Goal: Task Accomplishment & Management: Manage account settings

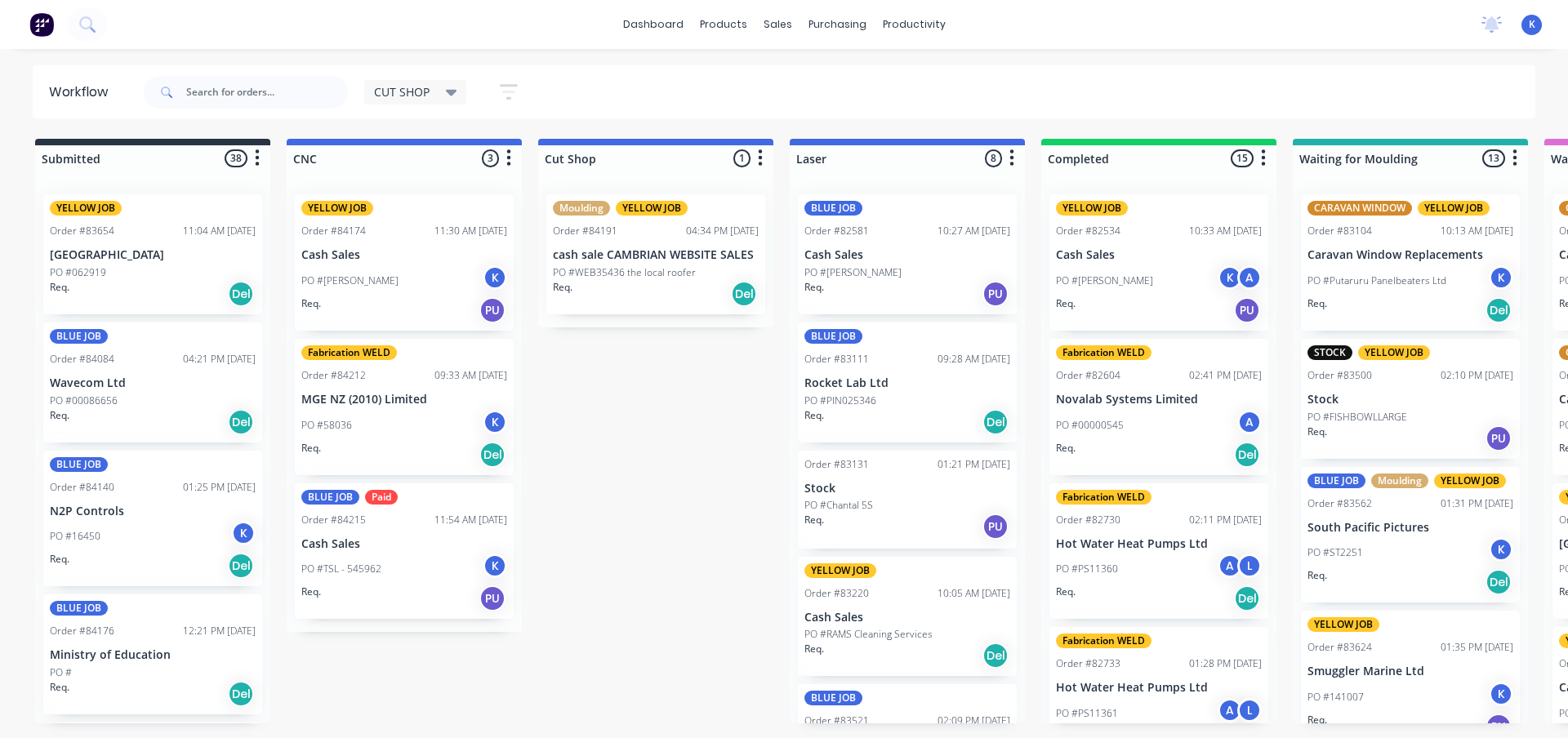
click at [356, 564] on p "PO #TSL - 545962" at bounding box center [341, 569] width 80 height 14
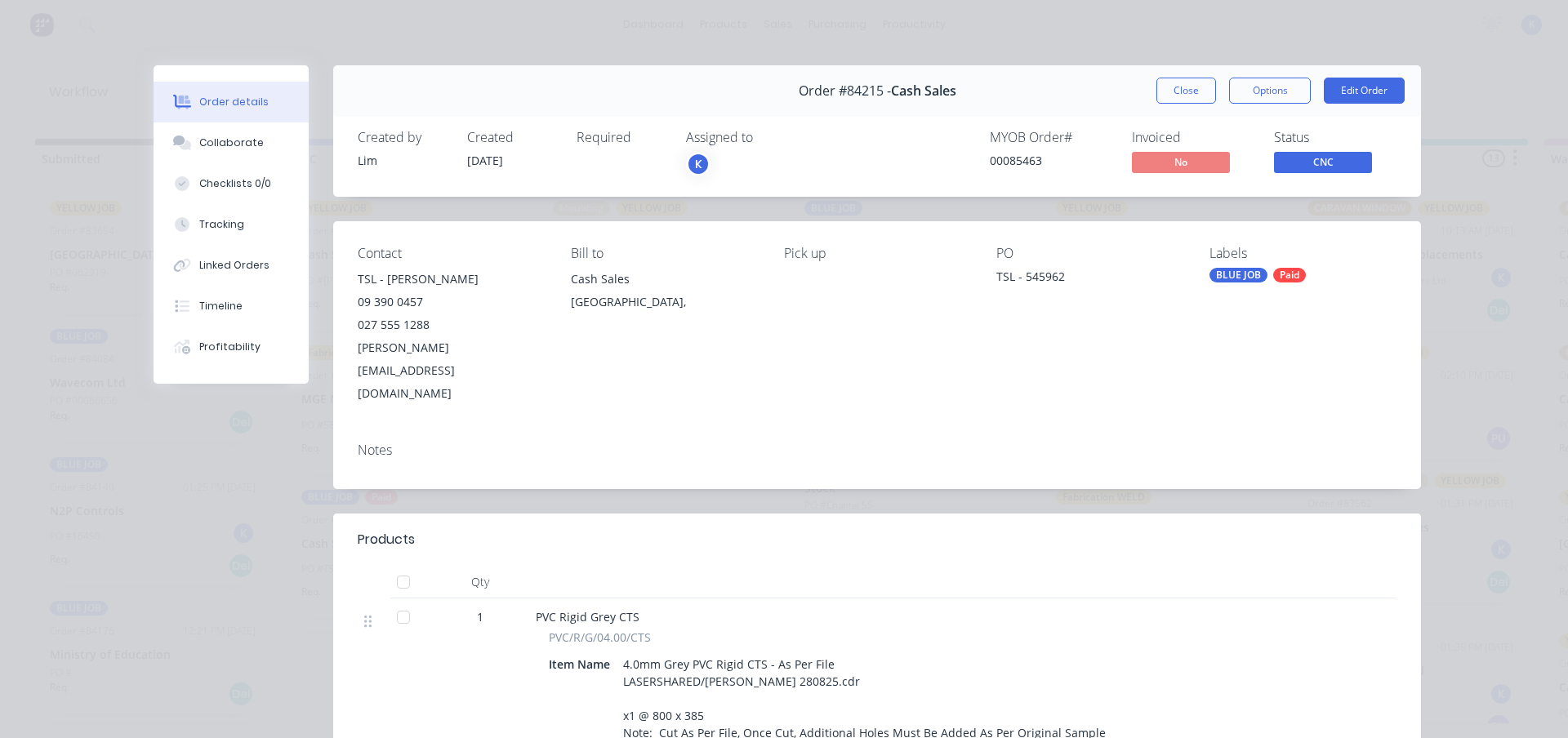
click at [1163, 86] on button "Close" at bounding box center [1186, 90] width 60 height 26
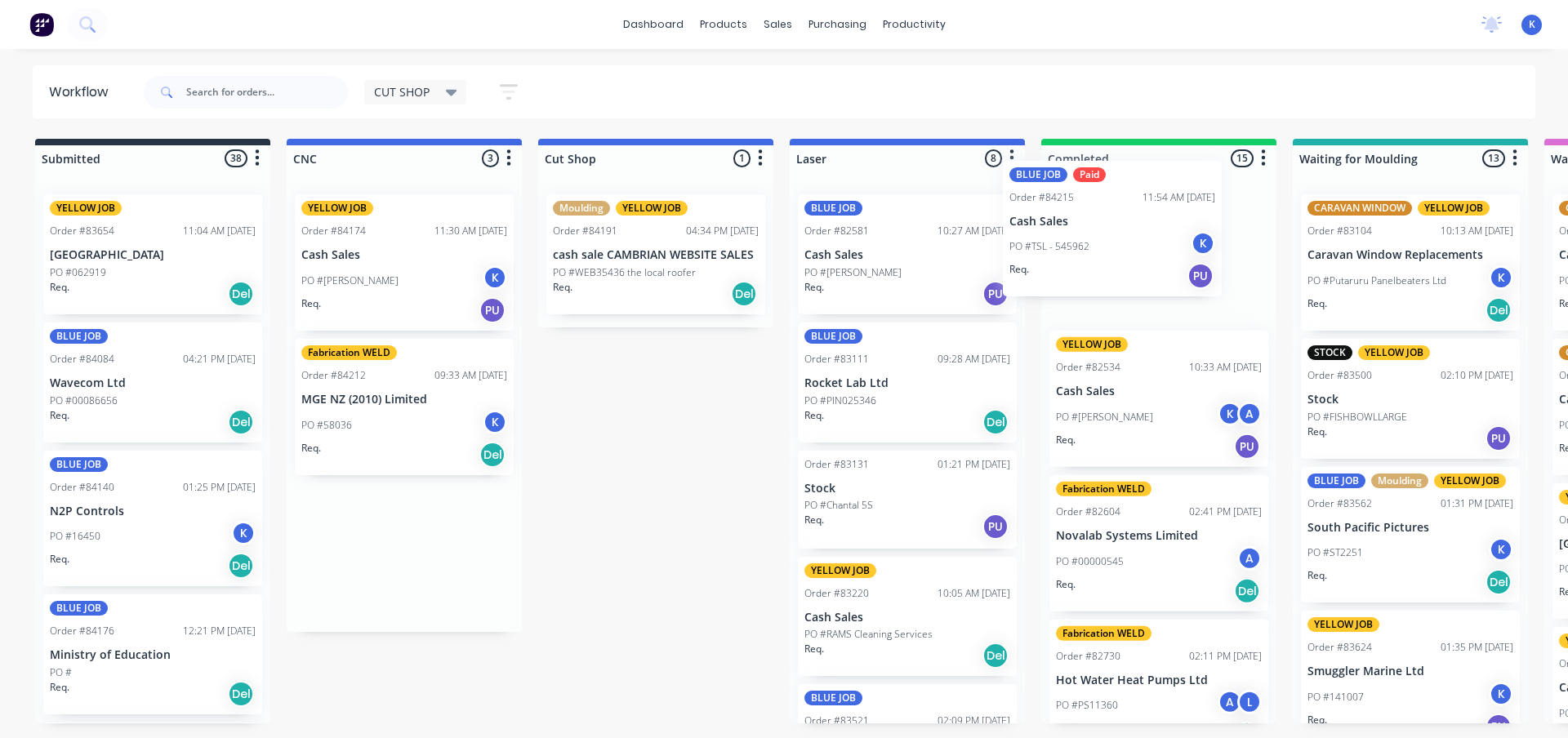
drag, startPoint x: 348, startPoint y: 542, endPoint x: 1069, endPoint y: 218, distance: 790.5
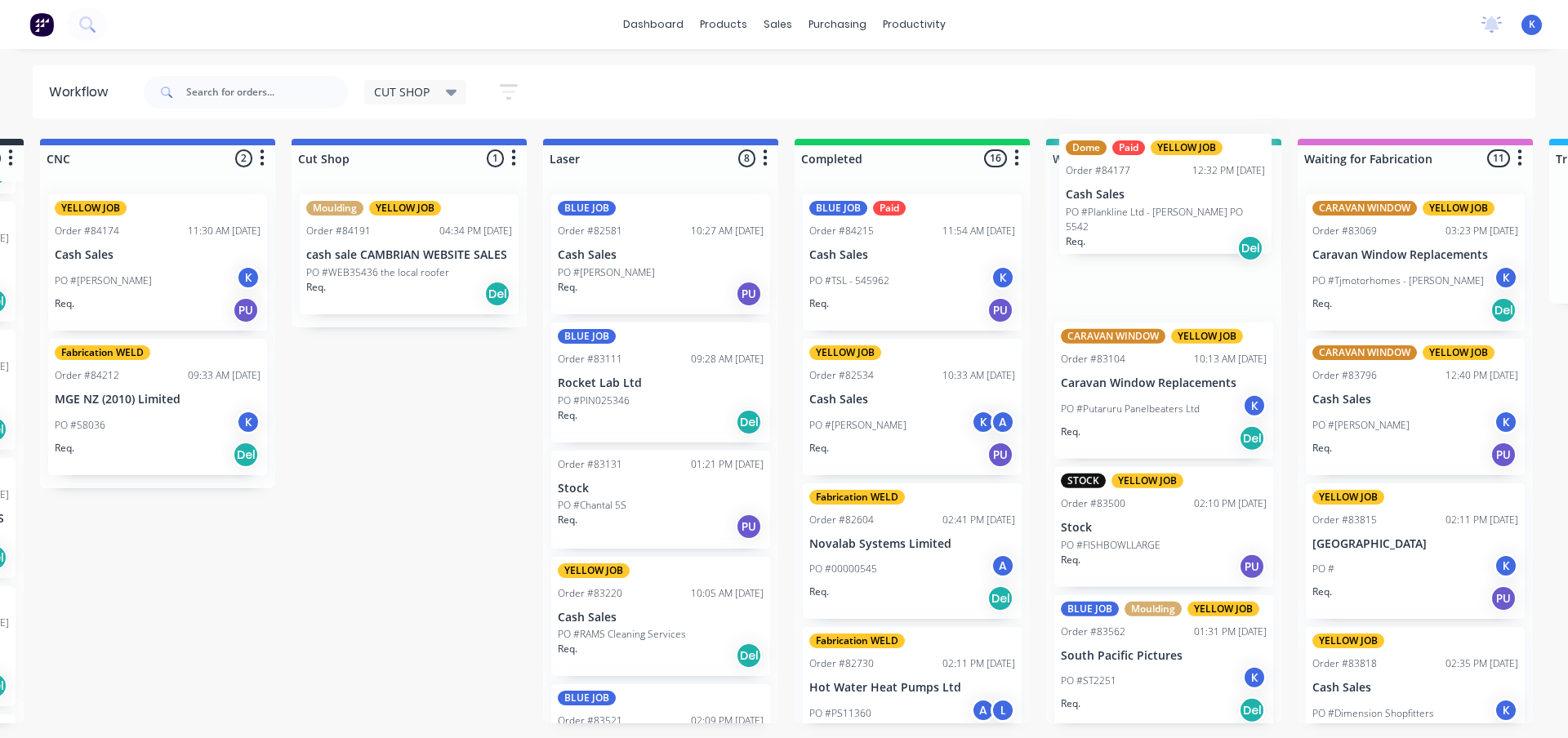
scroll to position [0, 248]
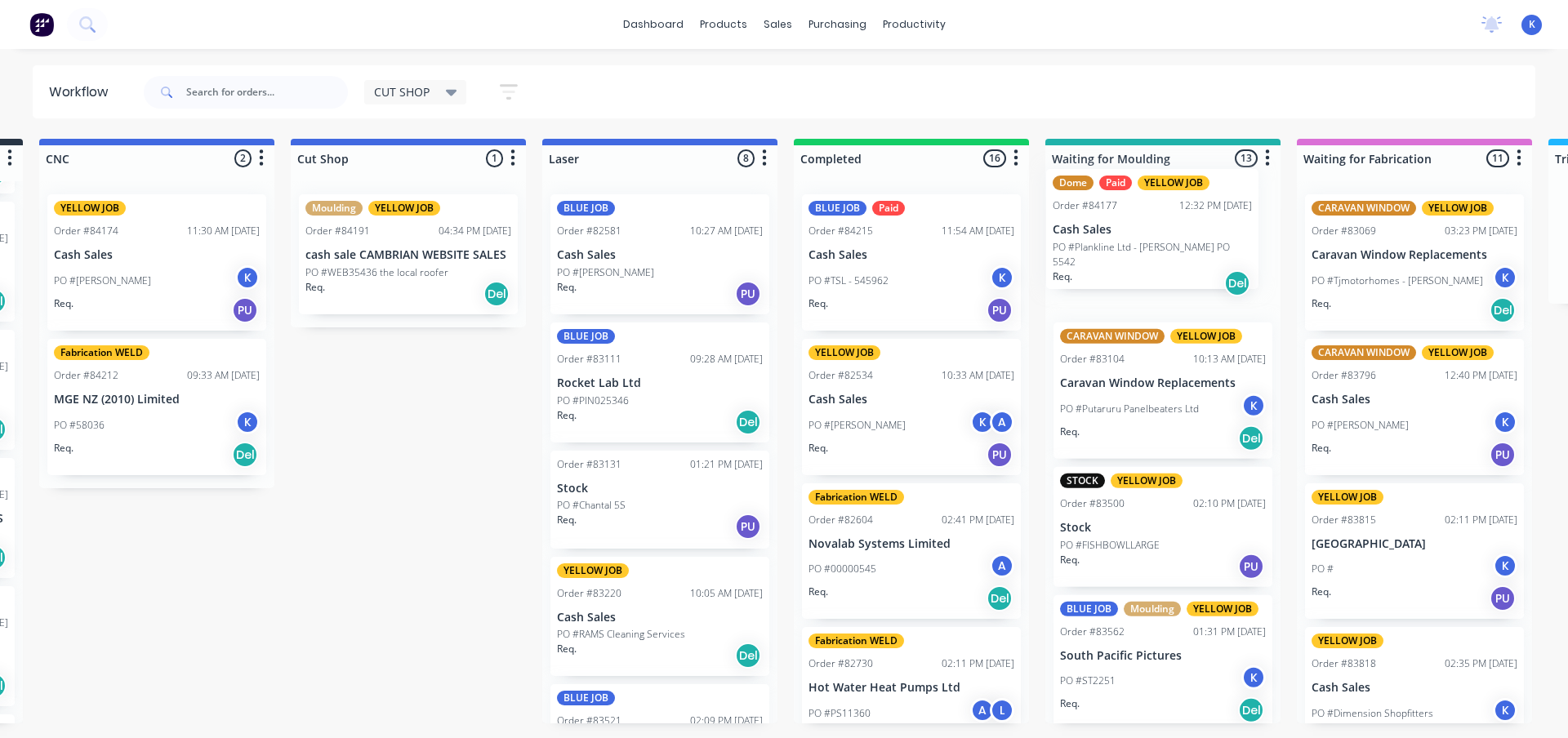
drag, startPoint x: 107, startPoint y: 382, endPoint x: 1123, endPoint y: 227, distance: 1027.8
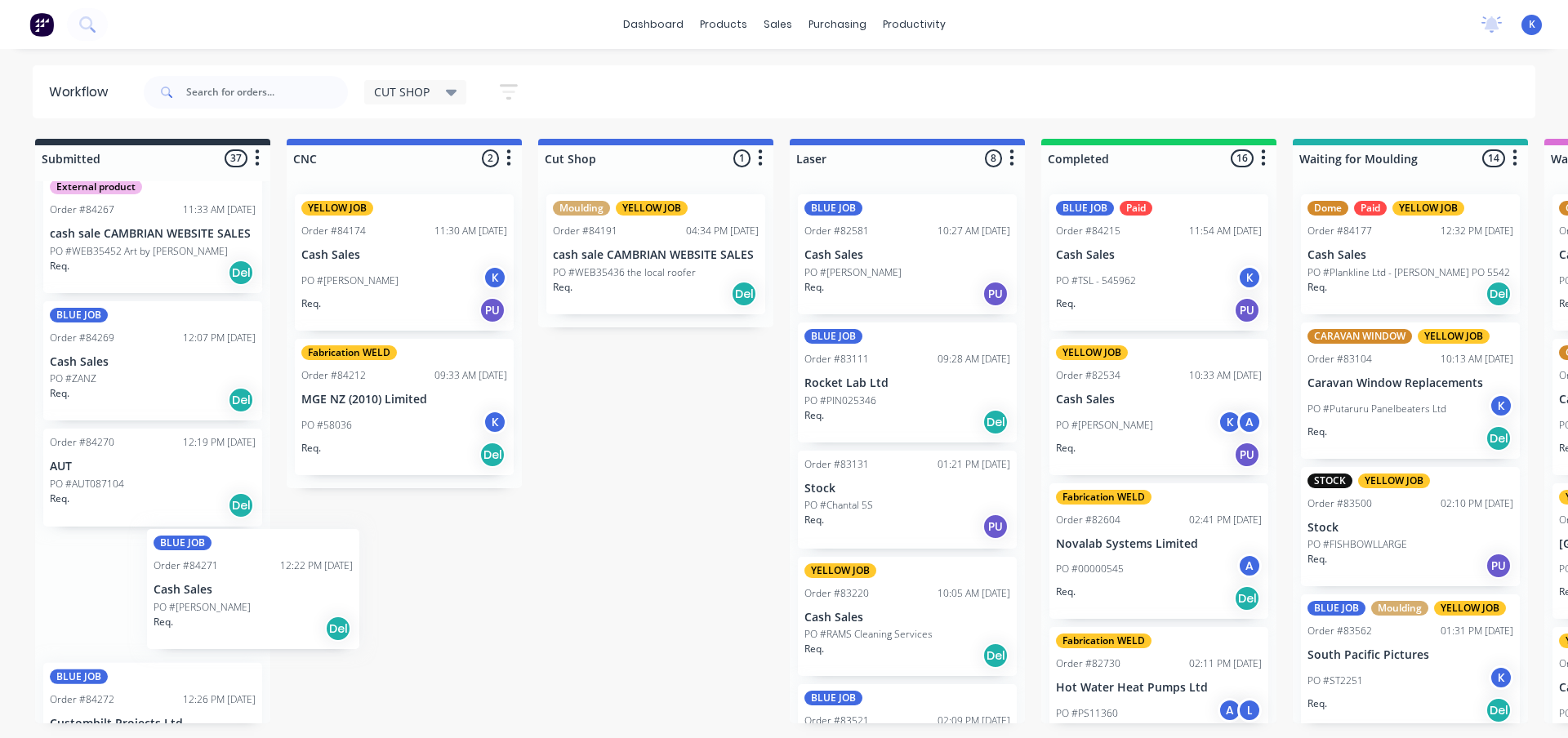
scroll to position [2850, 0]
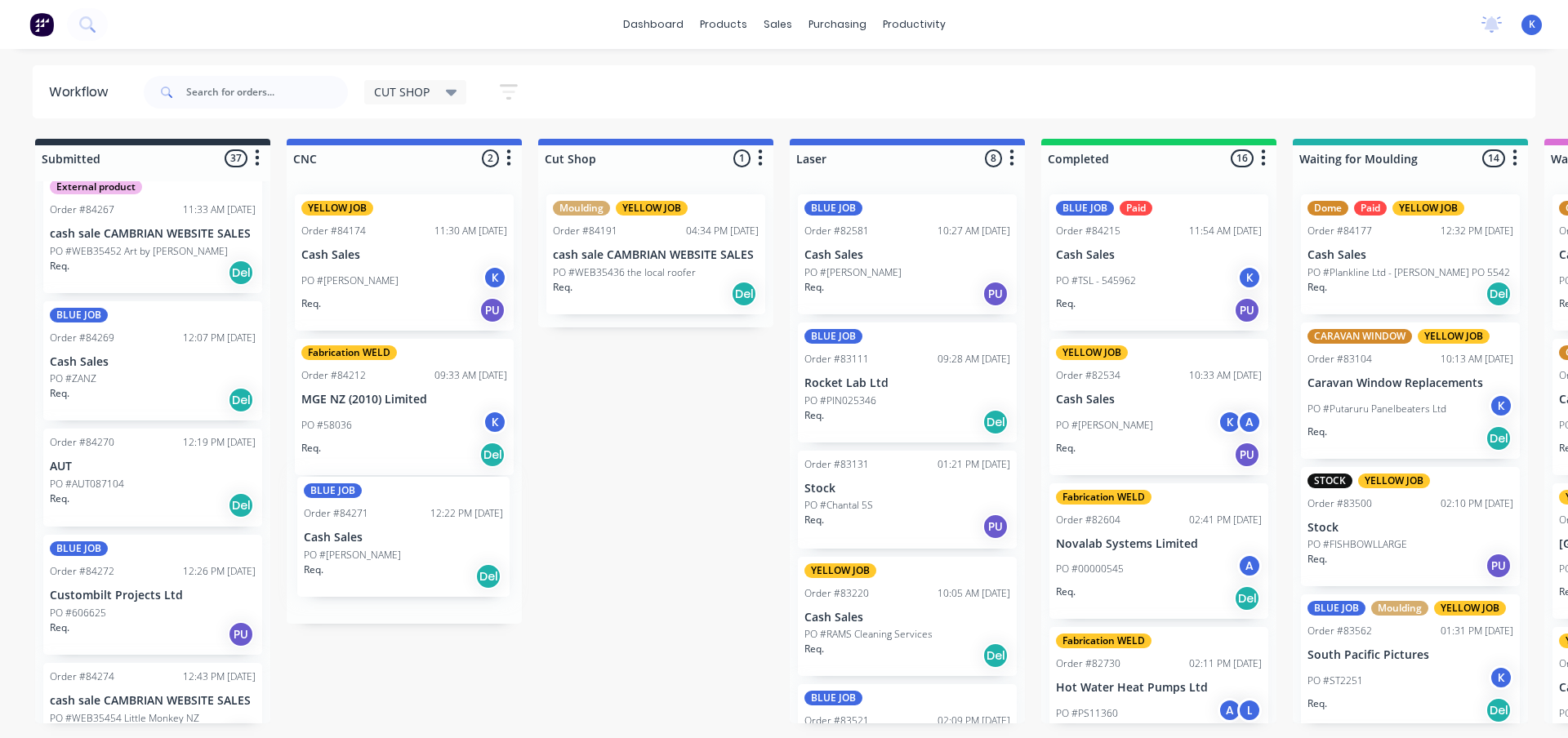
drag, startPoint x: 84, startPoint y: 611, endPoint x: 343, endPoint y: 548, distance: 266.6
click at [343, 548] on p "Cash Sales" at bounding box center [404, 545] width 206 height 14
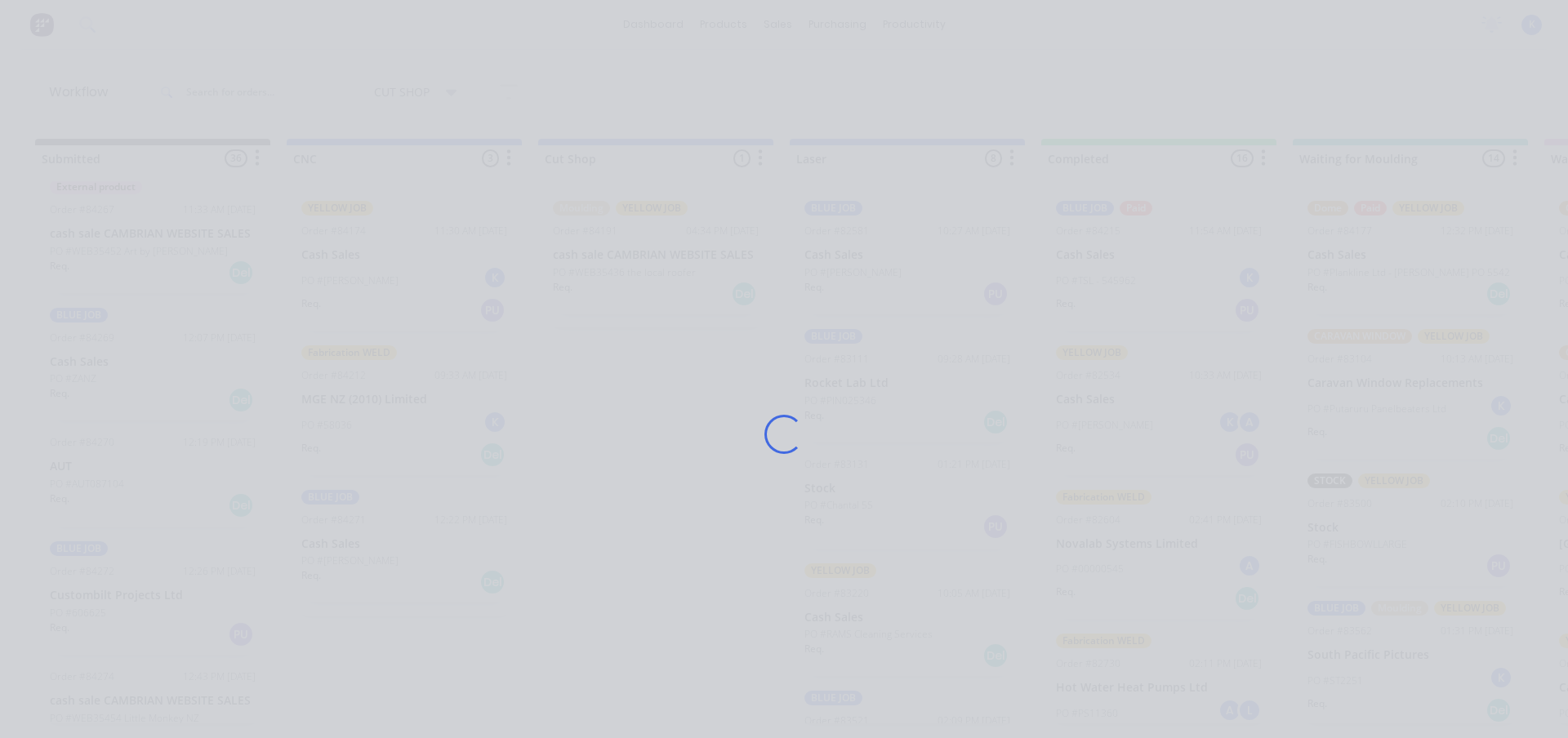
click at [343, 548] on div "Loading..." at bounding box center [784, 434] width 1307 height 738
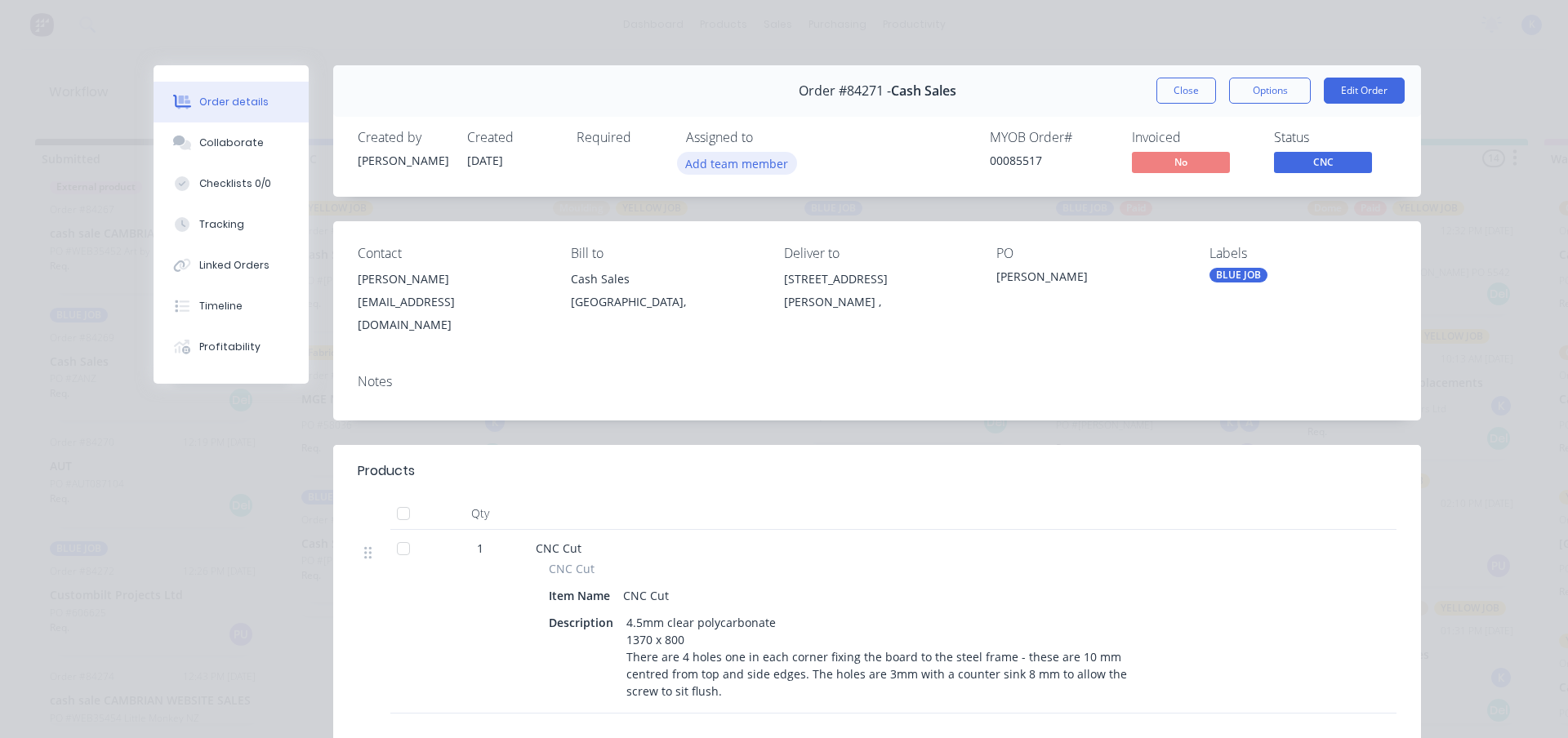
click at [736, 169] on button "Add team member" at bounding box center [737, 162] width 120 height 22
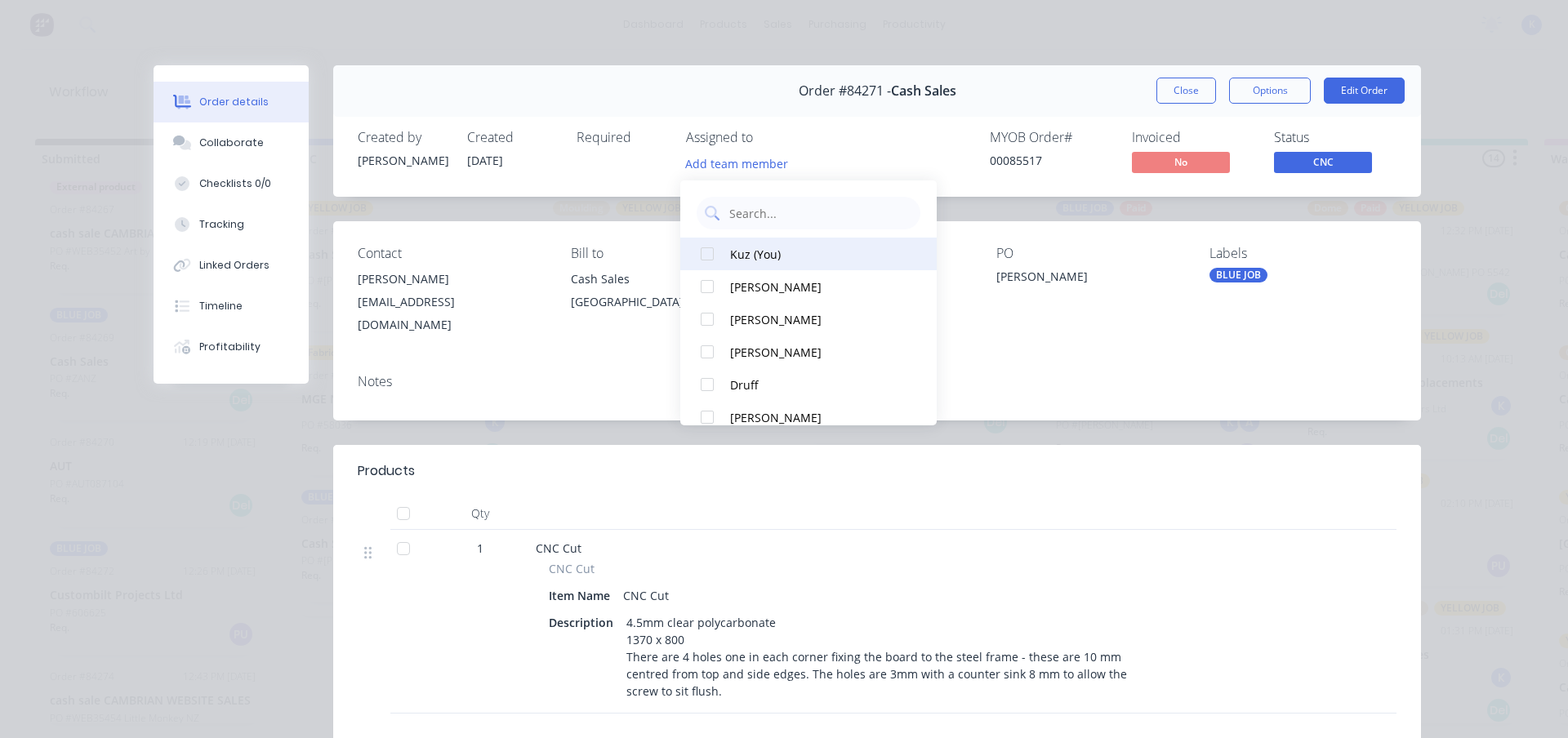
click at [730, 258] on div "Kuz (You)" at bounding box center [816, 254] width 172 height 17
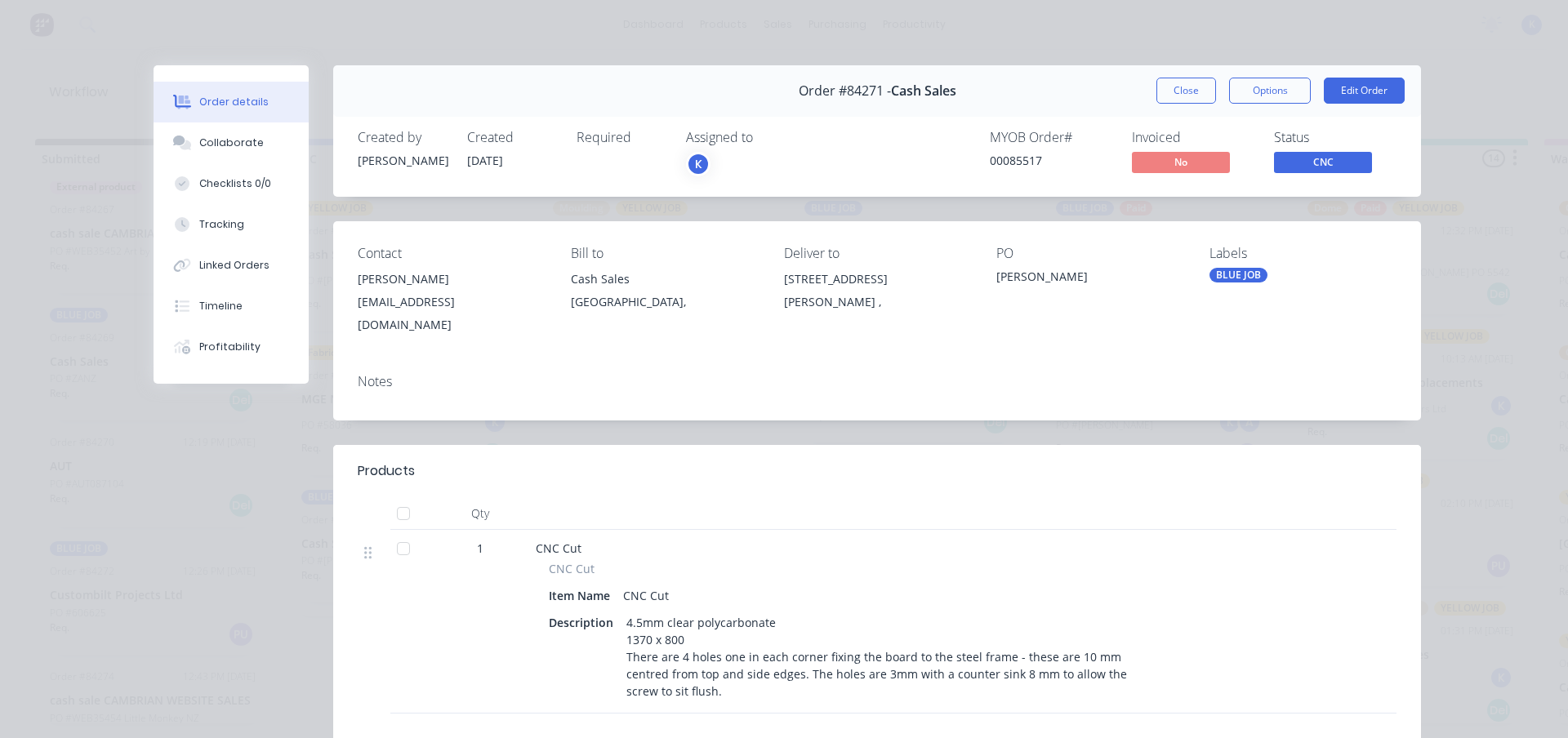
click at [1190, 82] on button "Close" at bounding box center [1186, 90] width 60 height 26
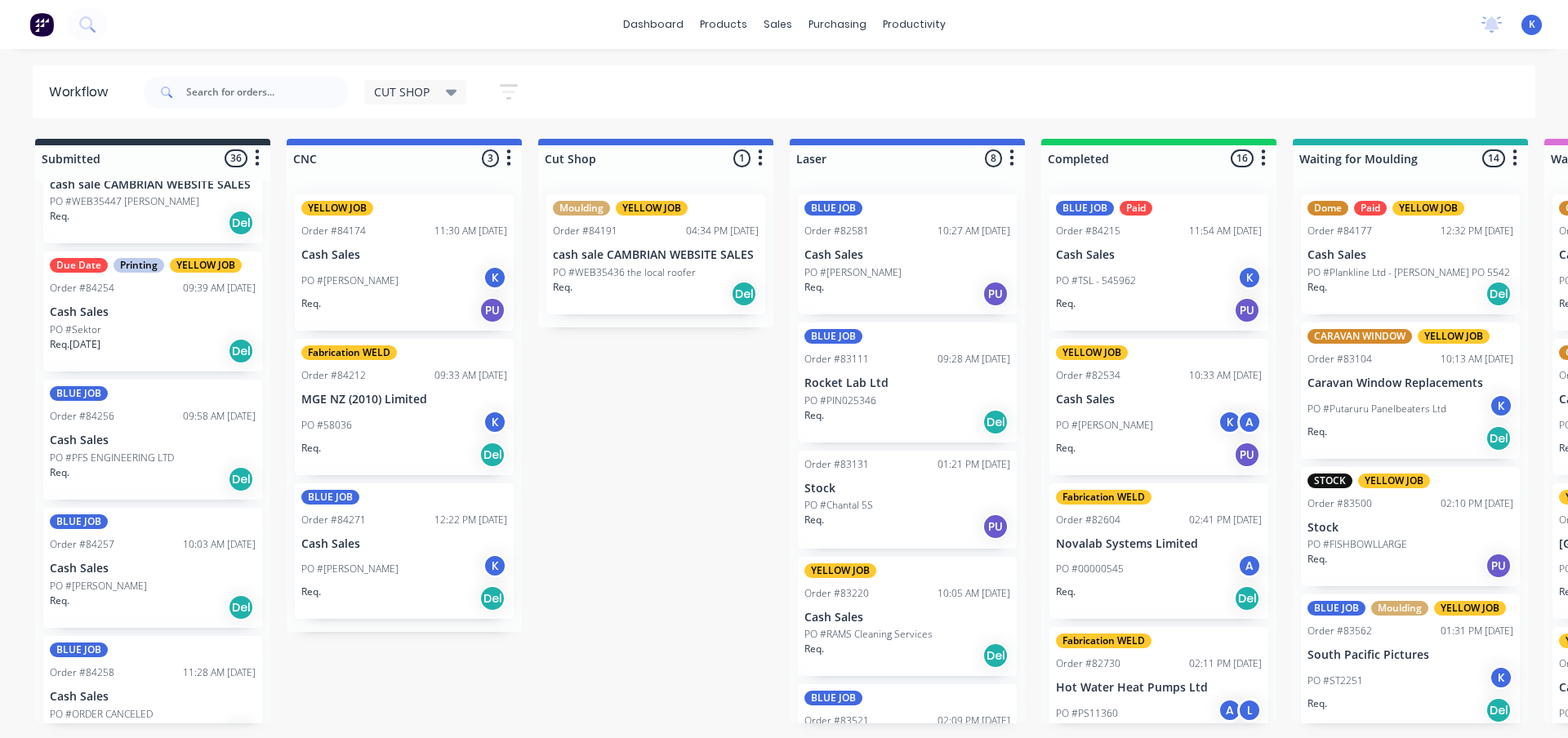
scroll to position [1543, 0]
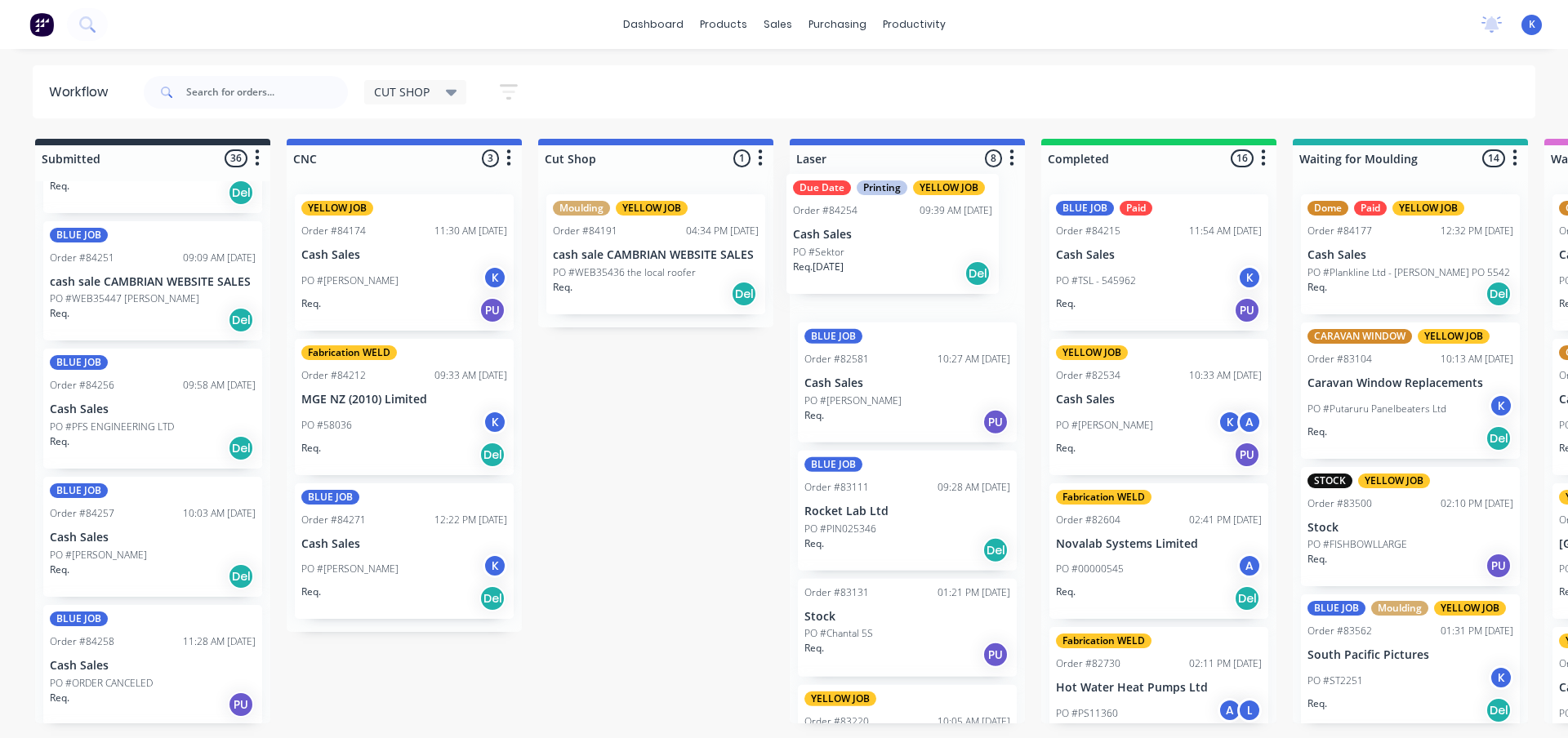
drag, startPoint x: 93, startPoint y: 412, endPoint x: 839, endPoint y: 241, distance: 765.3
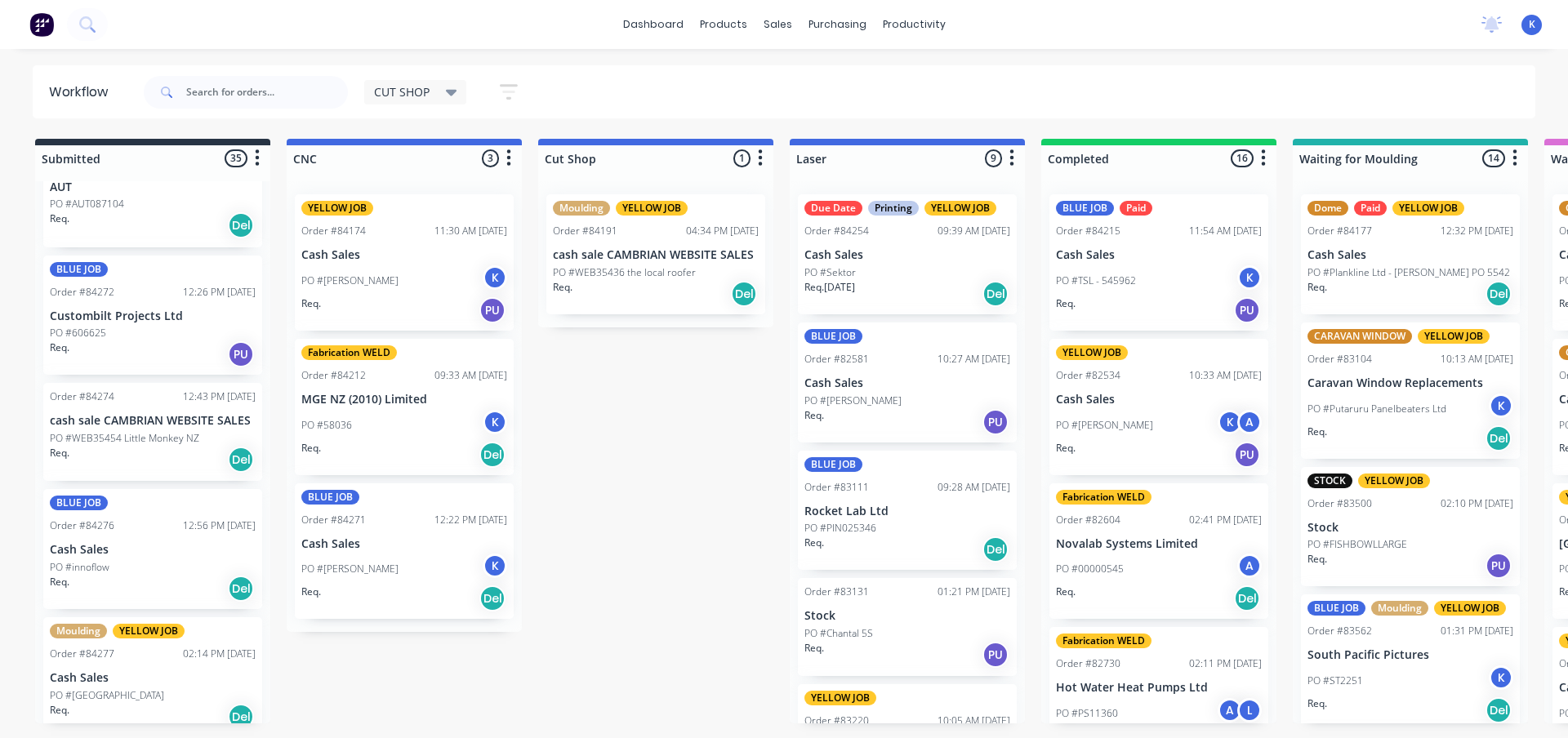
scroll to position [3176, 0]
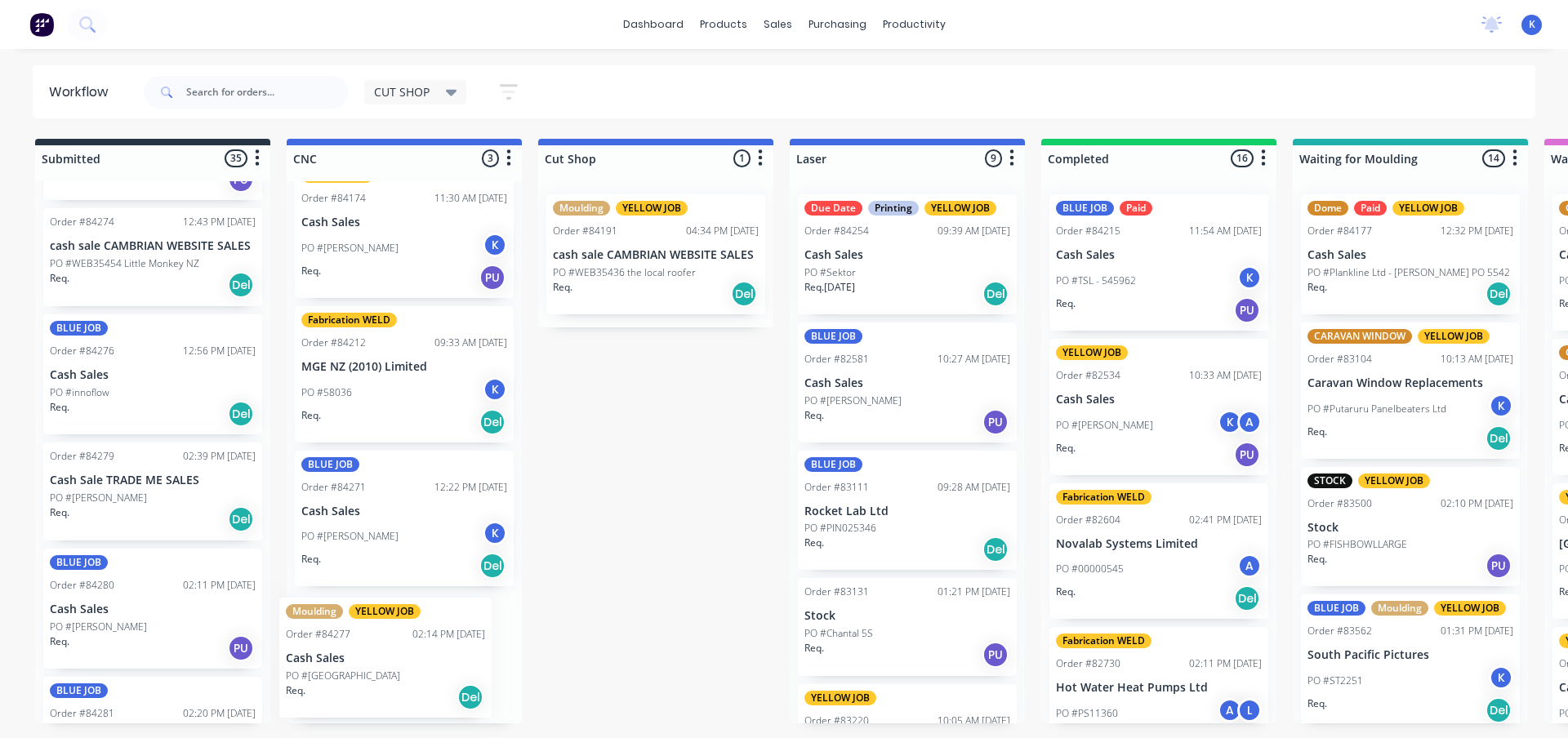
drag, startPoint x: 96, startPoint y: 518, endPoint x: 346, endPoint y: 679, distance: 297.4
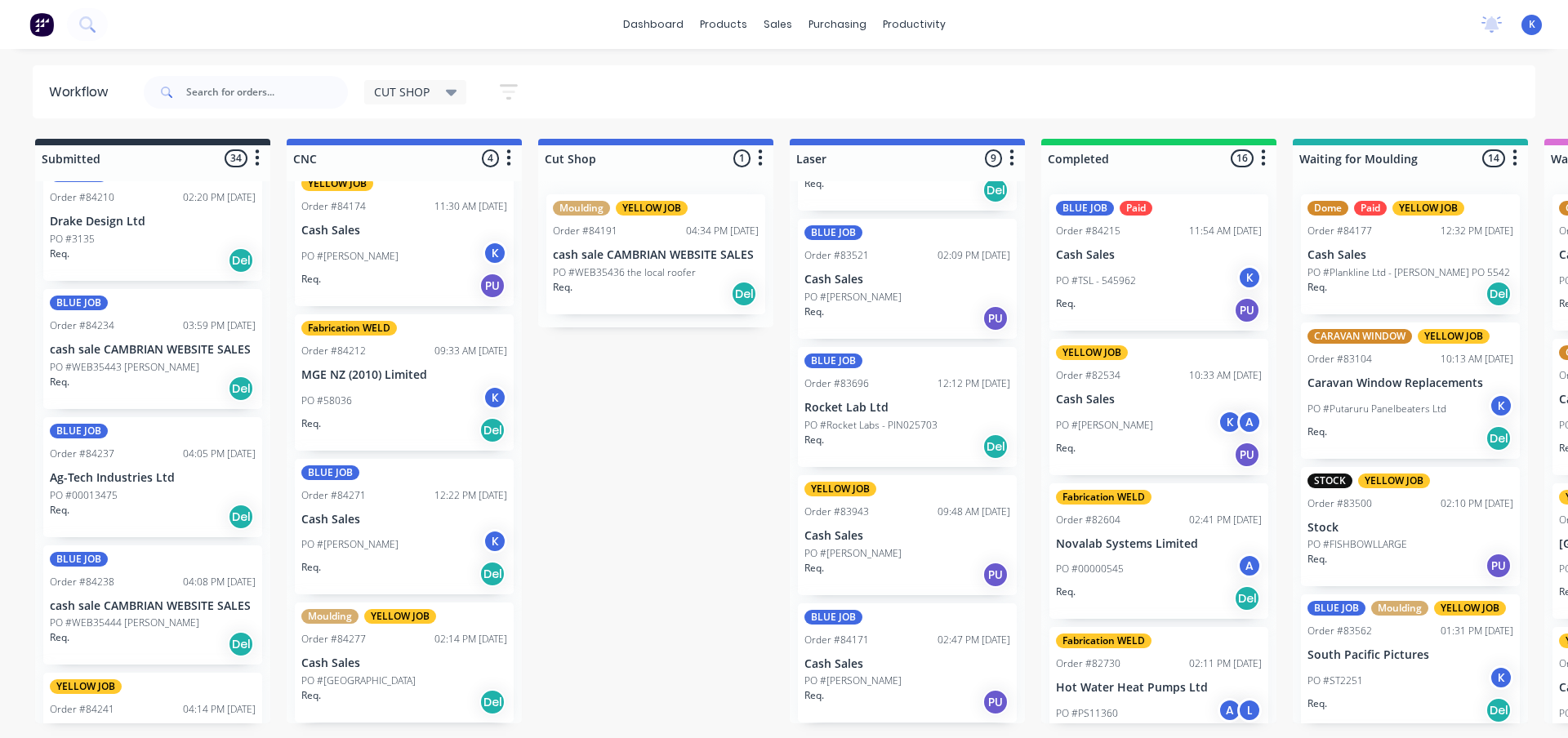
scroll to position [562, 0]
click at [111, 625] on p "PO #WEB35444 [PERSON_NAME]" at bounding box center [125, 622] width 150 height 14
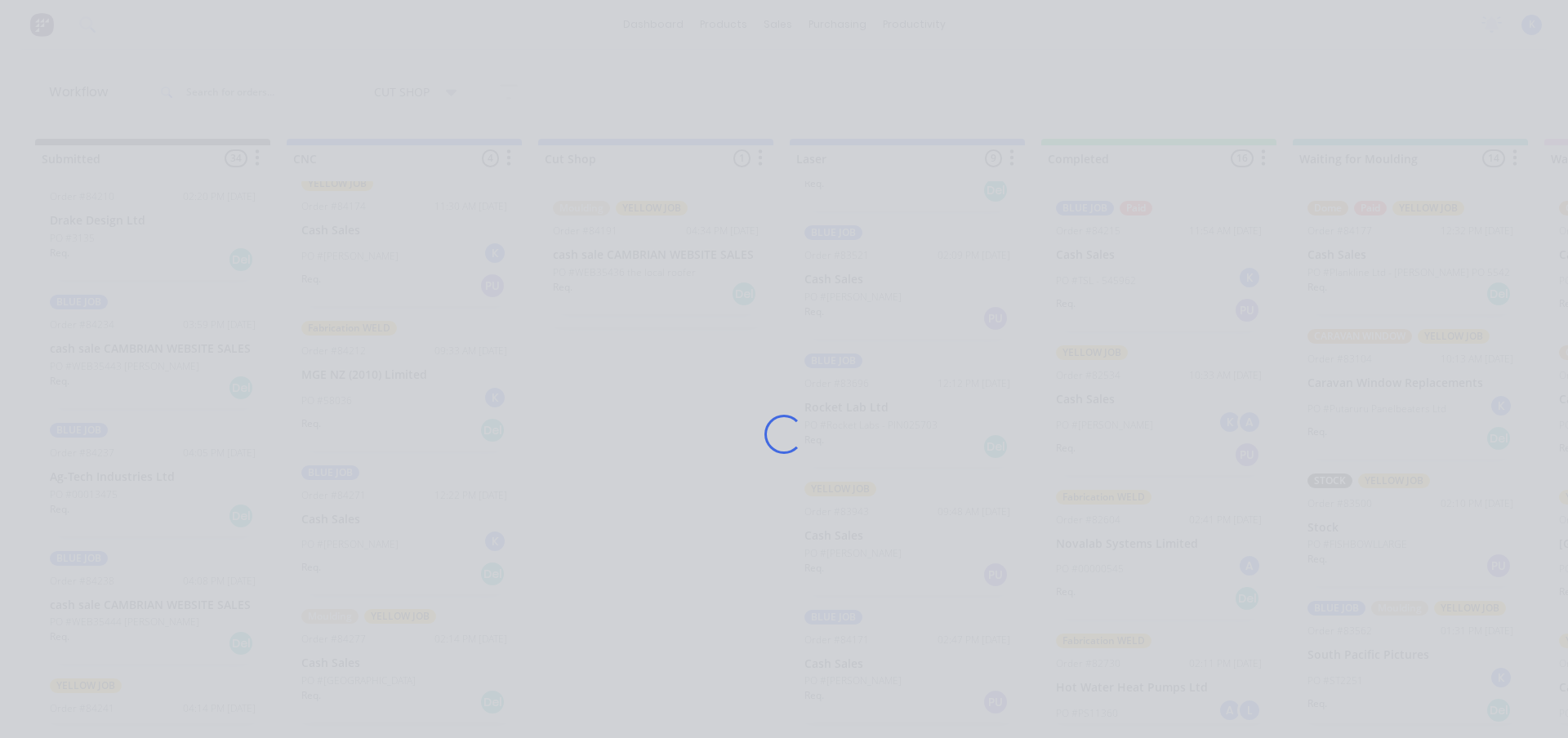
click at [111, 625] on div "Loading..." at bounding box center [784, 369] width 1568 height 738
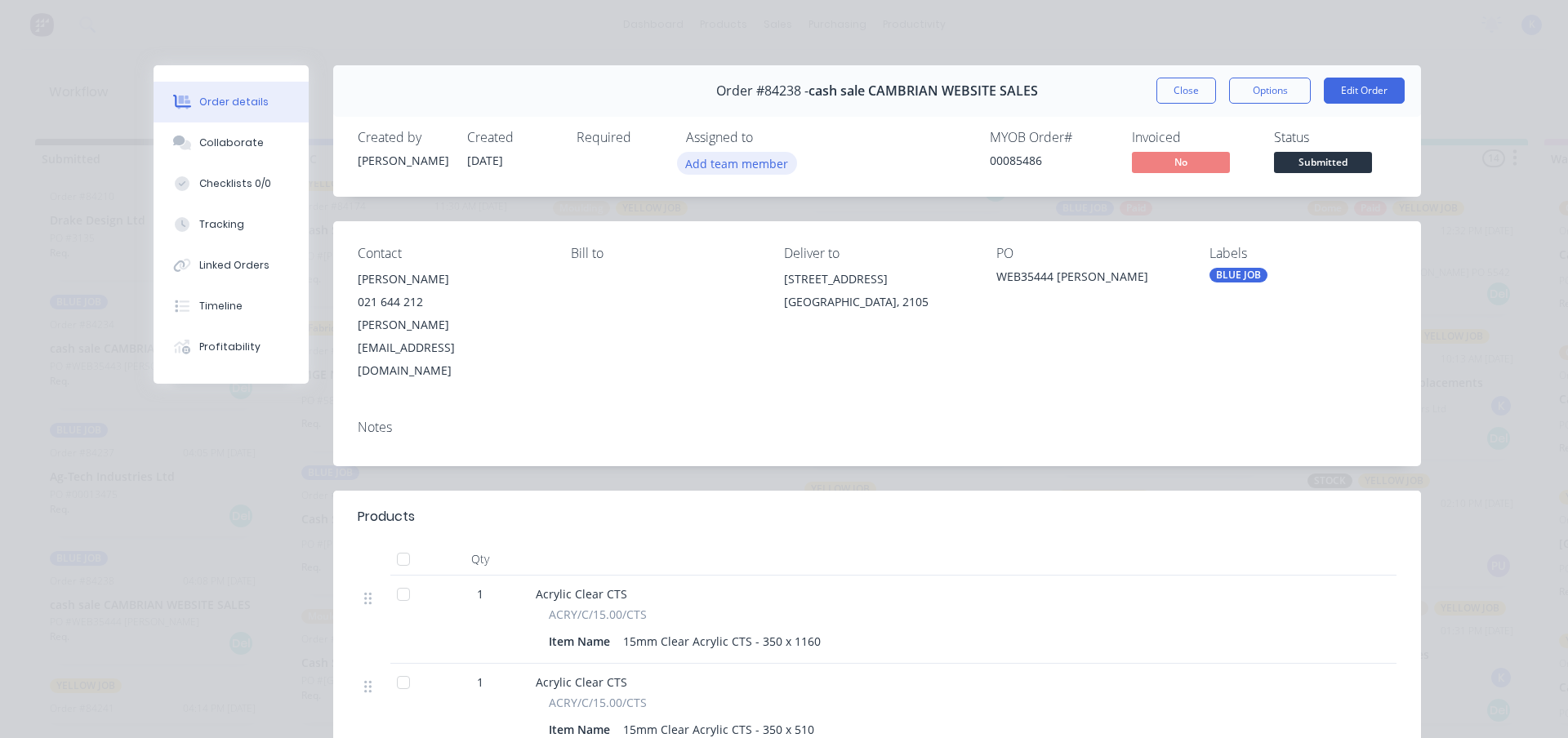
click at [702, 156] on button "Add team member" at bounding box center [737, 162] width 120 height 22
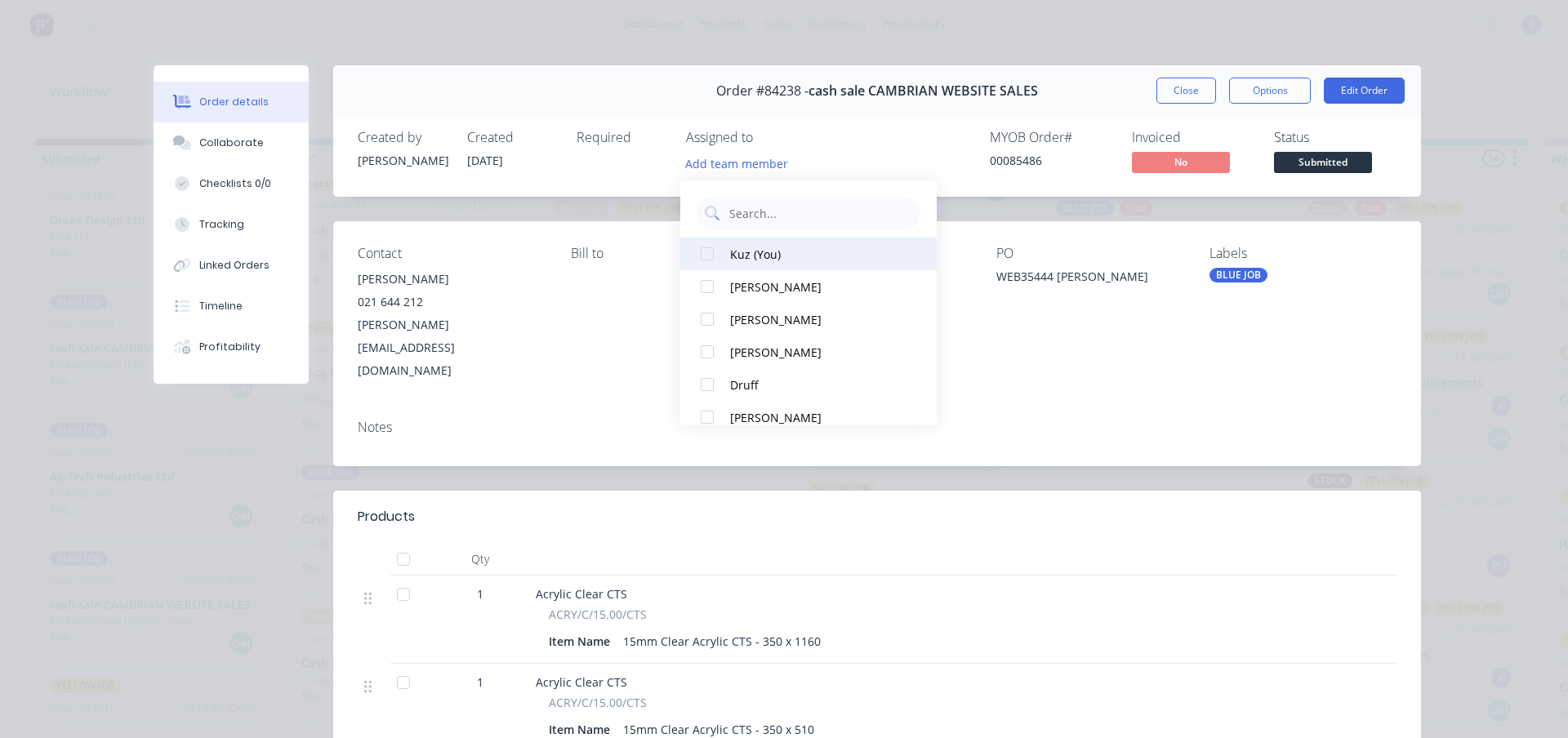
click at [721, 243] on div at bounding box center [707, 254] width 33 height 33
click at [1186, 93] on button "Close" at bounding box center [1186, 90] width 60 height 26
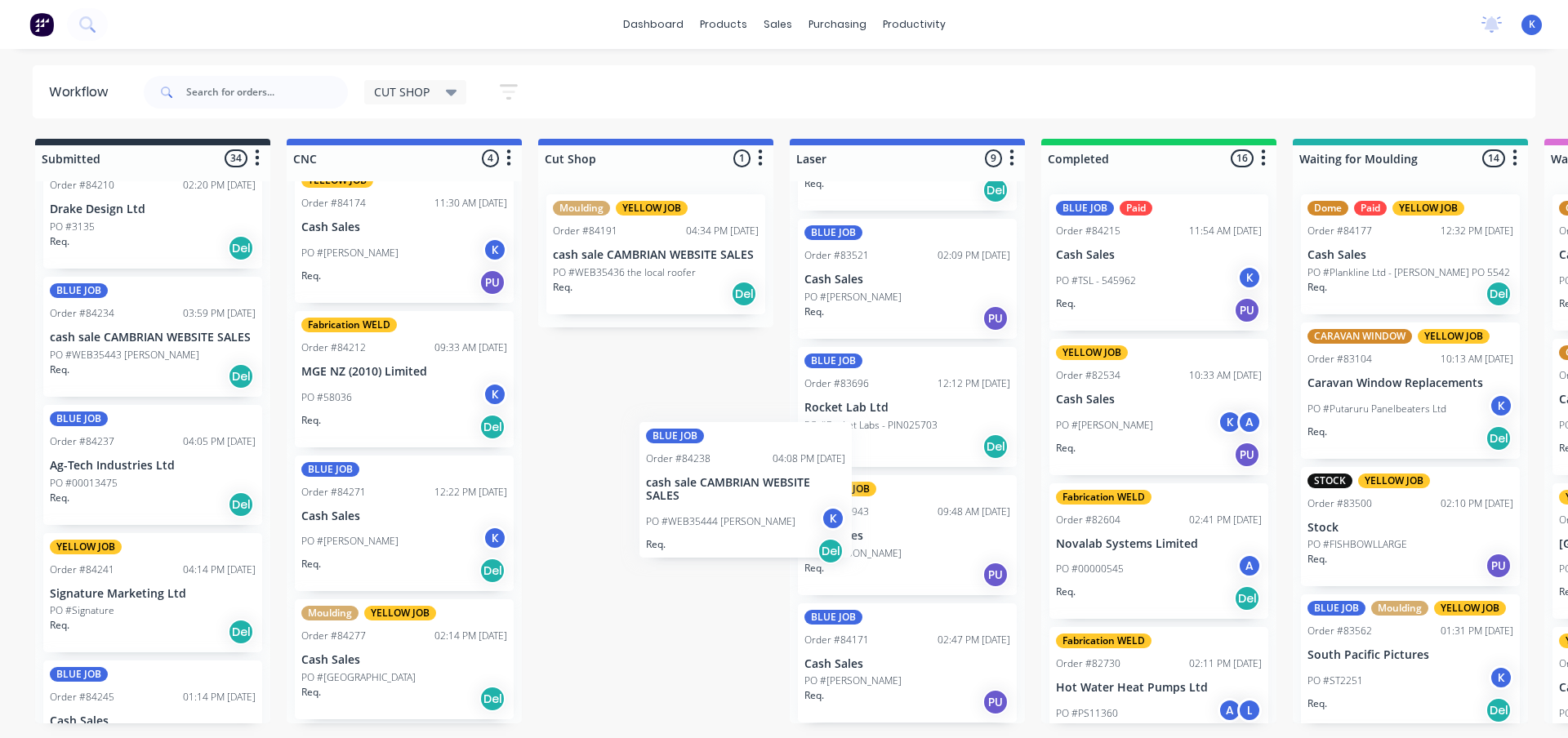
scroll to position [24, 0]
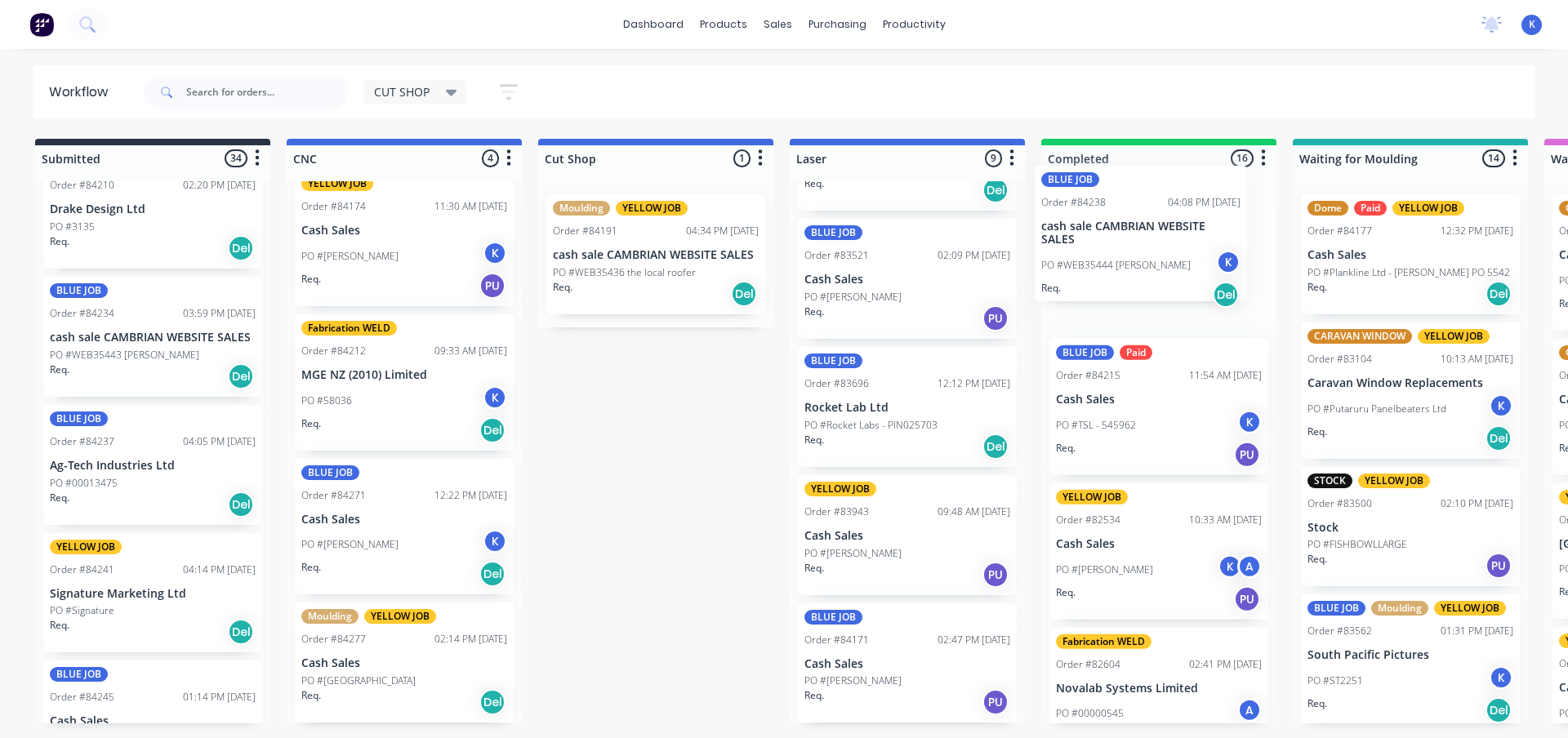
drag, startPoint x: 116, startPoint y: 622, endPoint x: 1085, endPoint y: 235, distance: 1043.4
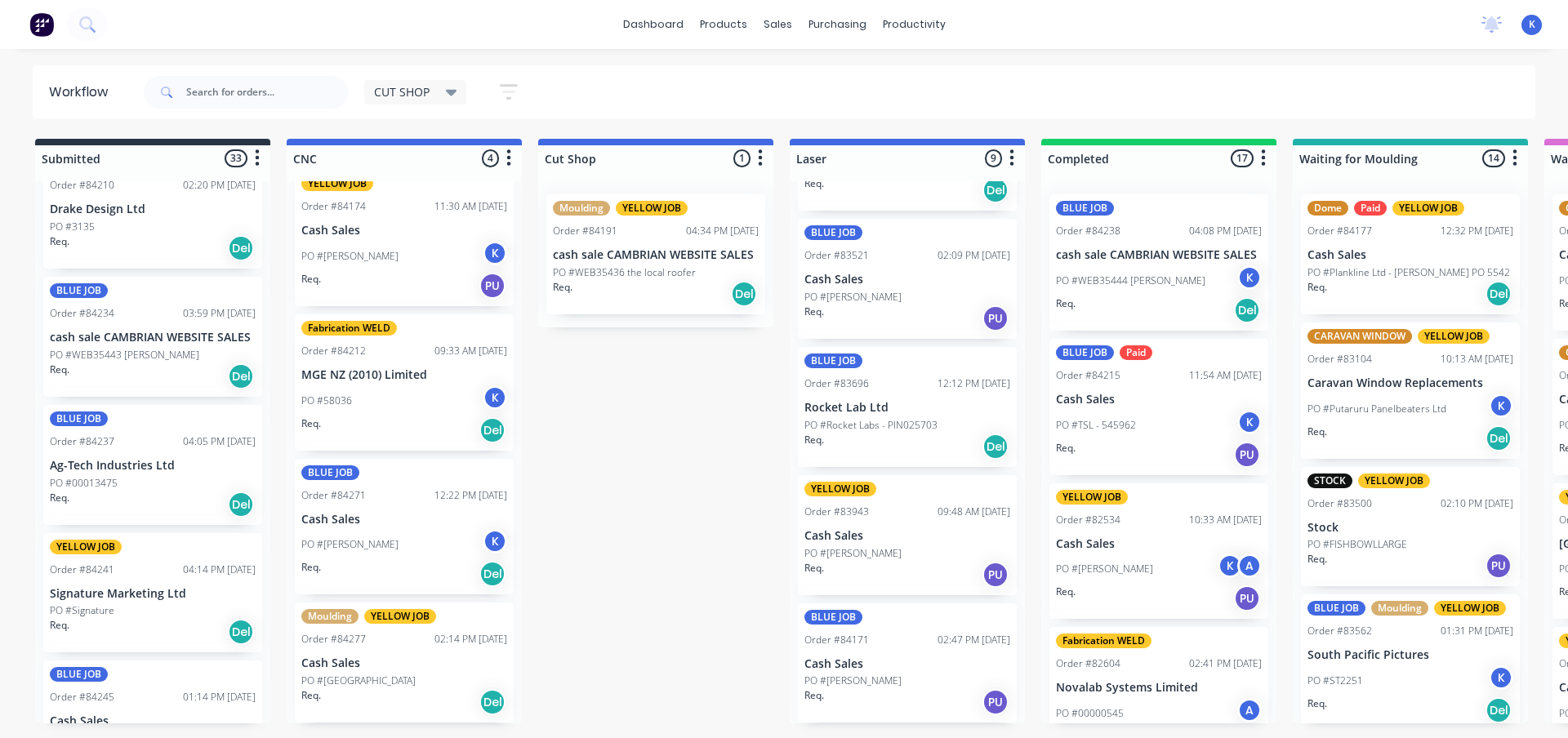
click at [902, 0] on html "dashboard products sales purchasing productivity dashboard products Product Cat…" at bounding box center [784, 320] width 1568 height 640
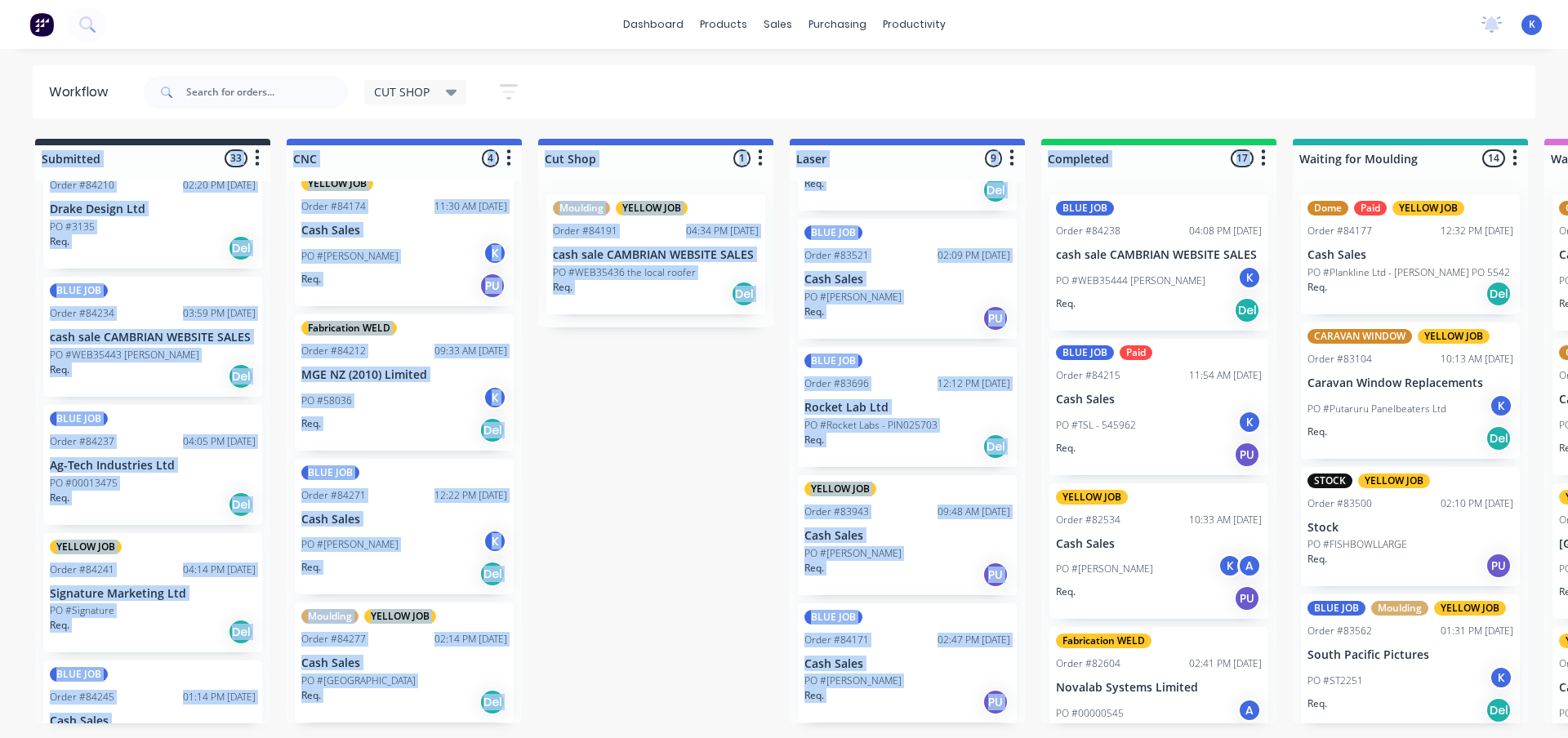
scroll to position [163, 0]
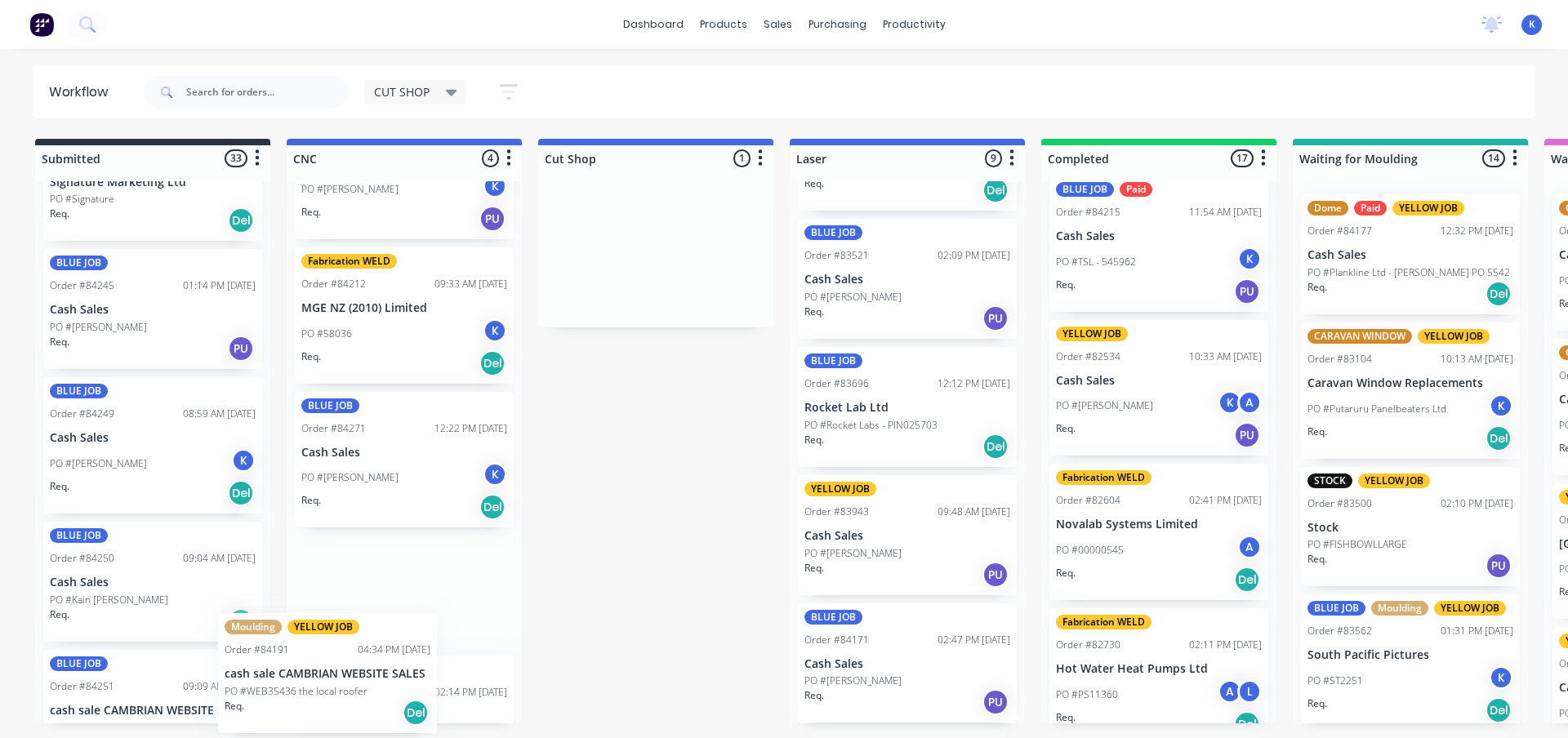
scroll to position [152, 0]
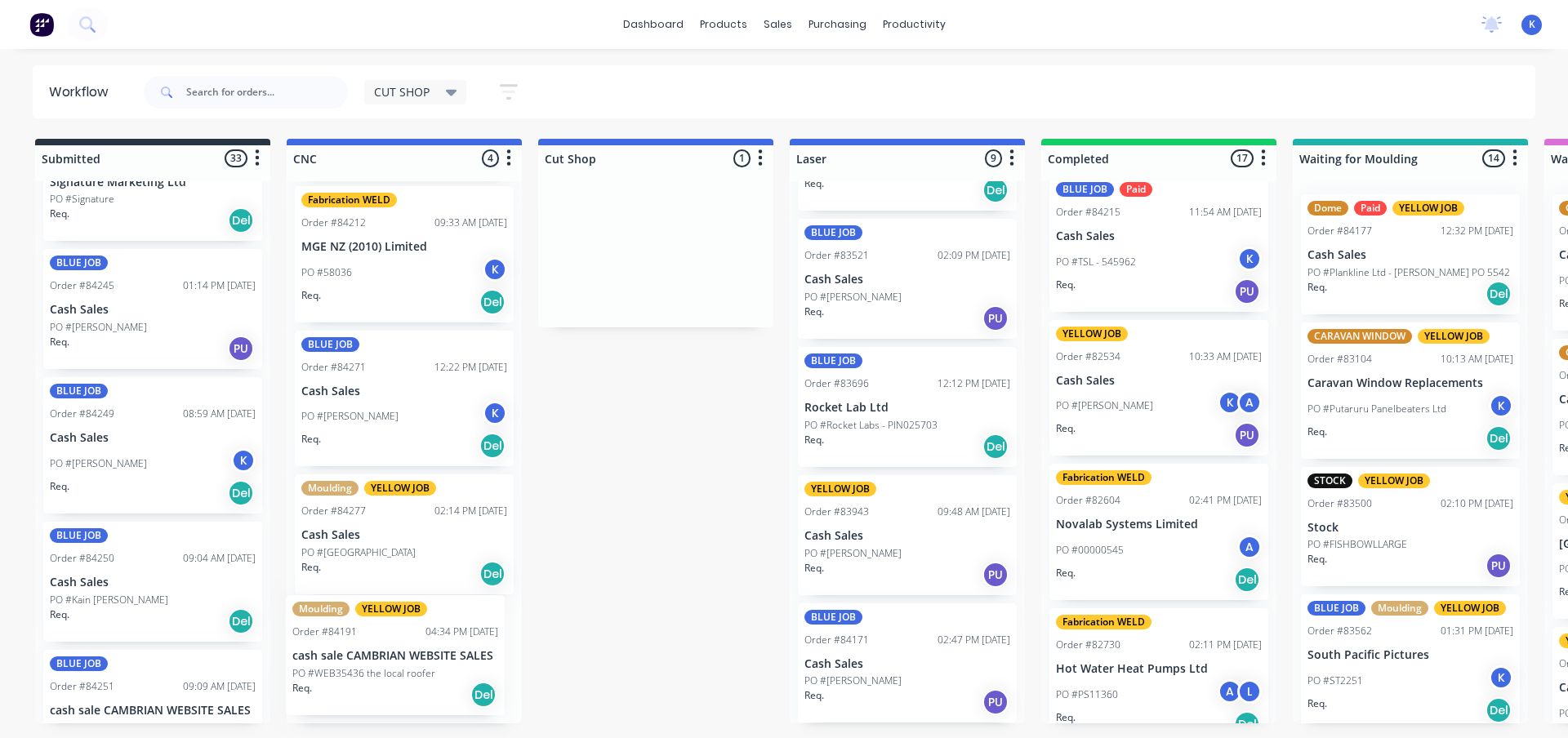
drag, startPoint x: 634, startPoint y: 244, endPoint x: 371, endPoint y: 653, distance: 486.3
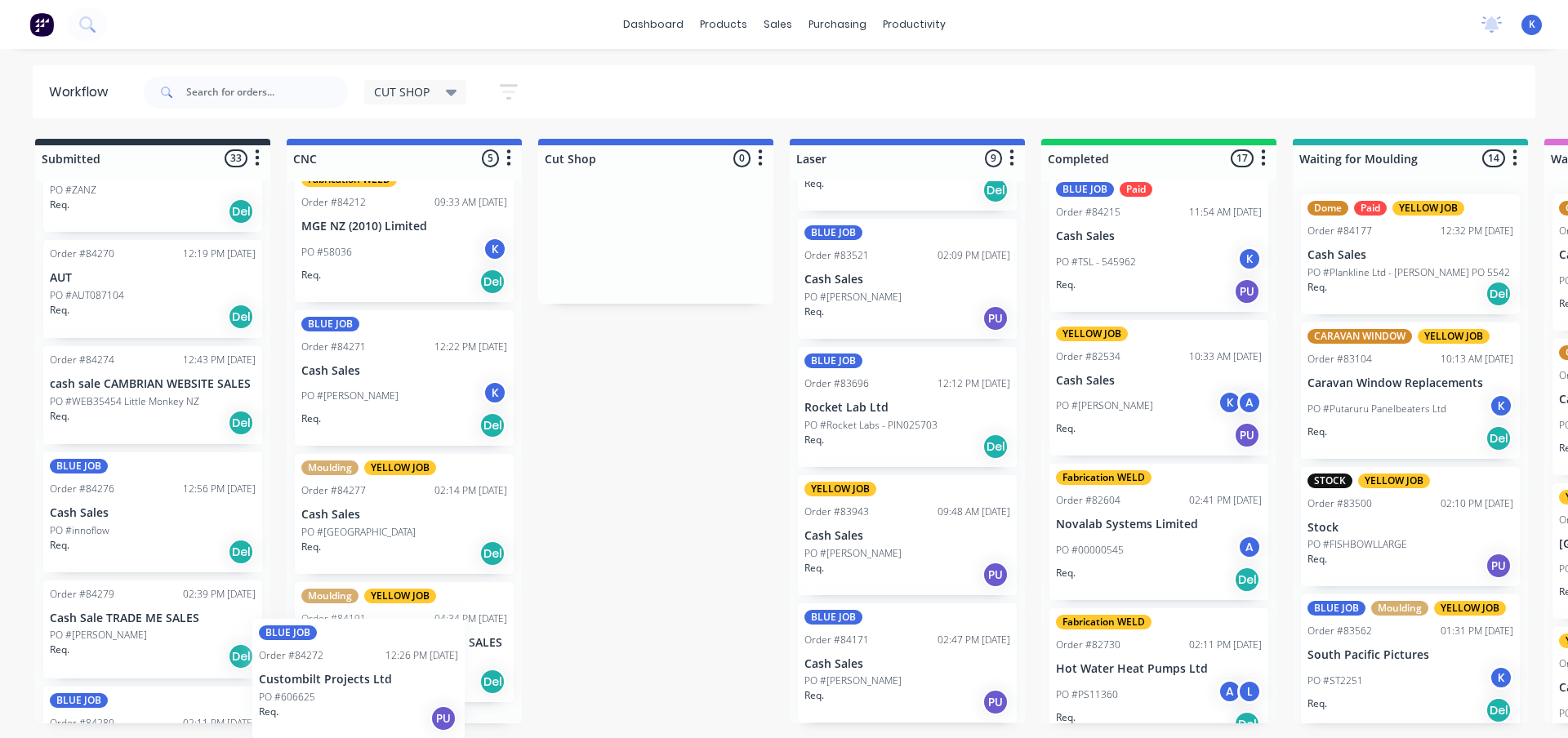
scroll to position [289, 0]
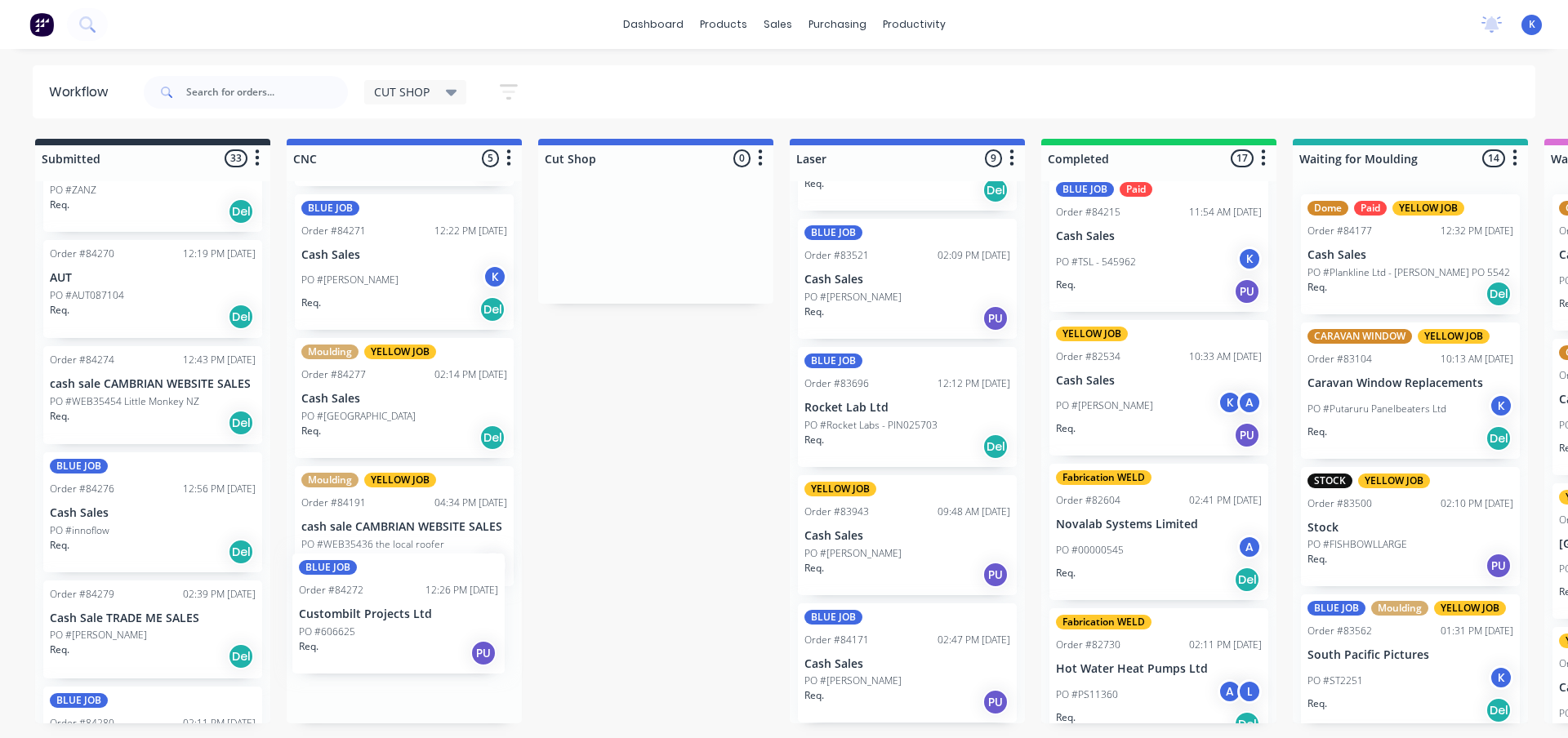
drag, startPoint x: 98, startPoint y: 434, endPoint x: 353, endPoint y: 645, distance: 331.0
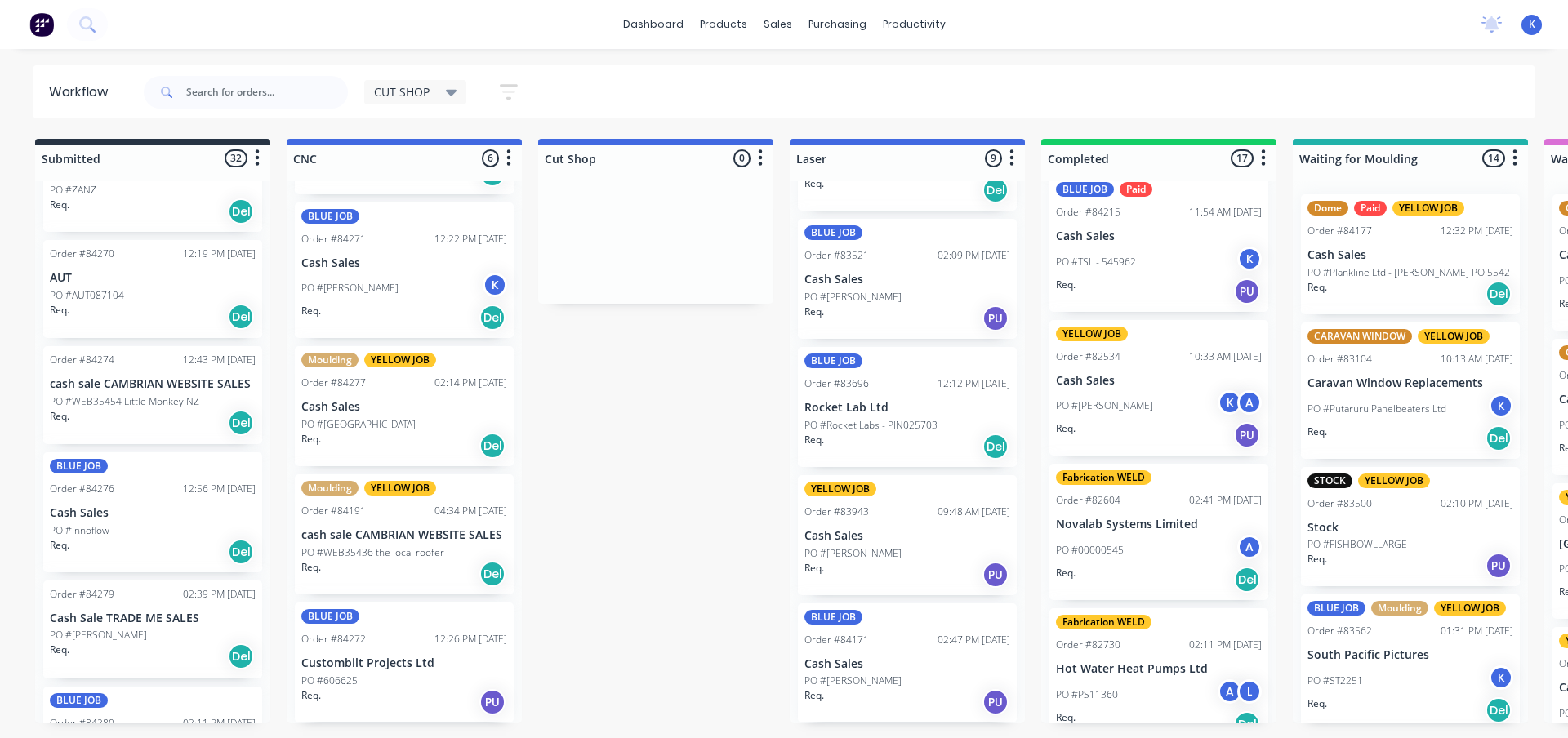
click at [360, 644] on div "Order #84272" at bounding box center [333, 639] width 64 height 14
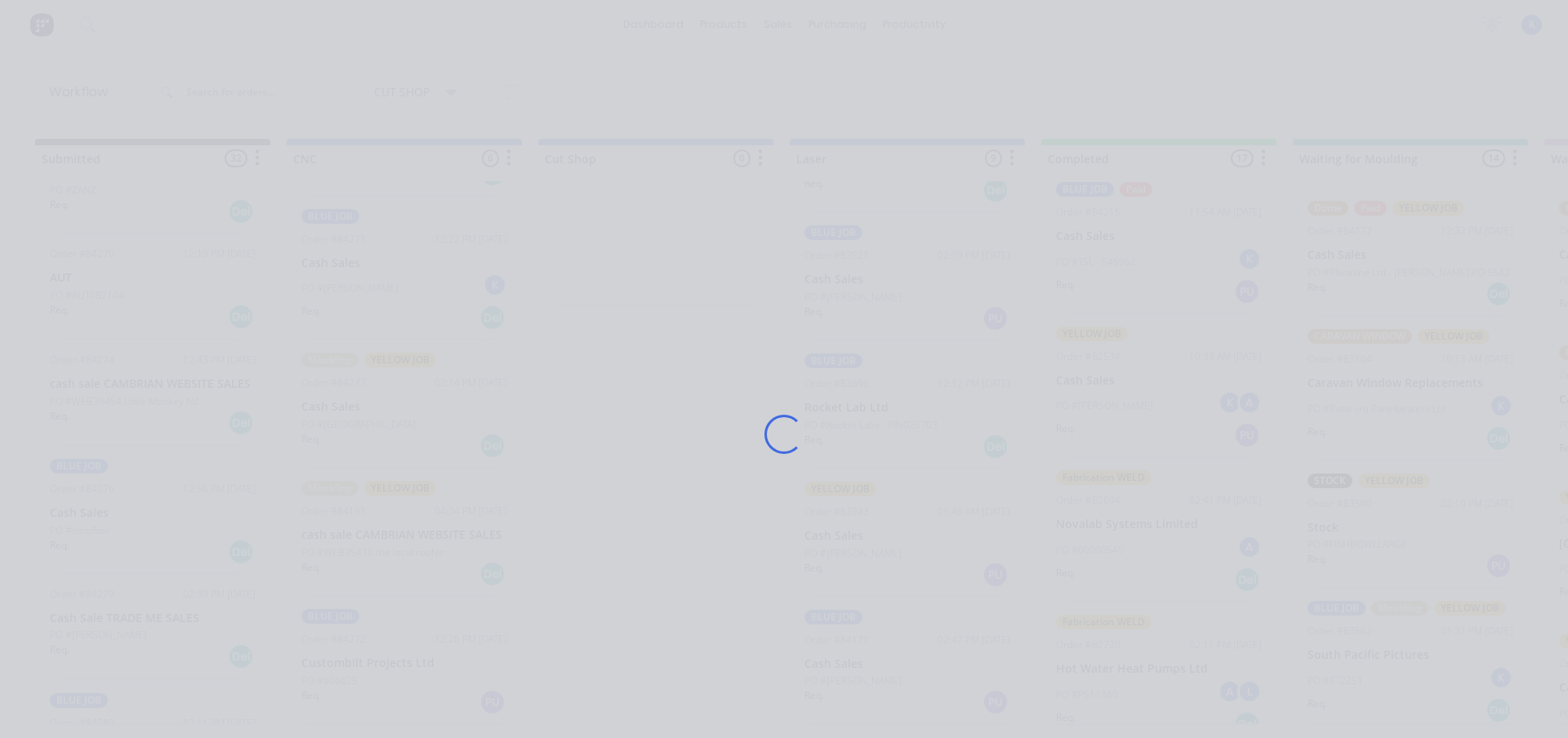
click at [360, 644] on div "Loading..." at bounding box center [784, 434] width 1307 height 738
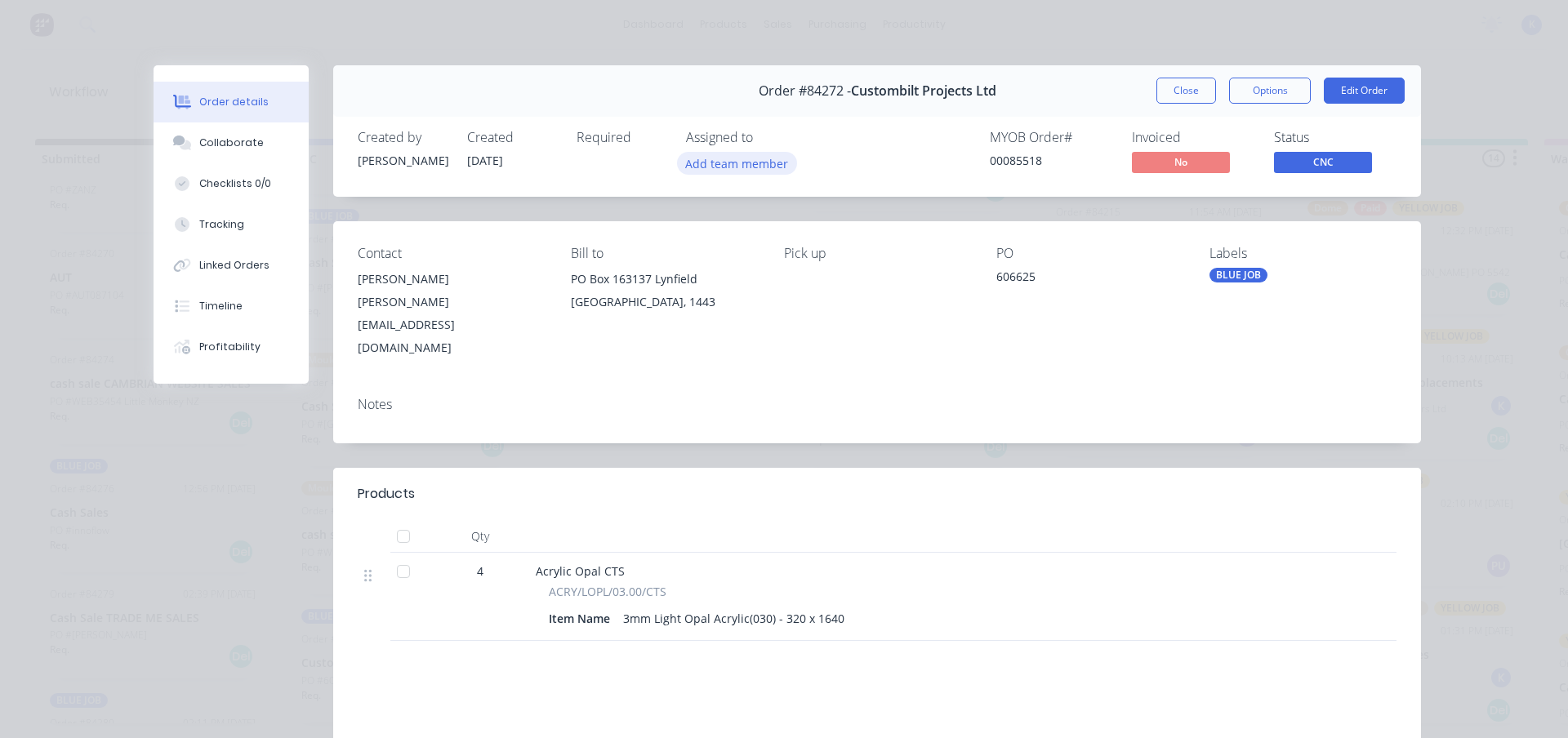
click at [737, 169] on button "Add team member" at bounding box center [737, 162] width 120 height 22
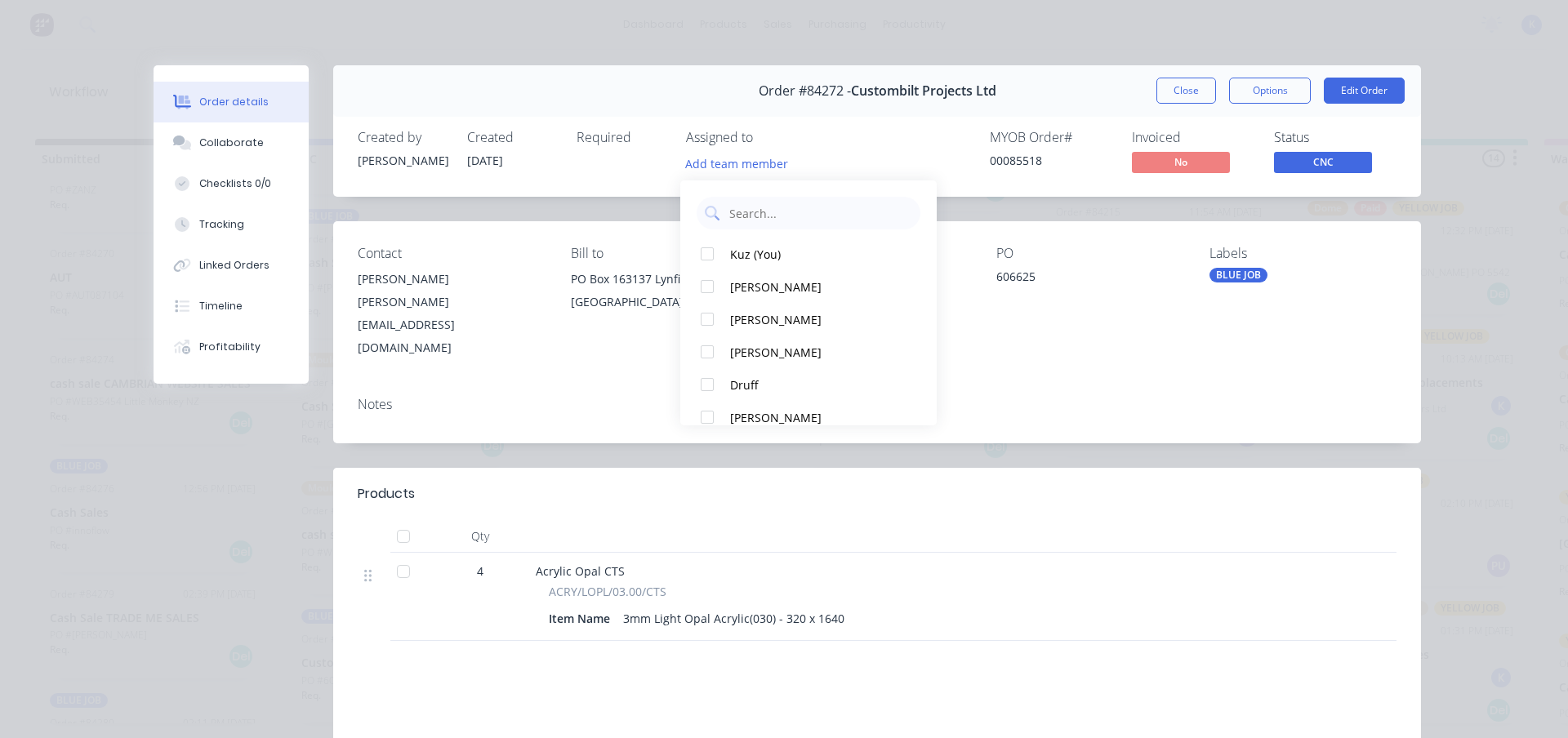
drag, startPoint x: 707, startPoint y: 255, endPoint x: 1089, endPoint y: 149, distance: 396.4
click at [707, 254] on div at bounding box center [707, 254] width 33 height 33
click at [1183, 91] on button "Close" at bounding box center [1186, 90] width 60 height 26
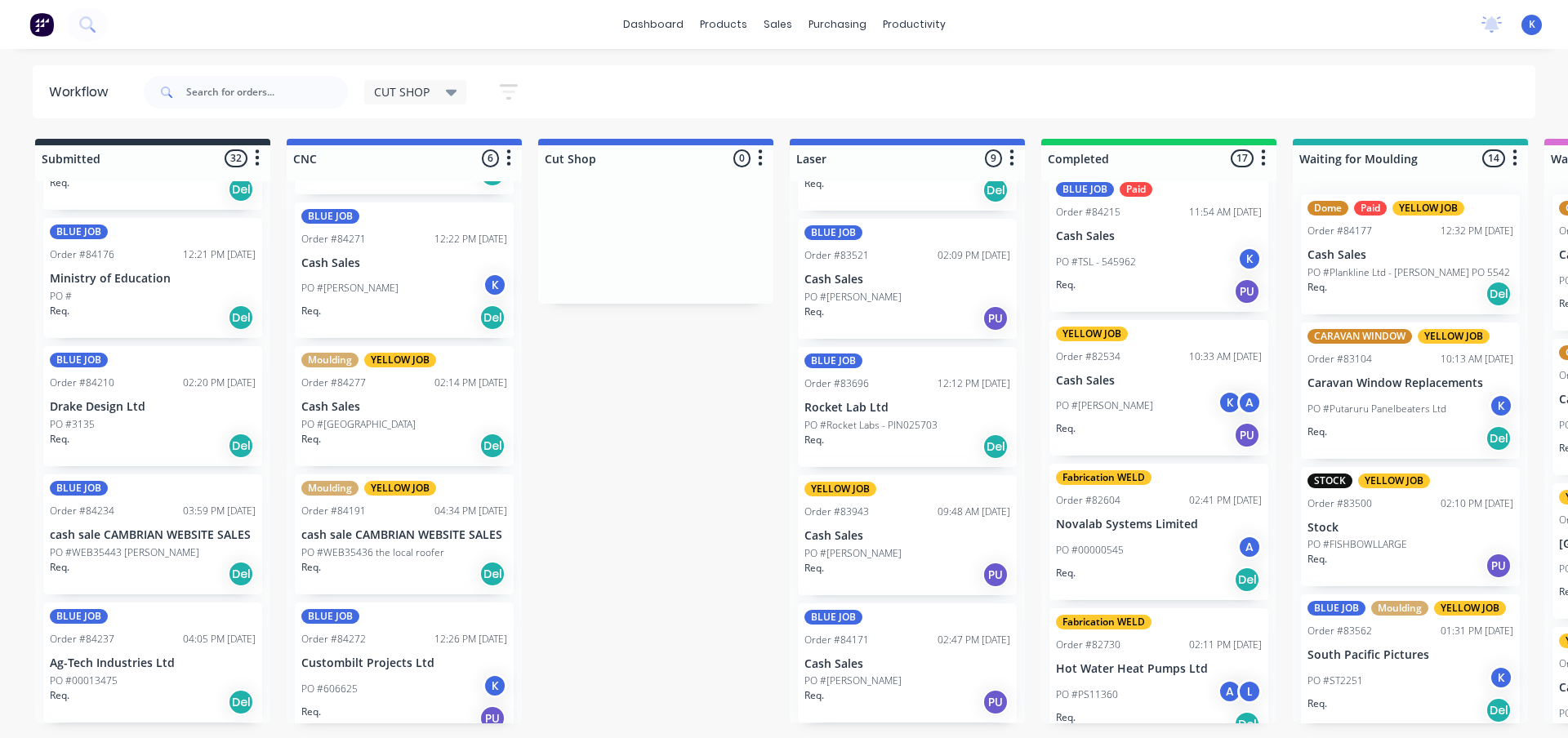
scroll to position [408, 0]
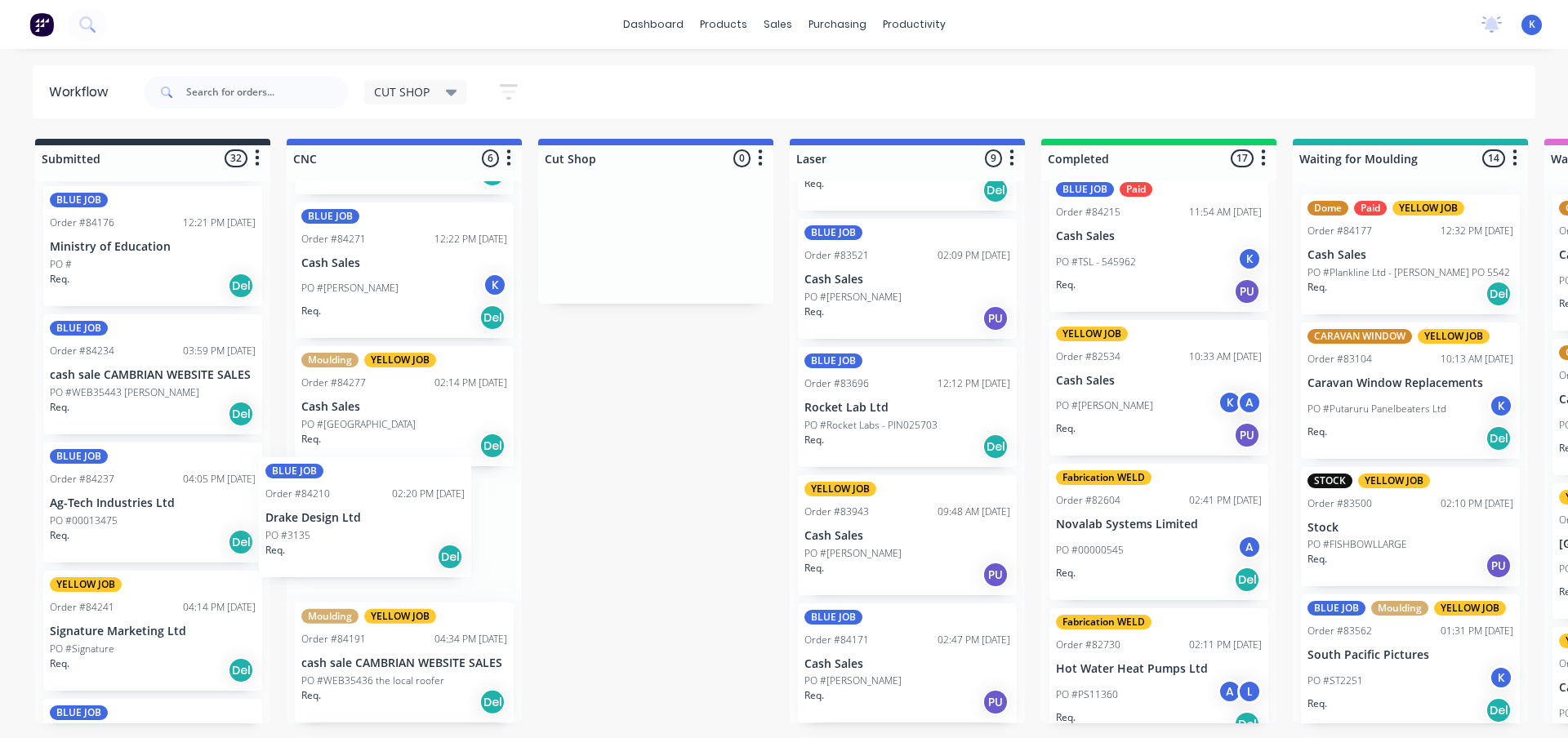
drag, startPoint x: 89, startPoint y: 375, endPoint x: 309, endPoint y: 522, distance: 264.6
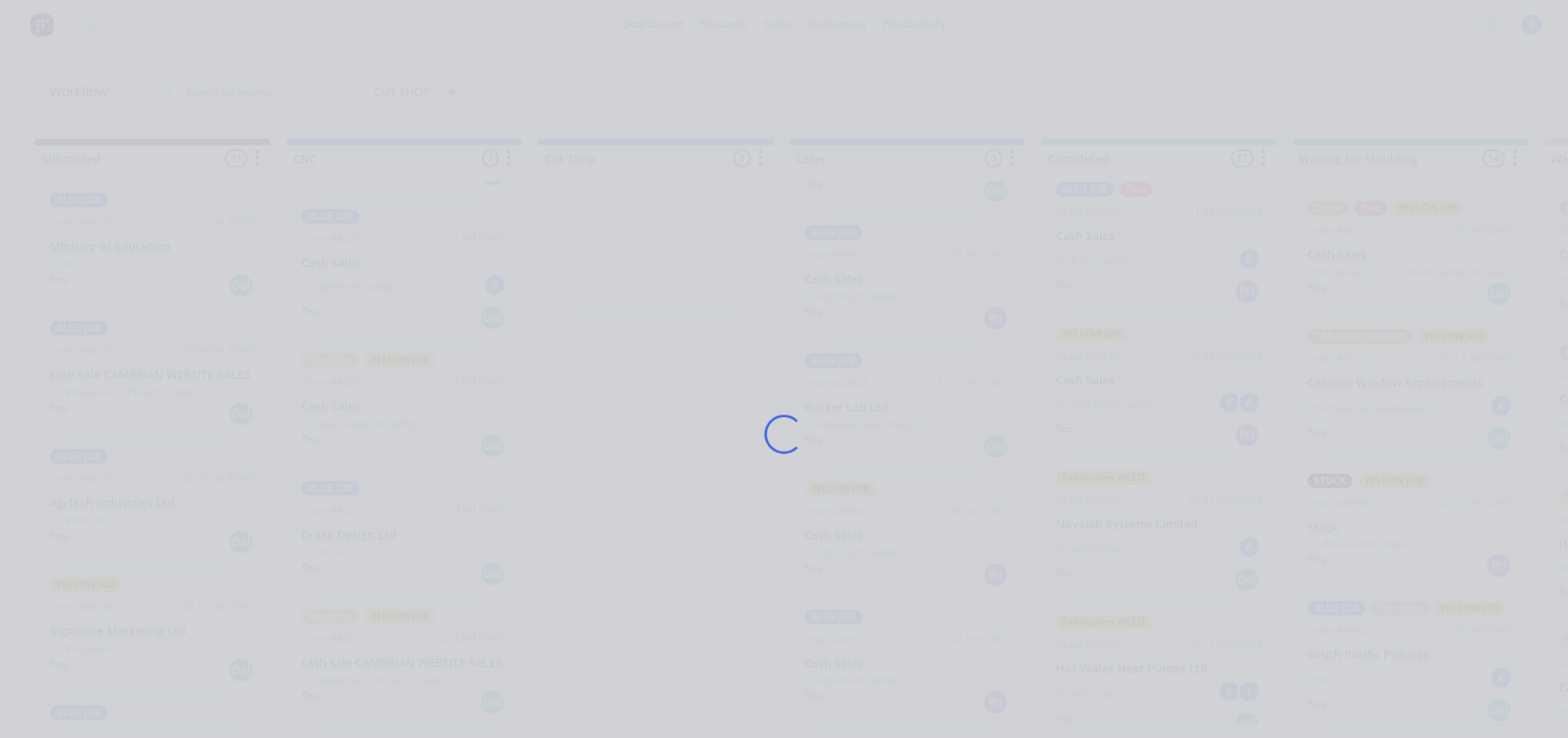
click at [349, 541] on div "Loading..." at bounding box center [784, 434] width 1307 height 738
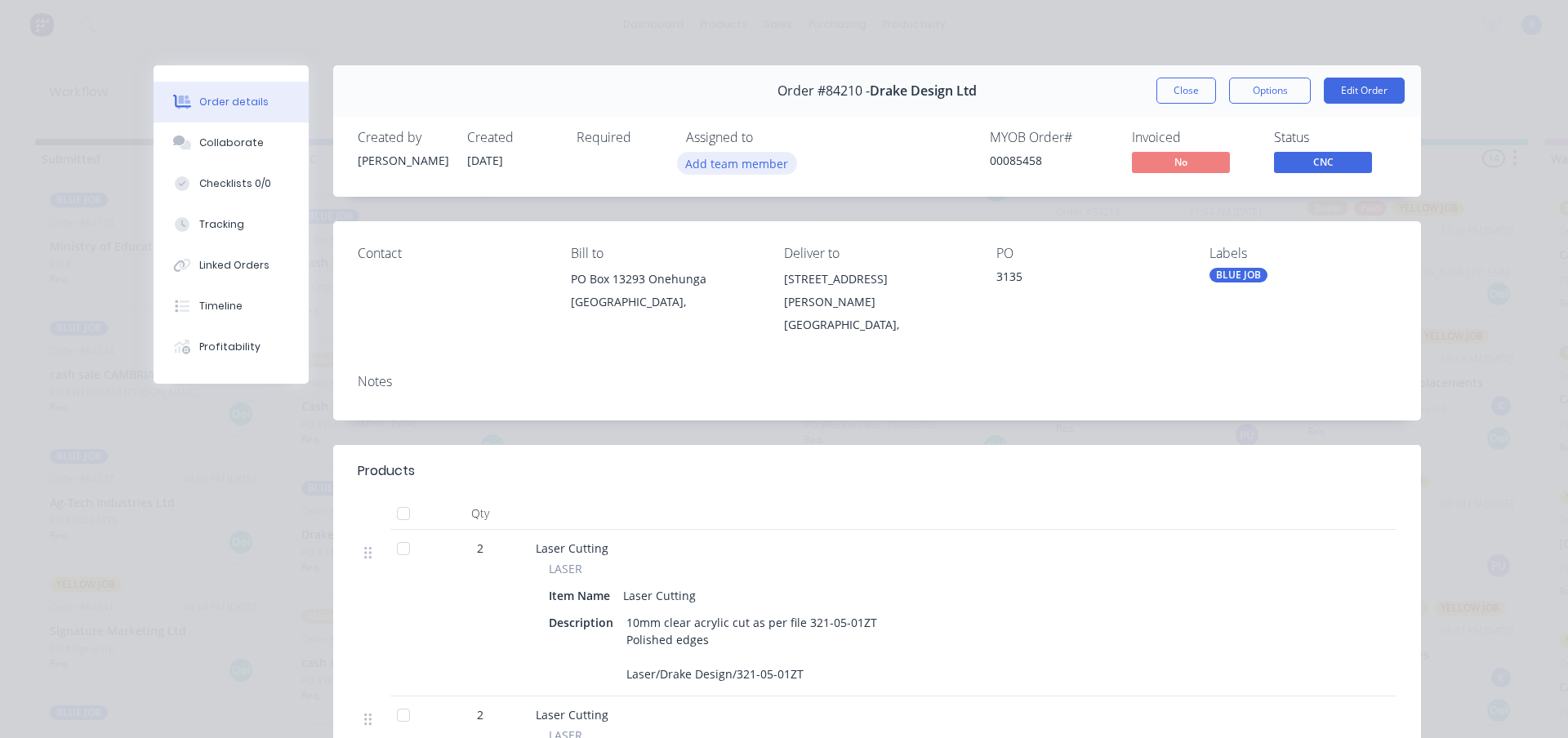
click at [721, 168] on button "Add team member" at bounding box center [737, 162] width 120 height 22
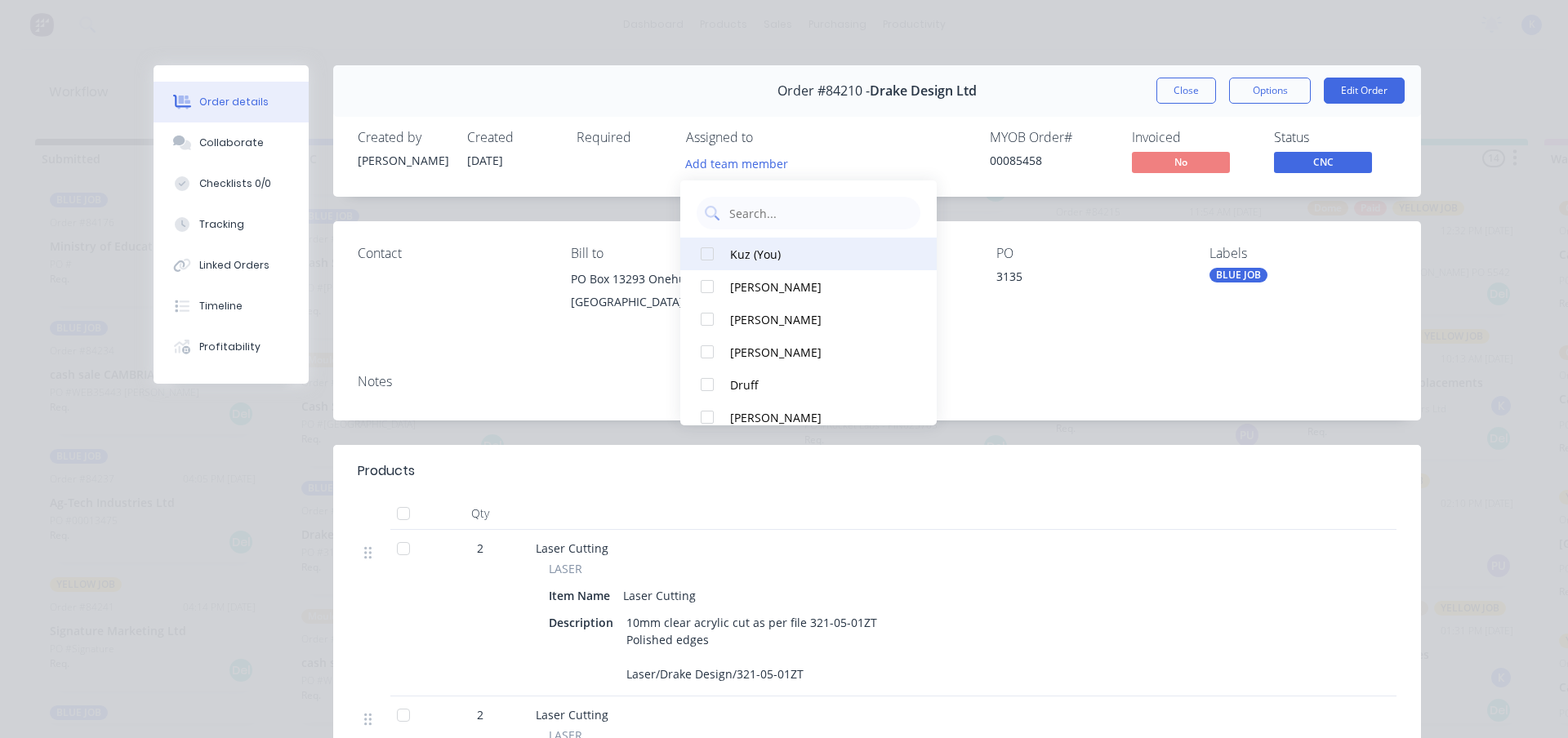
drag, startPoint x: 735, startPoint y: 257, endPoint x: 742, endPoint y: 250, distance: 9.9
click at [735, 256] on div "Kuz (You)" at bounding box center [816, 254] width 172 height 17
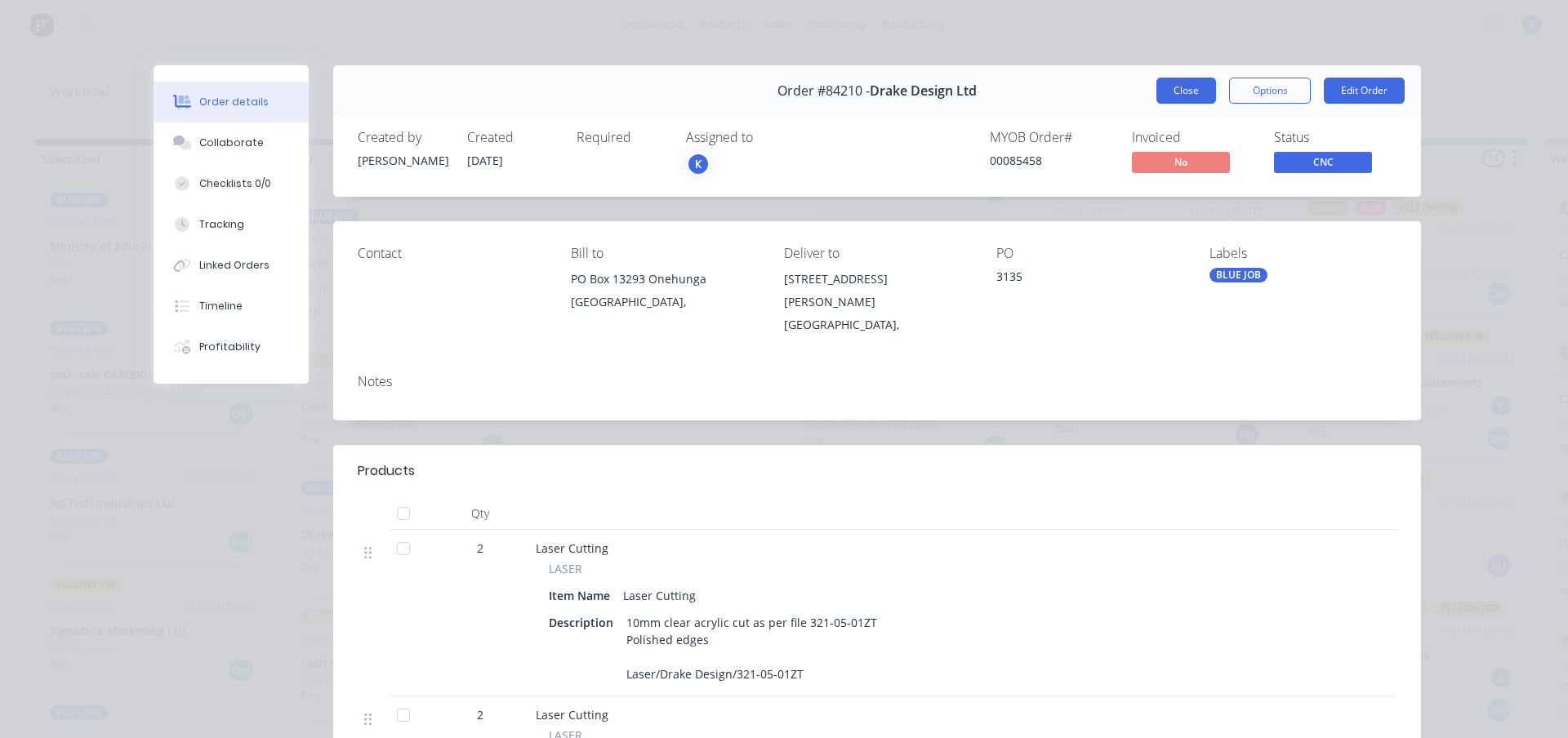
click at [1186, 78] on button "Close" at bounding box center [1186, 90] width 60 height 26
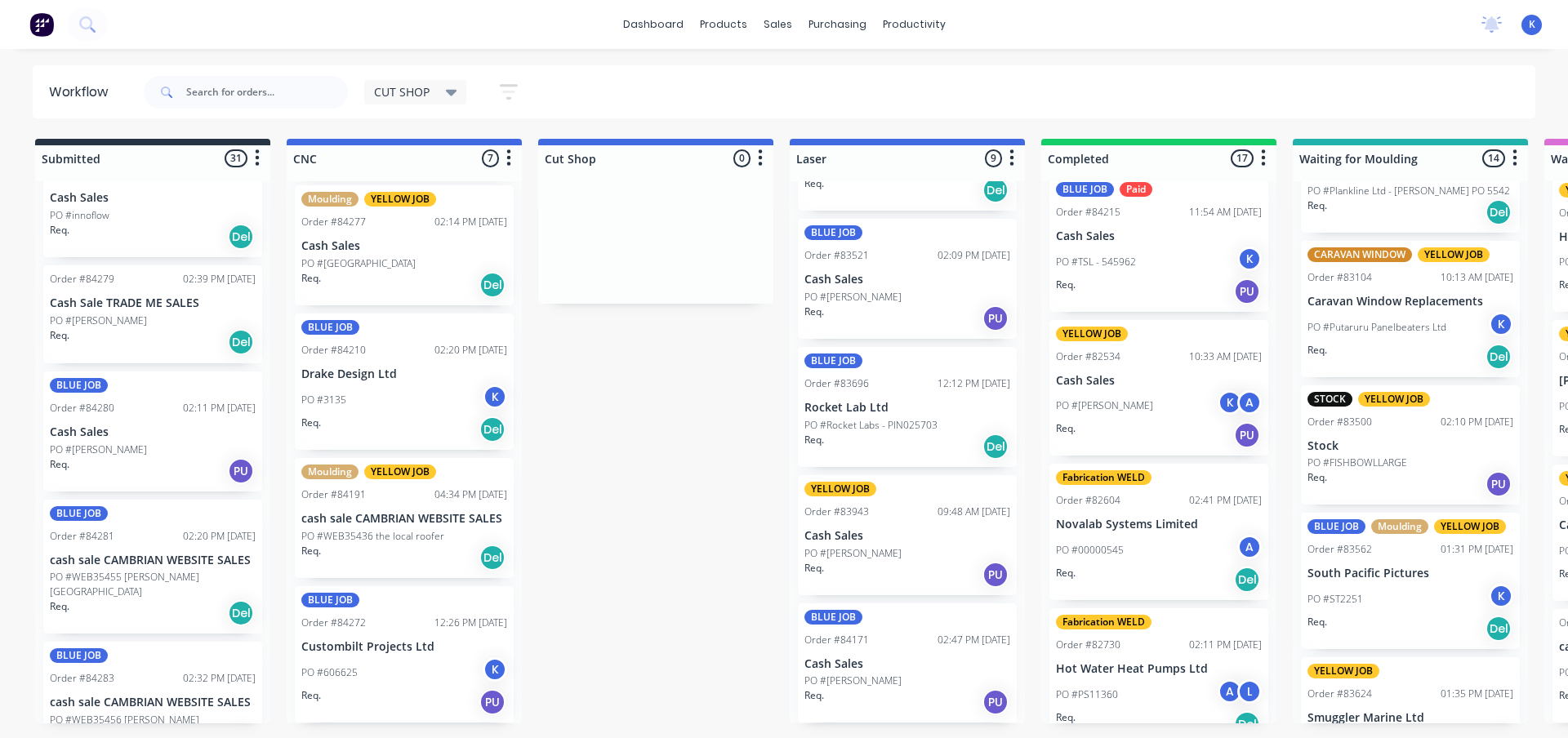
scroll to position [3334, 0]
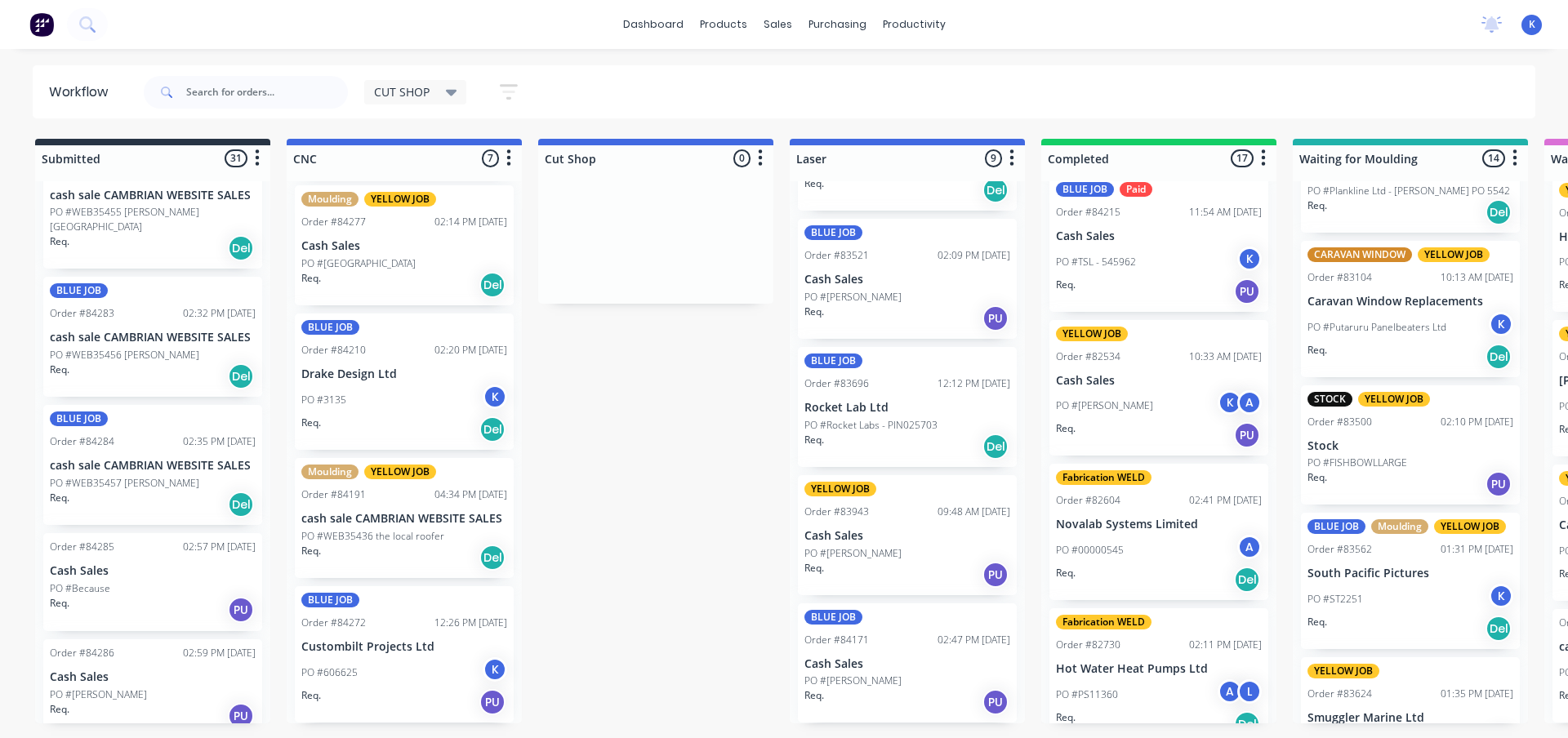
click at [97, 348] on p "PO #WEB35456 [PERSON_NAME]" at bounding box center [125, 355] width 150 height 14
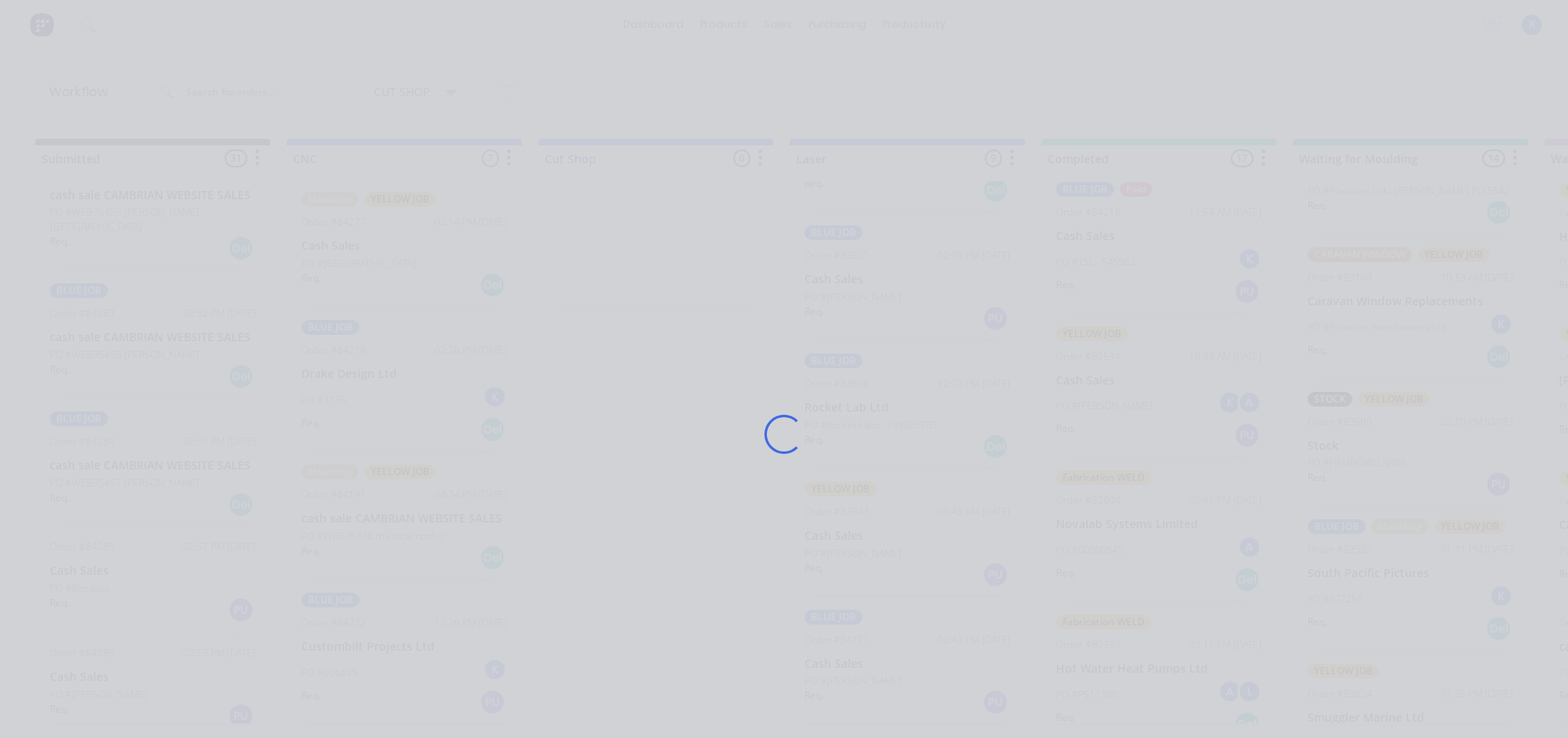
click at [98, 337] on div "Loading..." at bounding box center [784, 369] width 1568 height 738
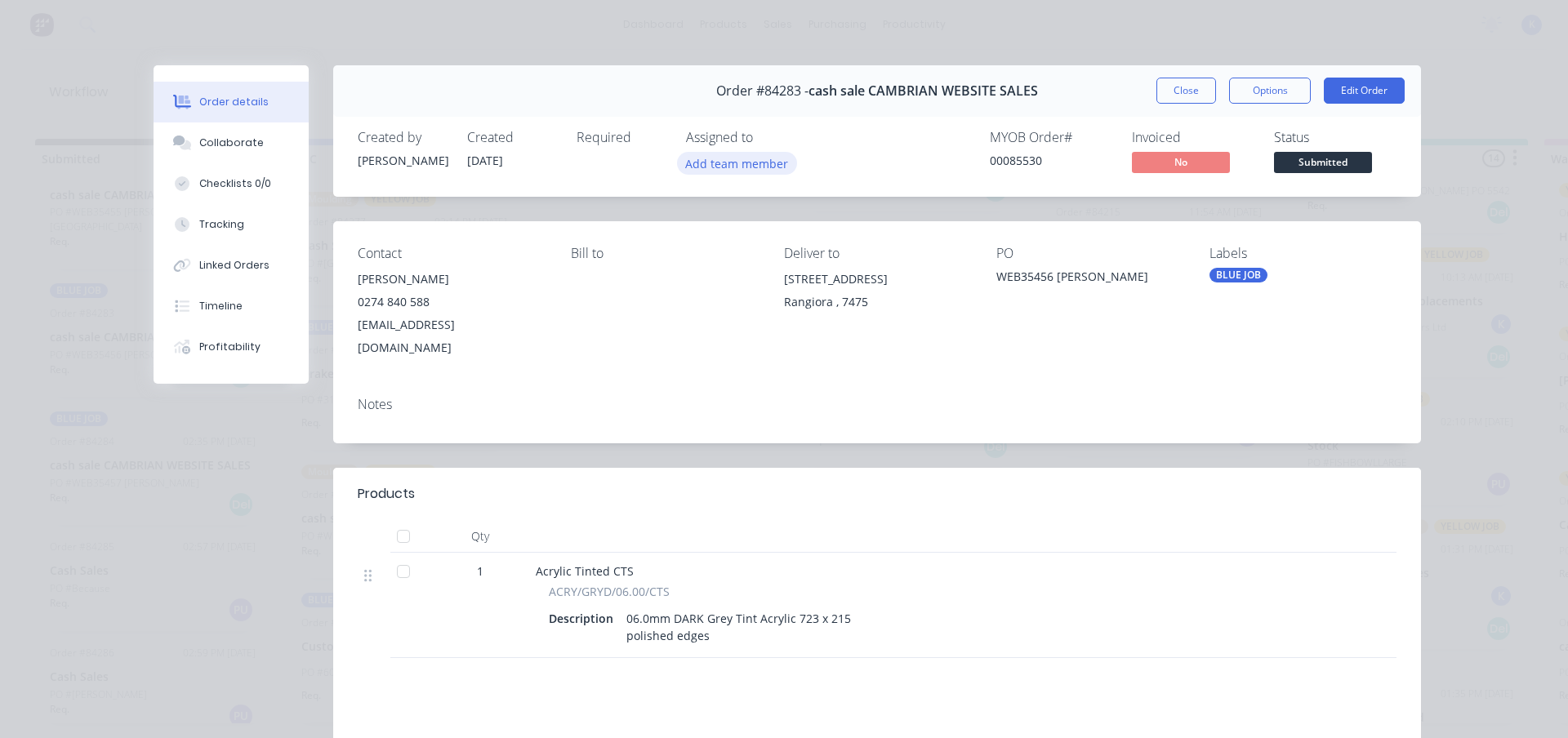
click at [716, 170] on button "Add team member" at bounding box center [737, 162] width 120 height 22
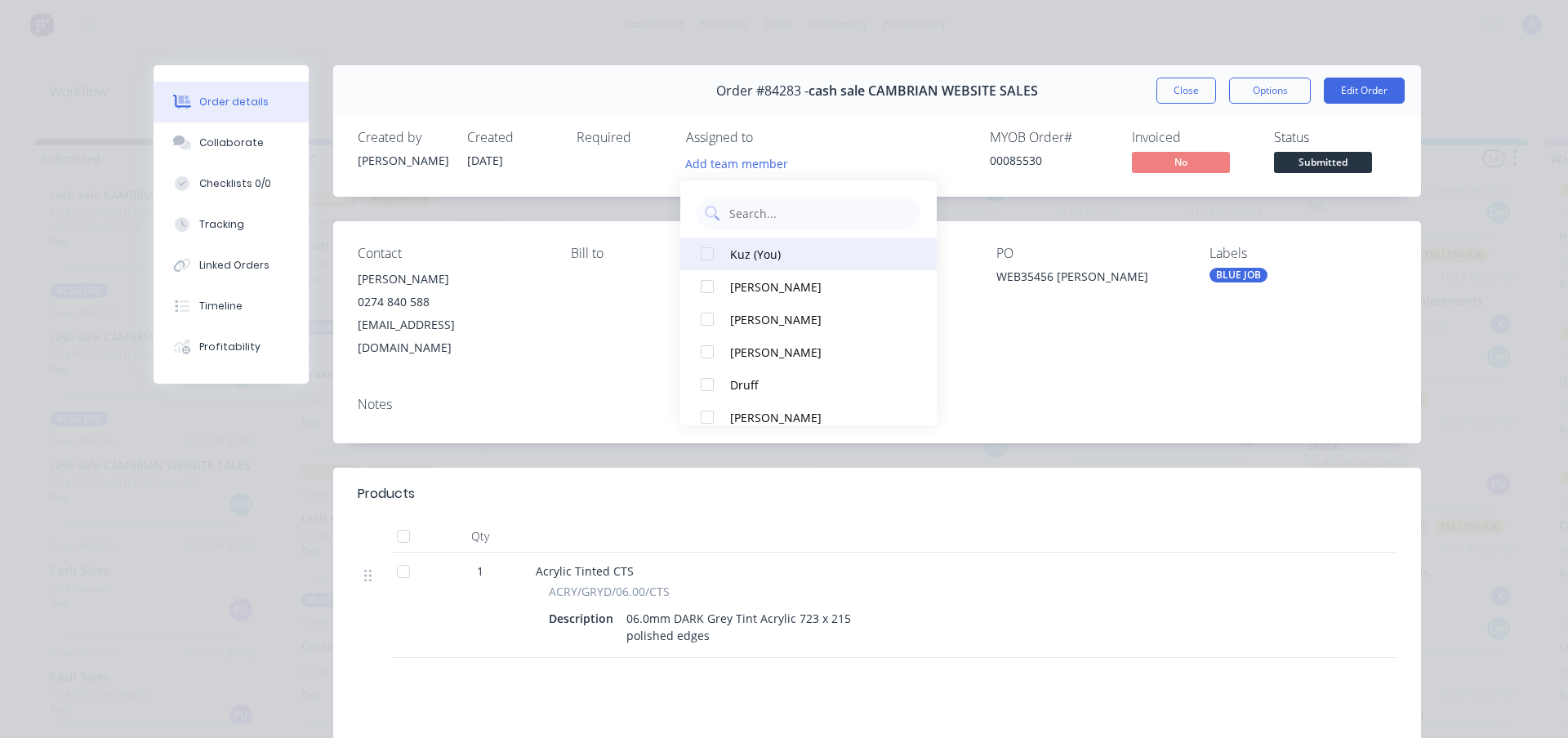
click at [736, 251] on div "Kuz (You)" at bounding box center [816, 254] width 172 height 17
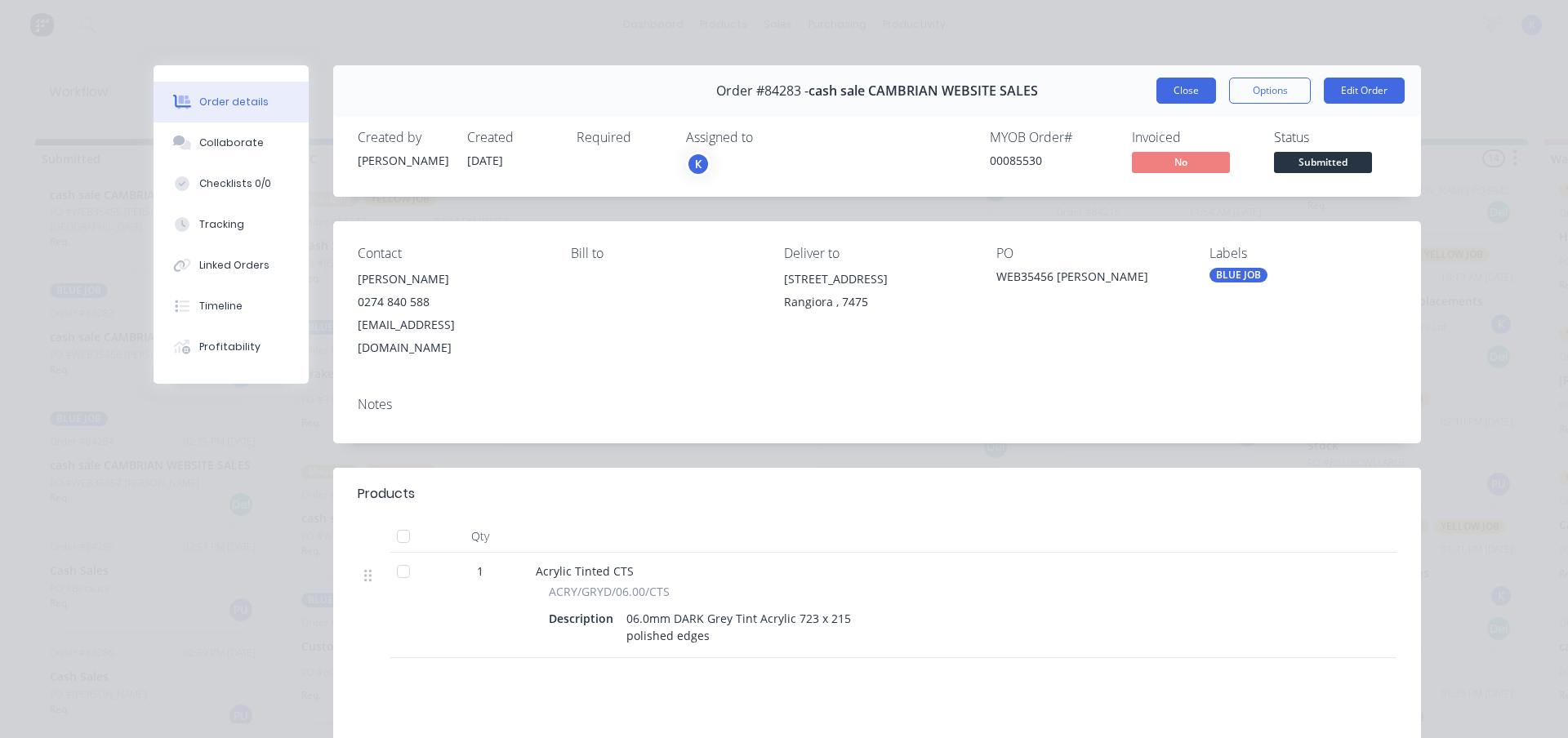
click at [1171, 91] on button "Close" at bounding box center [1186, 90] width 60 height 26
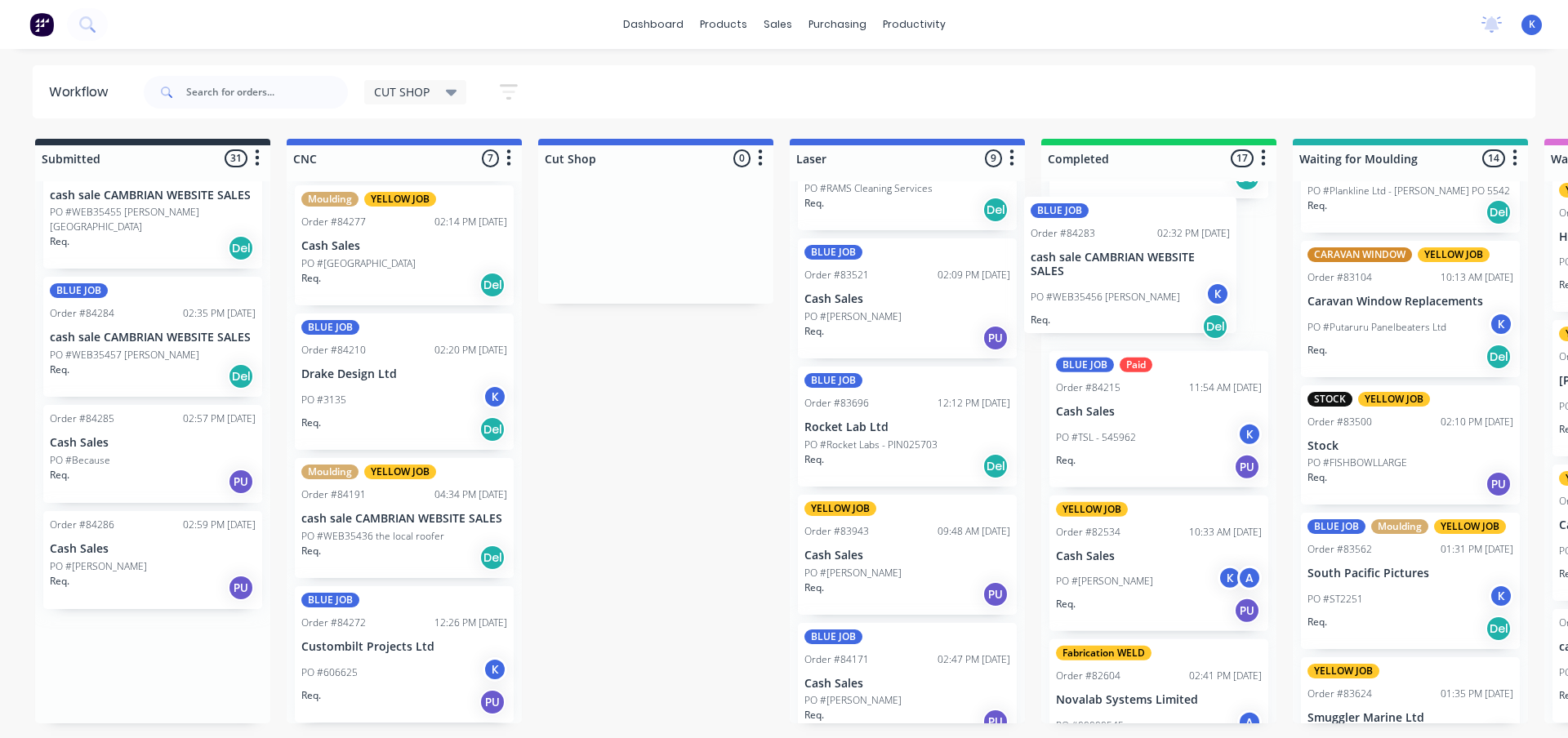
scroll to position [52, 0]
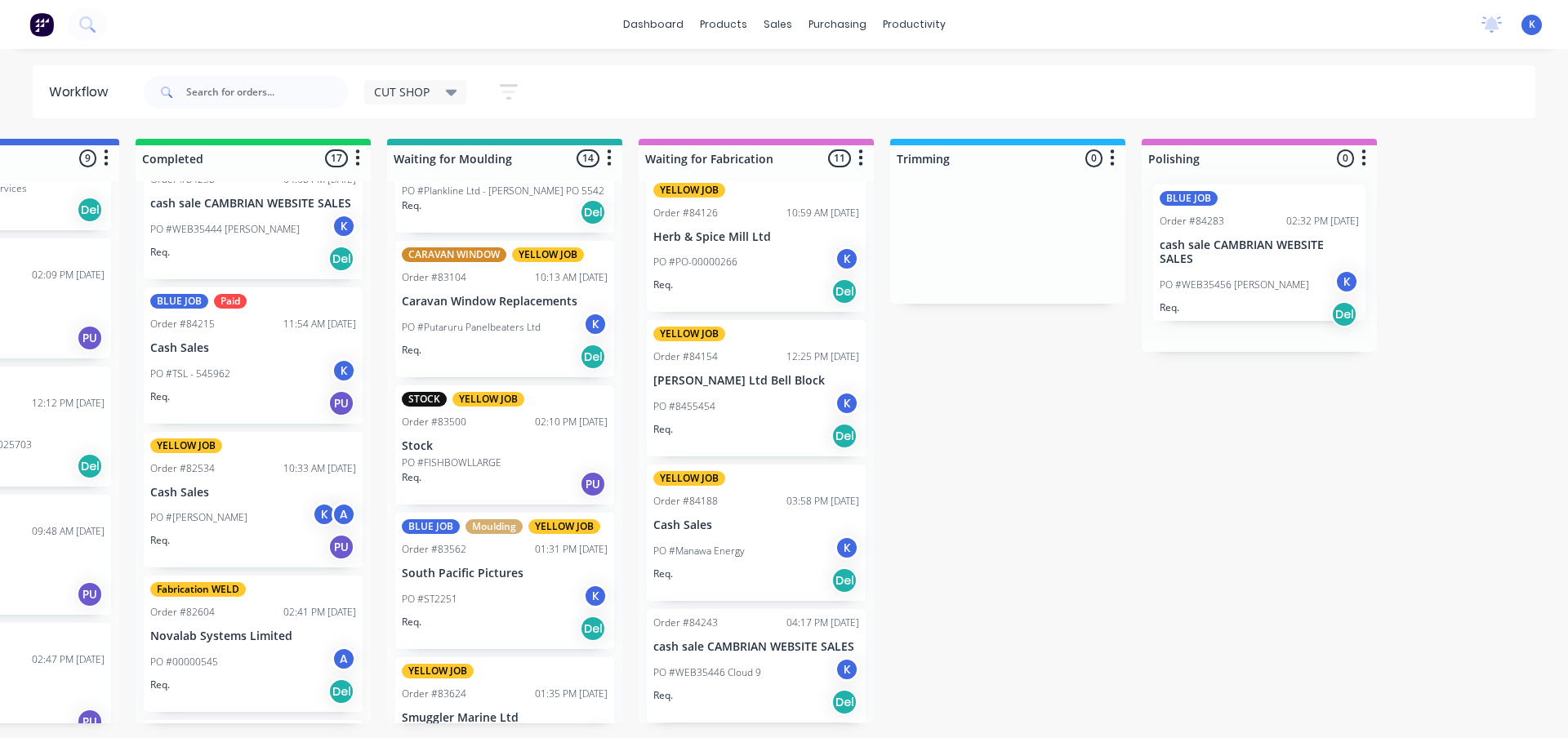
drag, startPoint x: 96, startPoint y: 351, endPoint x: 1203, endPoint y: 280, distance: 1109.3
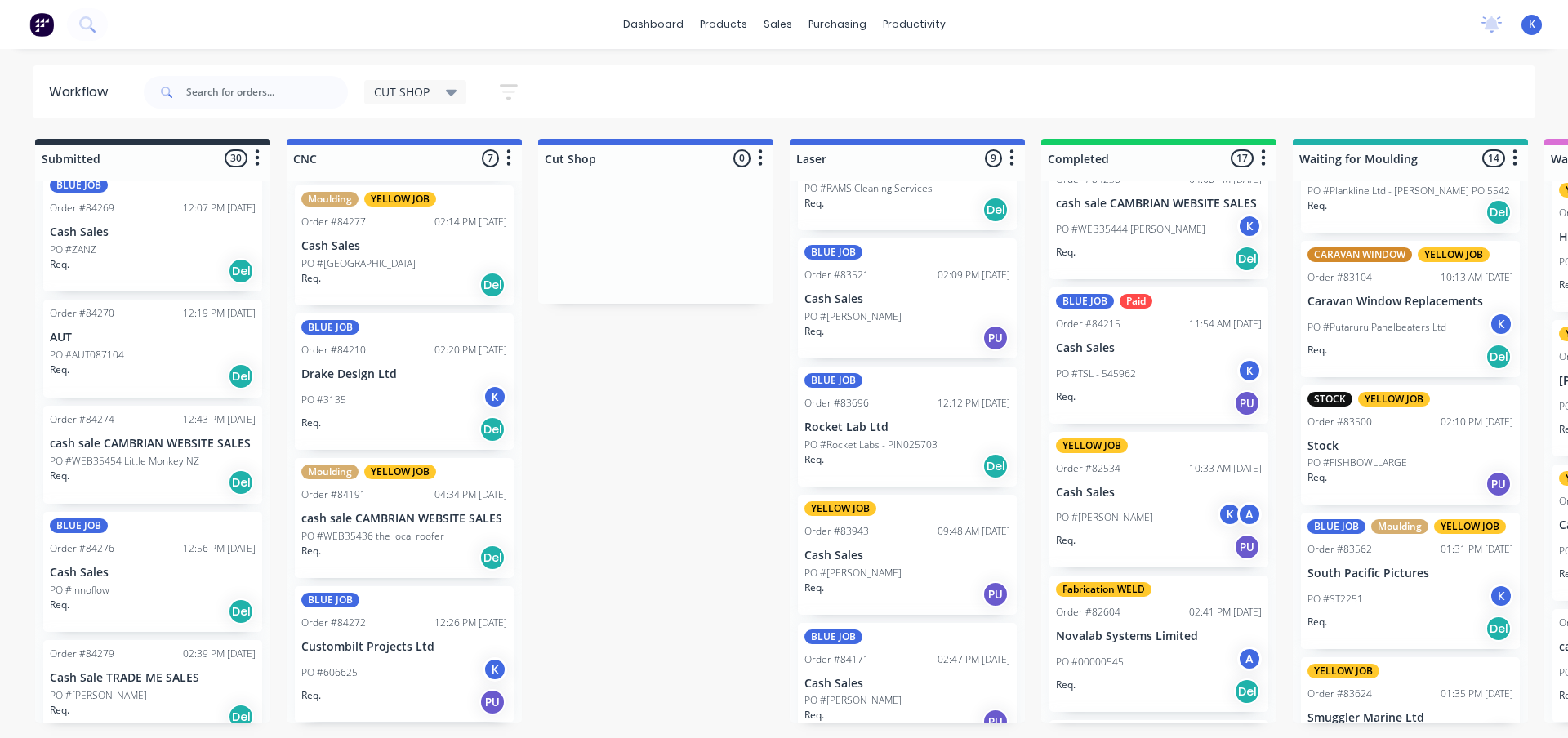
scroll to position [2553, 0]
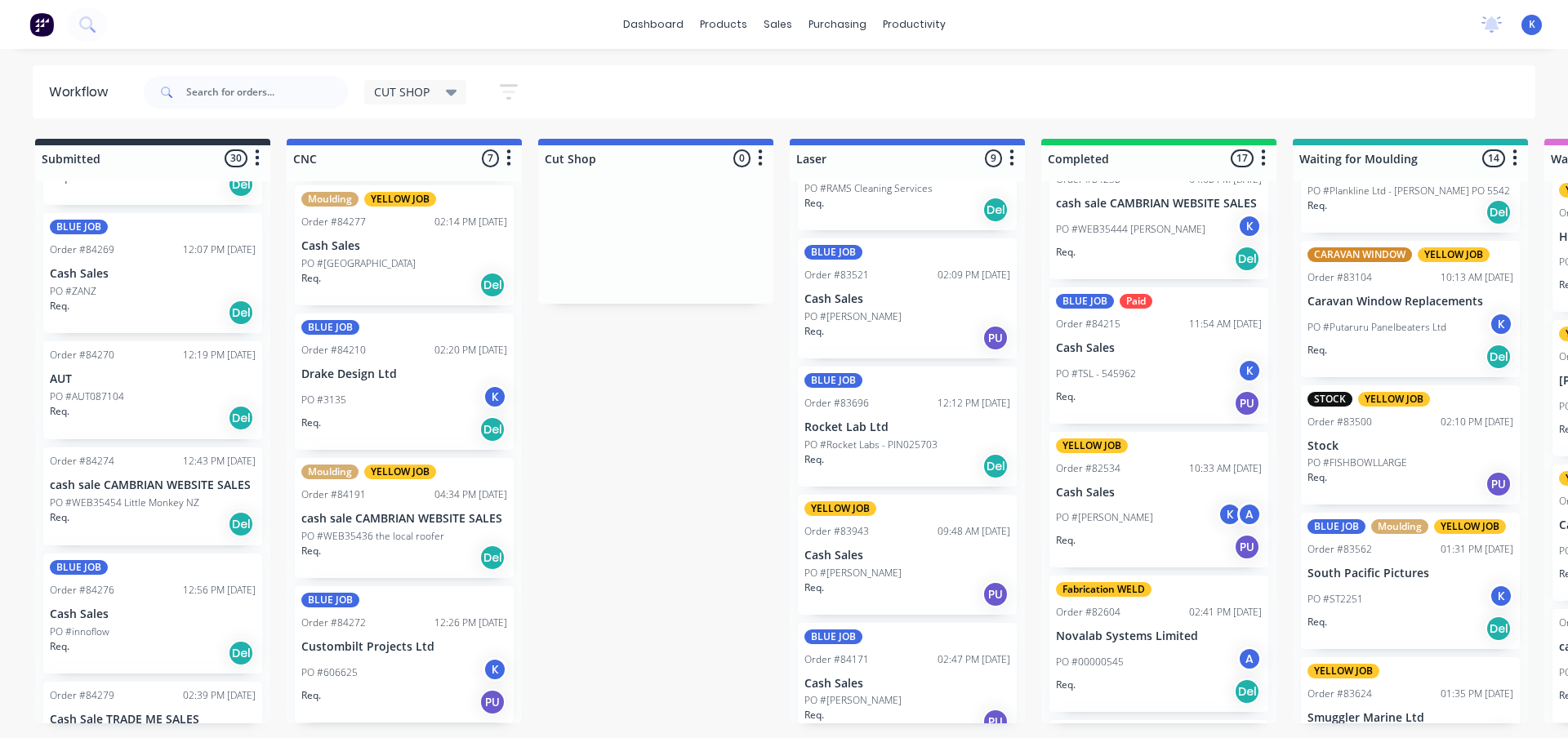
click at [100, 504] on p "PO #WEB35454 Little Monkey NZ" at bounding box center [125, 503] width 150 height 14
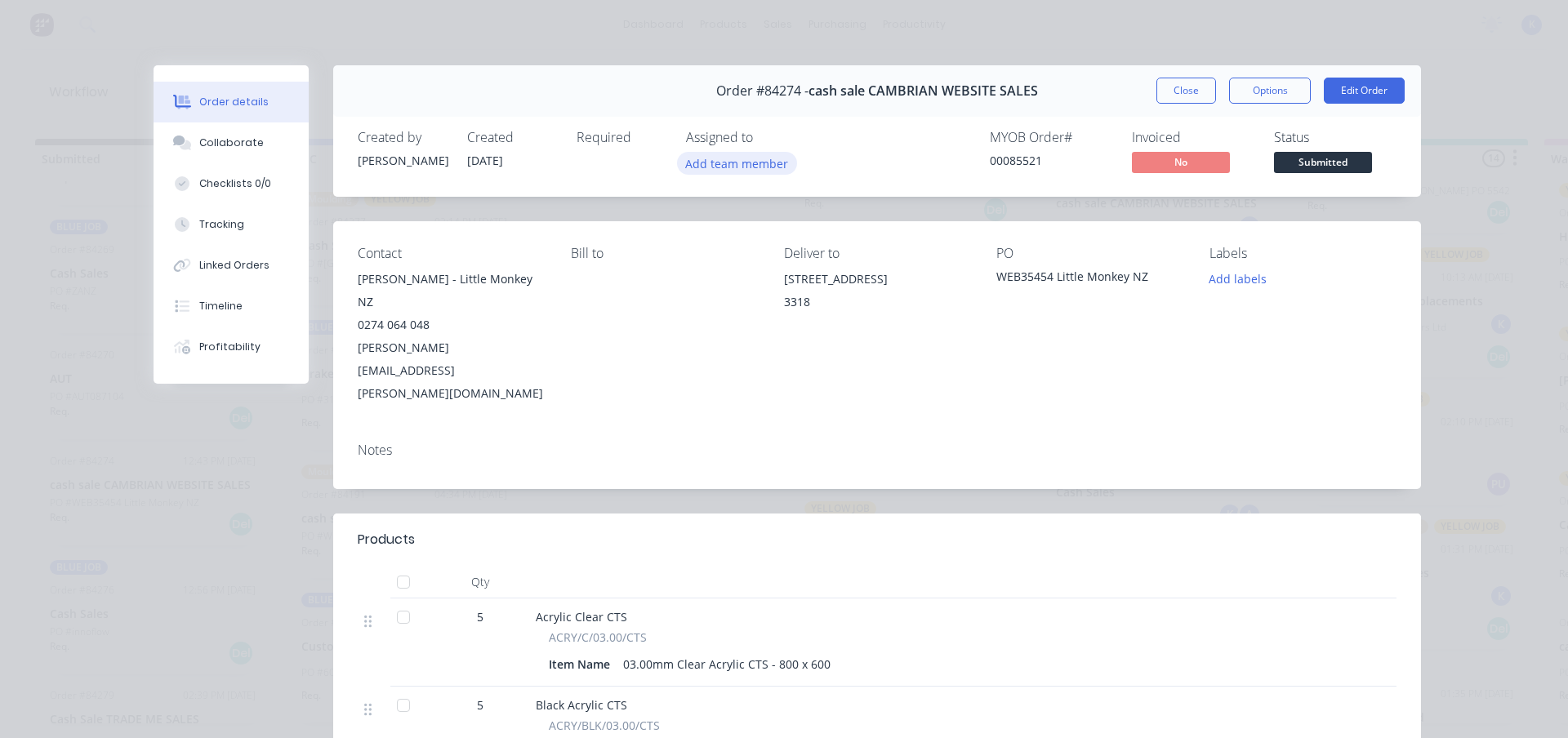
click at [710, 168] on button "Add team member" at bounding box center [737, 162] width 120 height 22
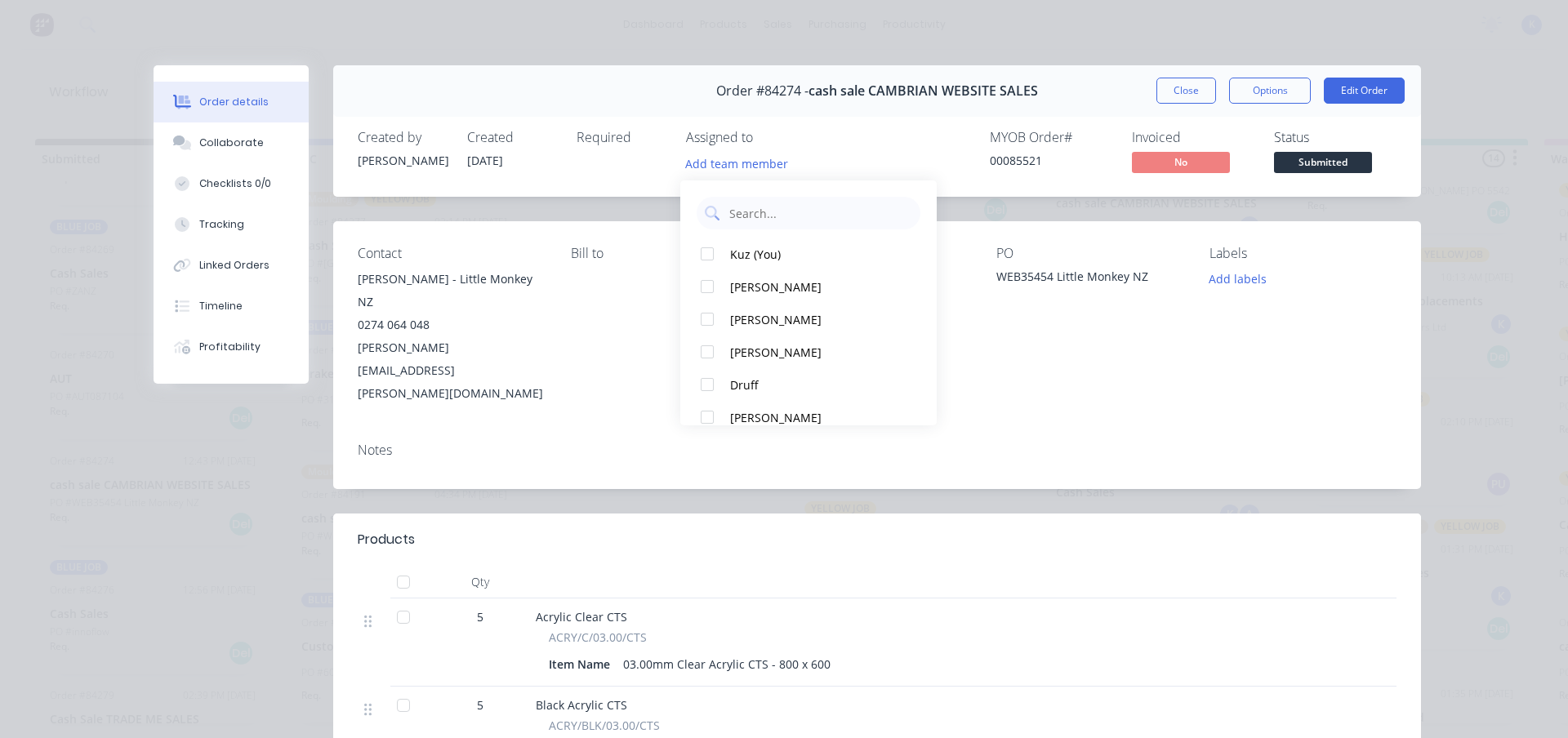
drag, startPoint x: 743, startPoint y: 258, endPoint x: 905, endPoint y: 226, distance: 165.1
click at [748, 252] on div "Kuz (You)" at bounding box center [816, 254] width 172 height 17
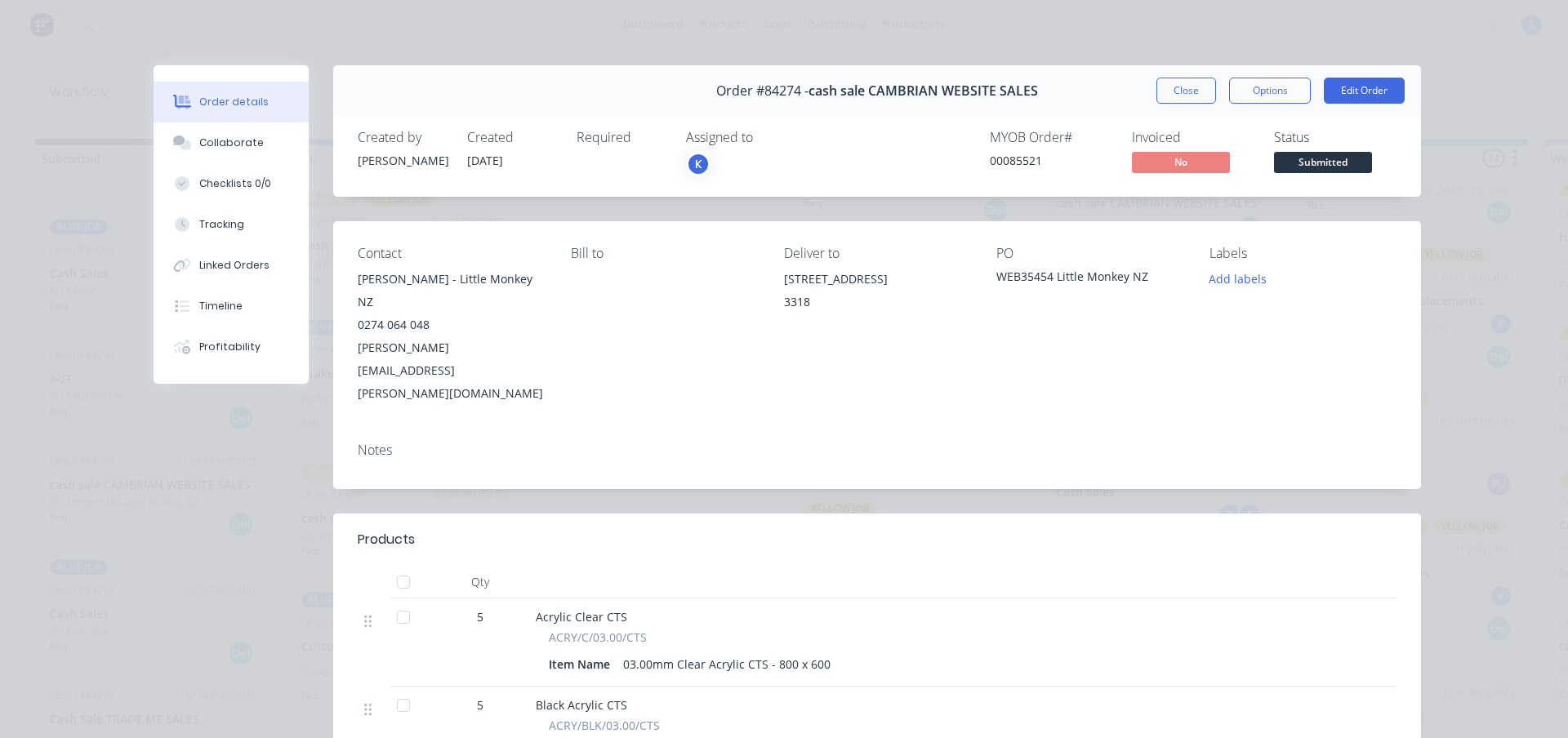
drag, startPoint x: 1176, startPoint y: 85, endPoint x: 1015, endPoint y: 128, distance: 166.6
click at [1175, 84] on button "Close" at bounding box center [1186, 90] width 60 height 26
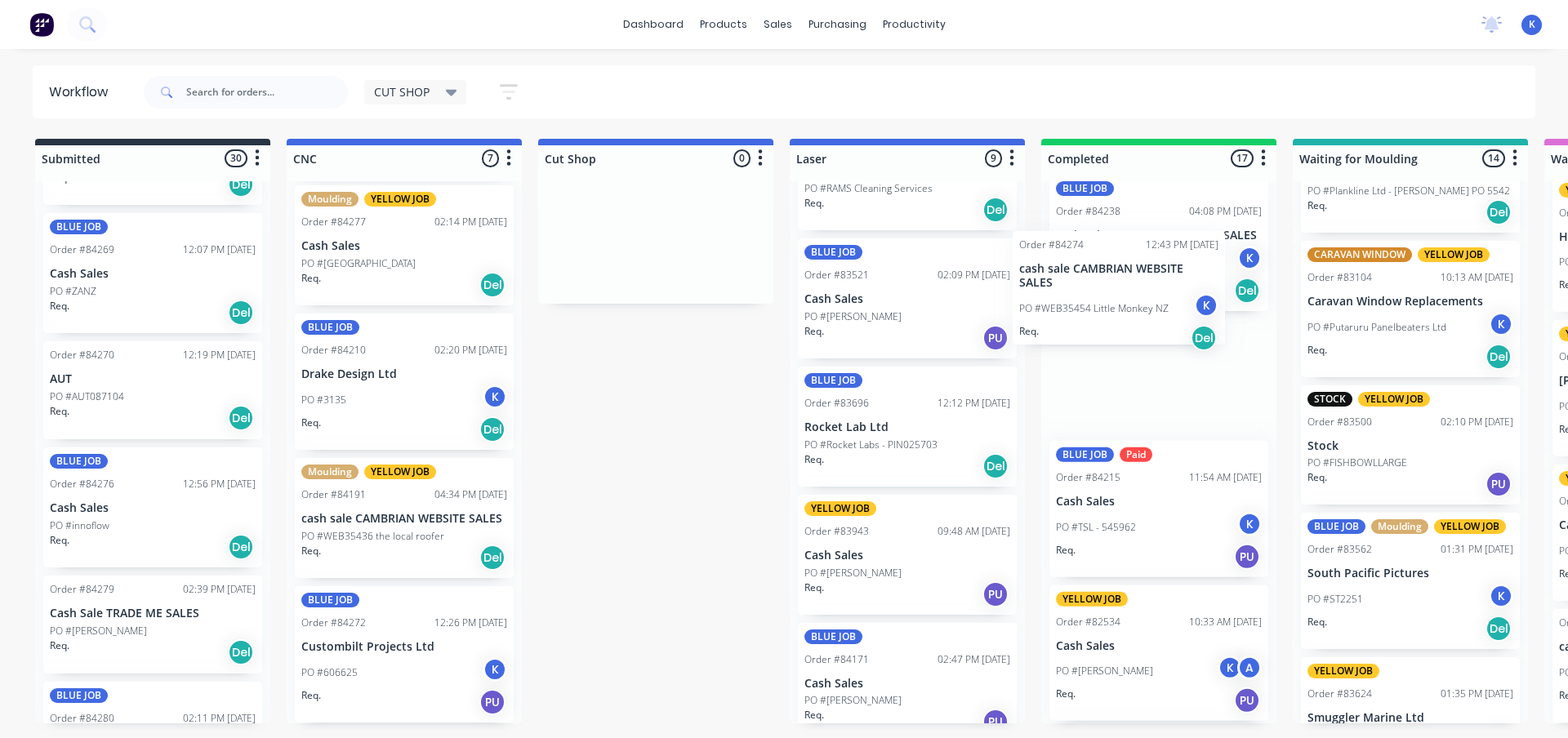
scroll to position [0, 0]
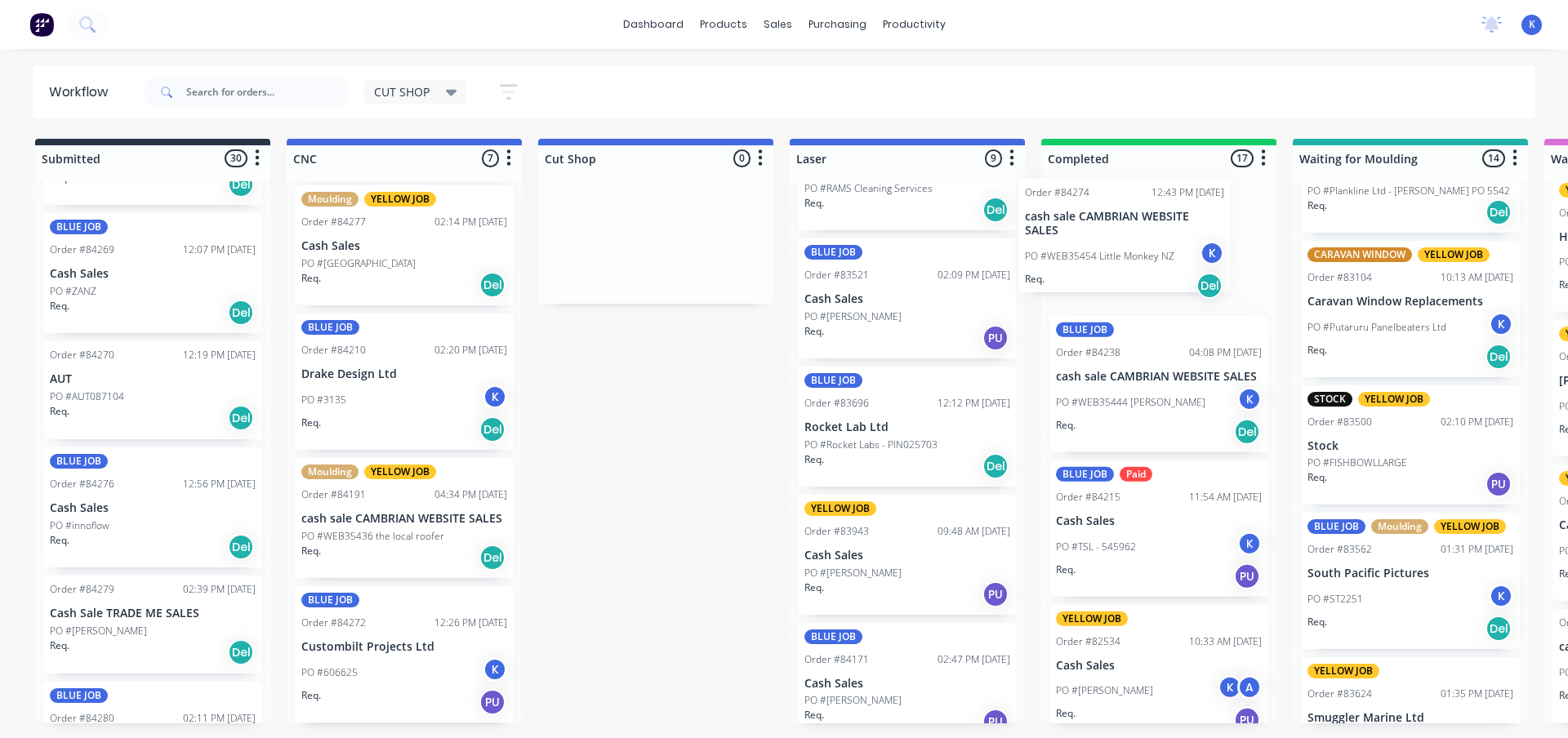
drag, startPoint x: 90, startPoint y: 512, endPoint x: 1079, endPoint y: 236, distance: 1026.8
click at [87, 521] on p "PO #innoflow" at bounding box center [79, 526] width 60 height 14
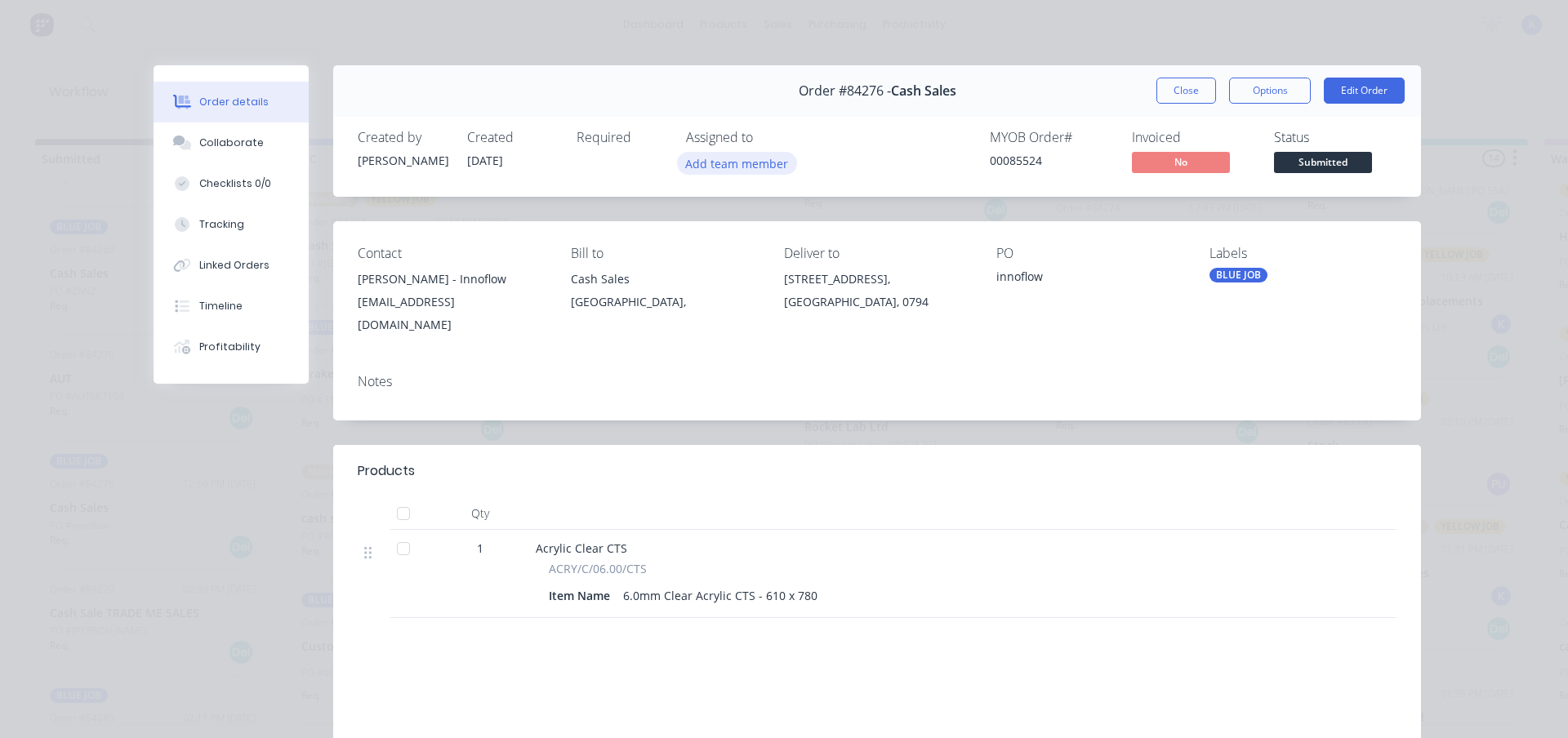
click at [731, 167] on button "Add team member" at bounding box center [737, 162] width 120 height 22
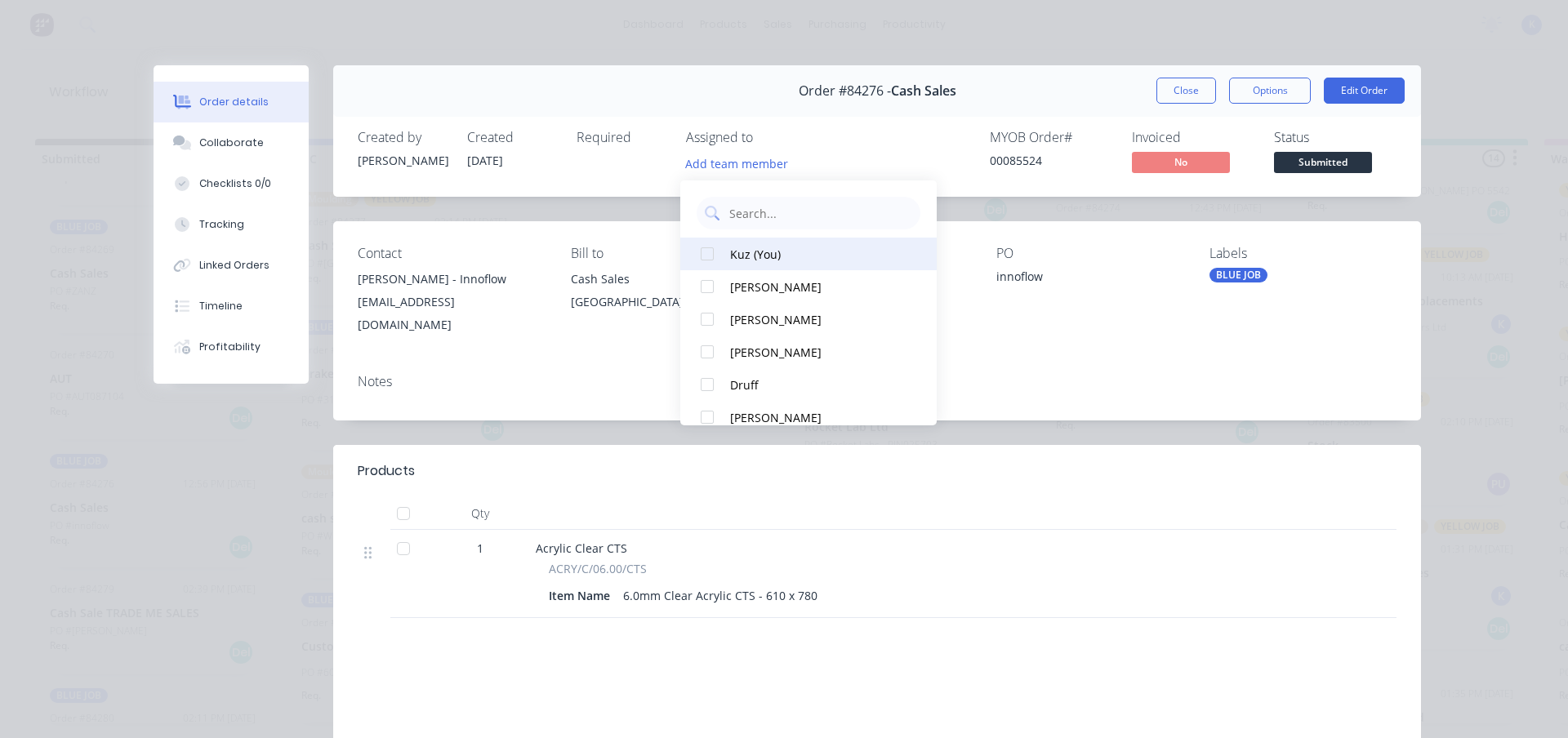
click at [707, 249] on div at bounding box center [707, 254] width 33 height 33
drag, startPoint x: 1158, startPoint y: 89, endPoint x: 1139, endPoint y: 93, distance: 19.4
click at [1156, 90] on button "Close" at bounding box center [1186, 90] width 60 height 26
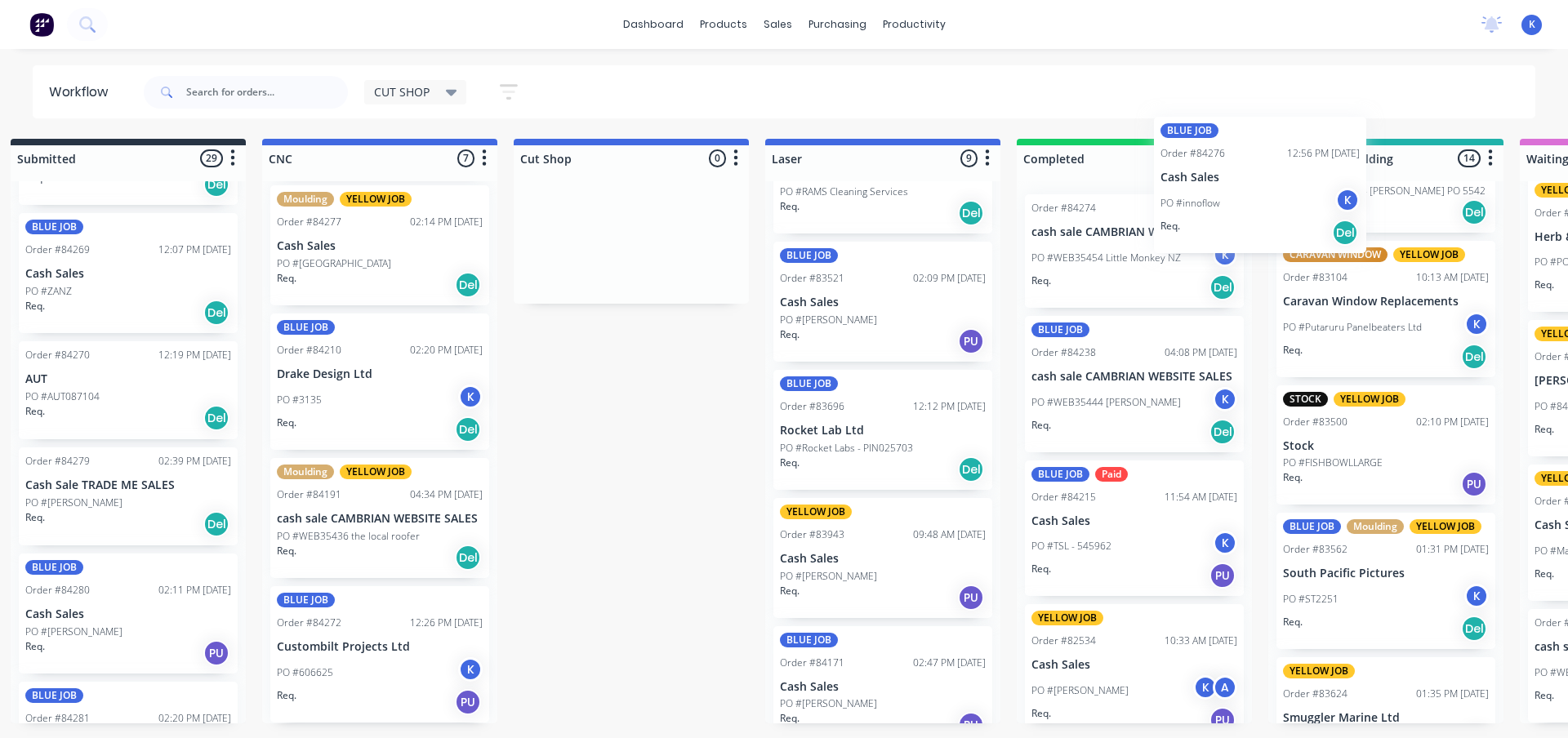
scroll to position [0, 30]
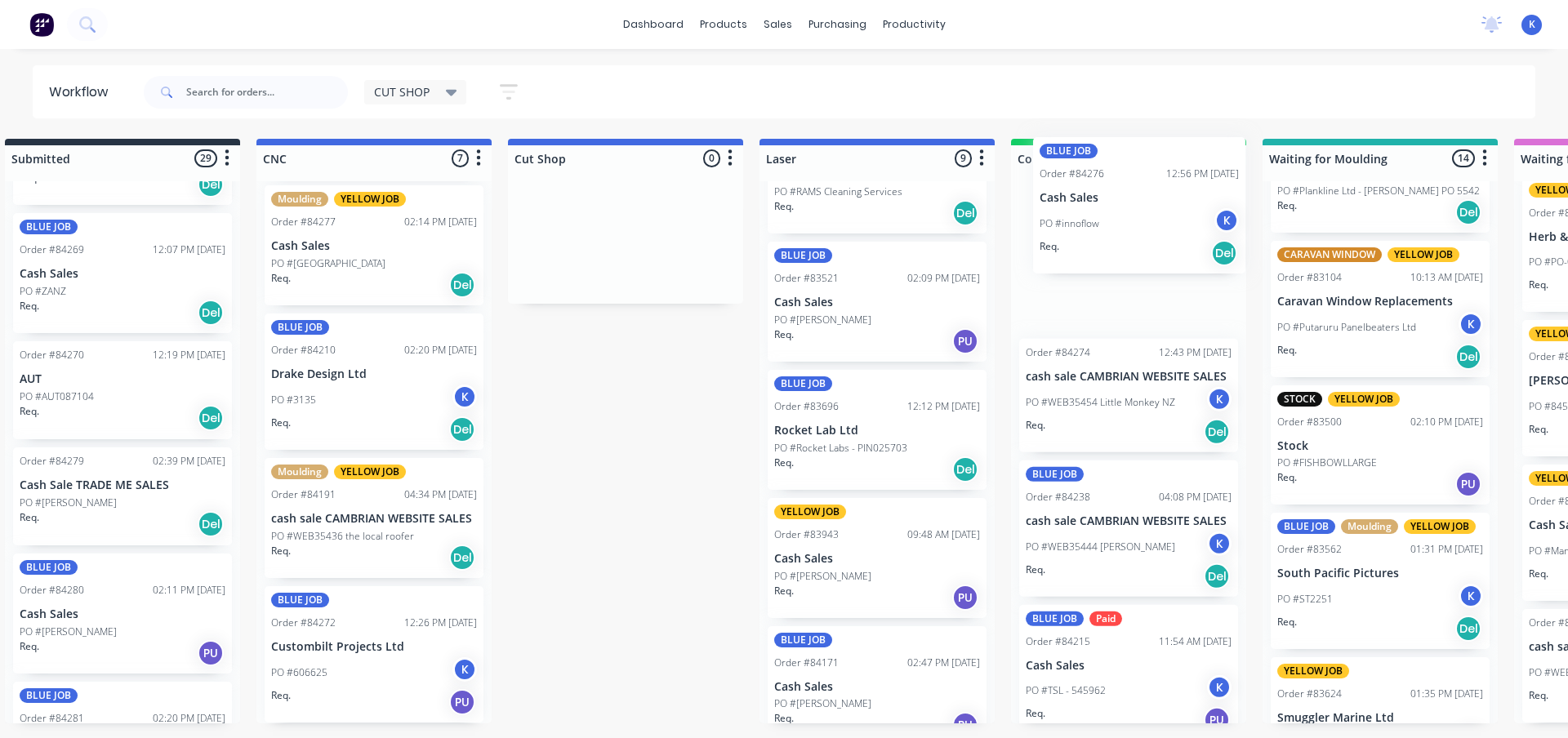
drag, startPoint x: 75, startPoint y: 502, endPoint x: 1060, endPoint y: 200, distance: 1030.3
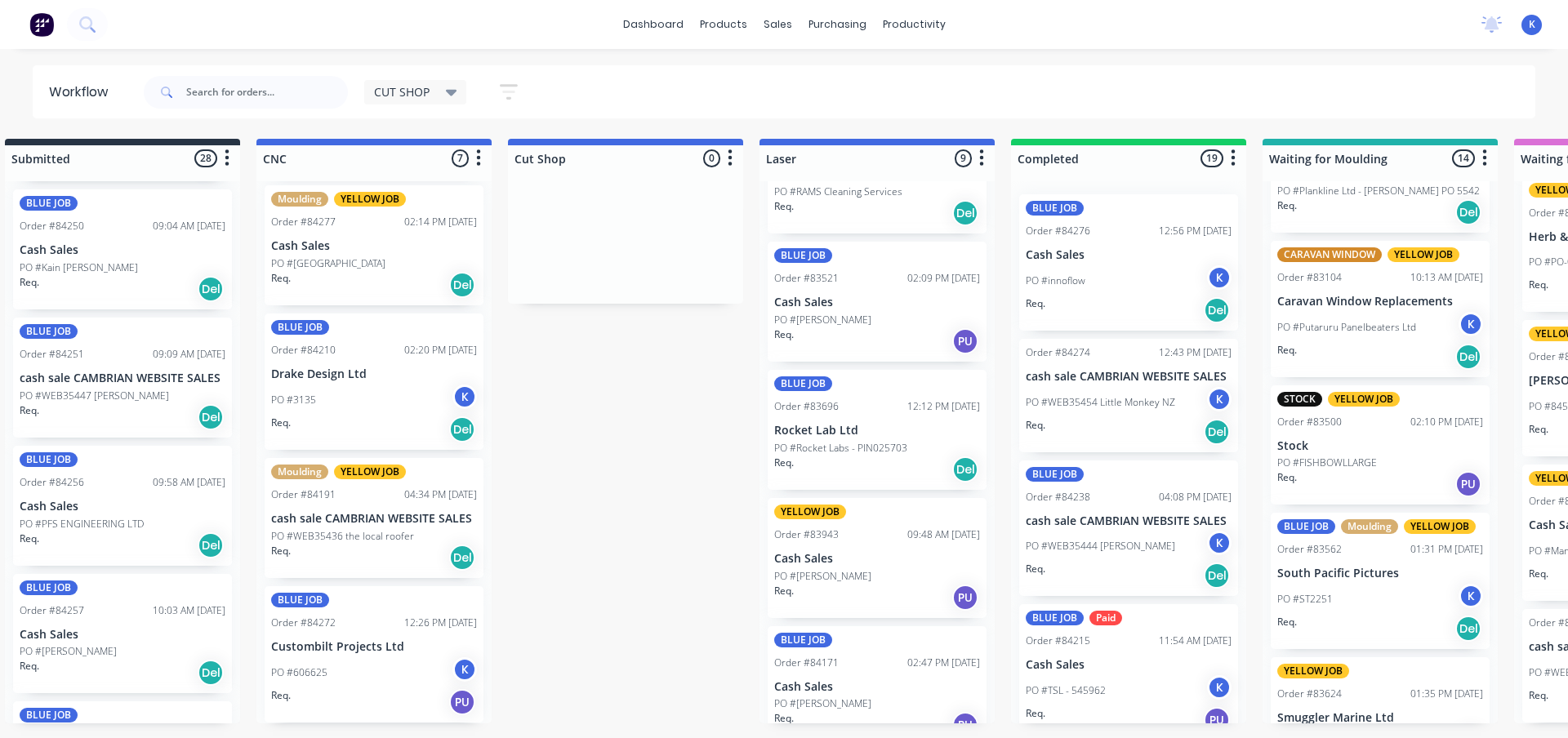
scroll to position [1165, 0]
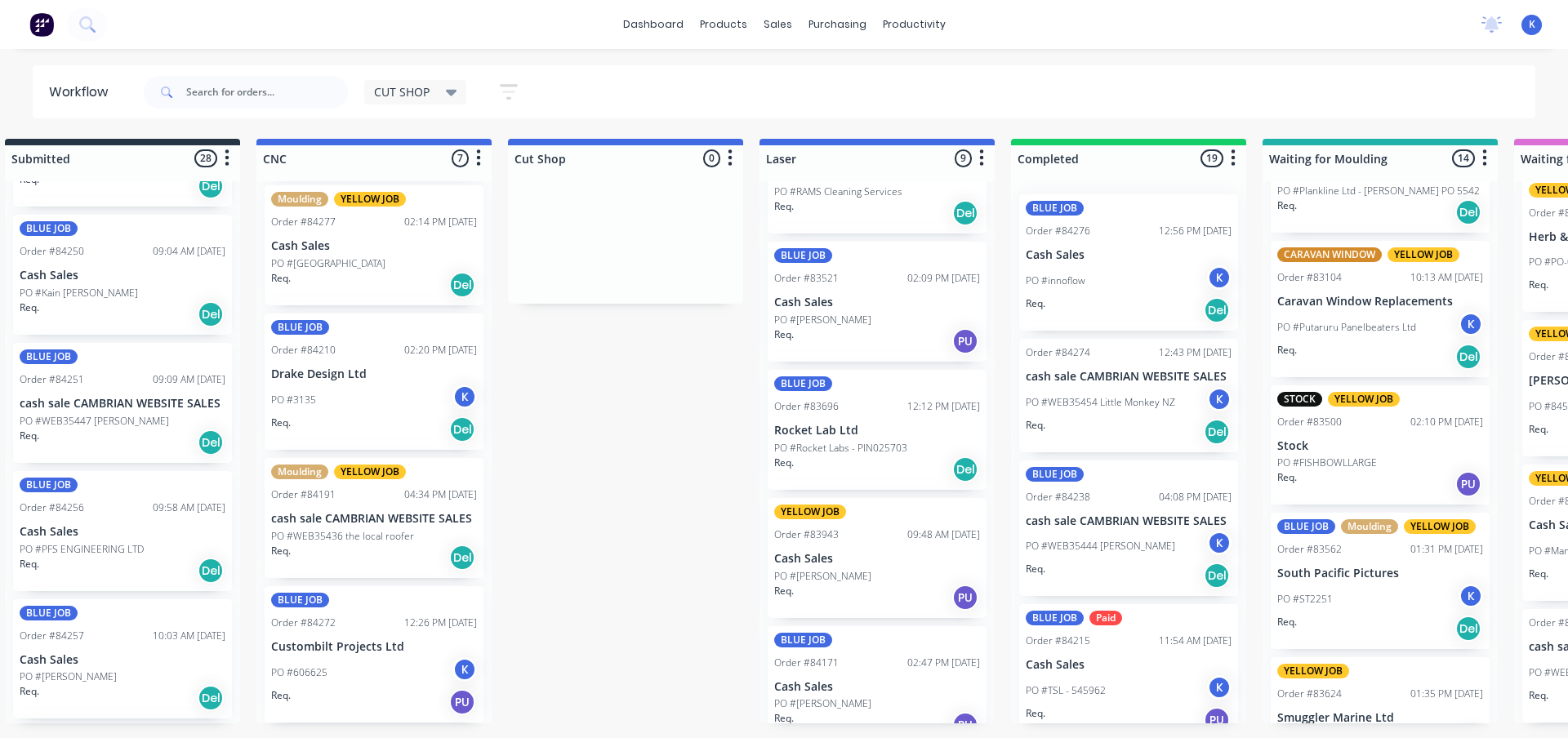
click at [40, 414] on p "PO #WEB35447 [PERSON_NAME]" at bounding box center [94, 422] width 150 height 14
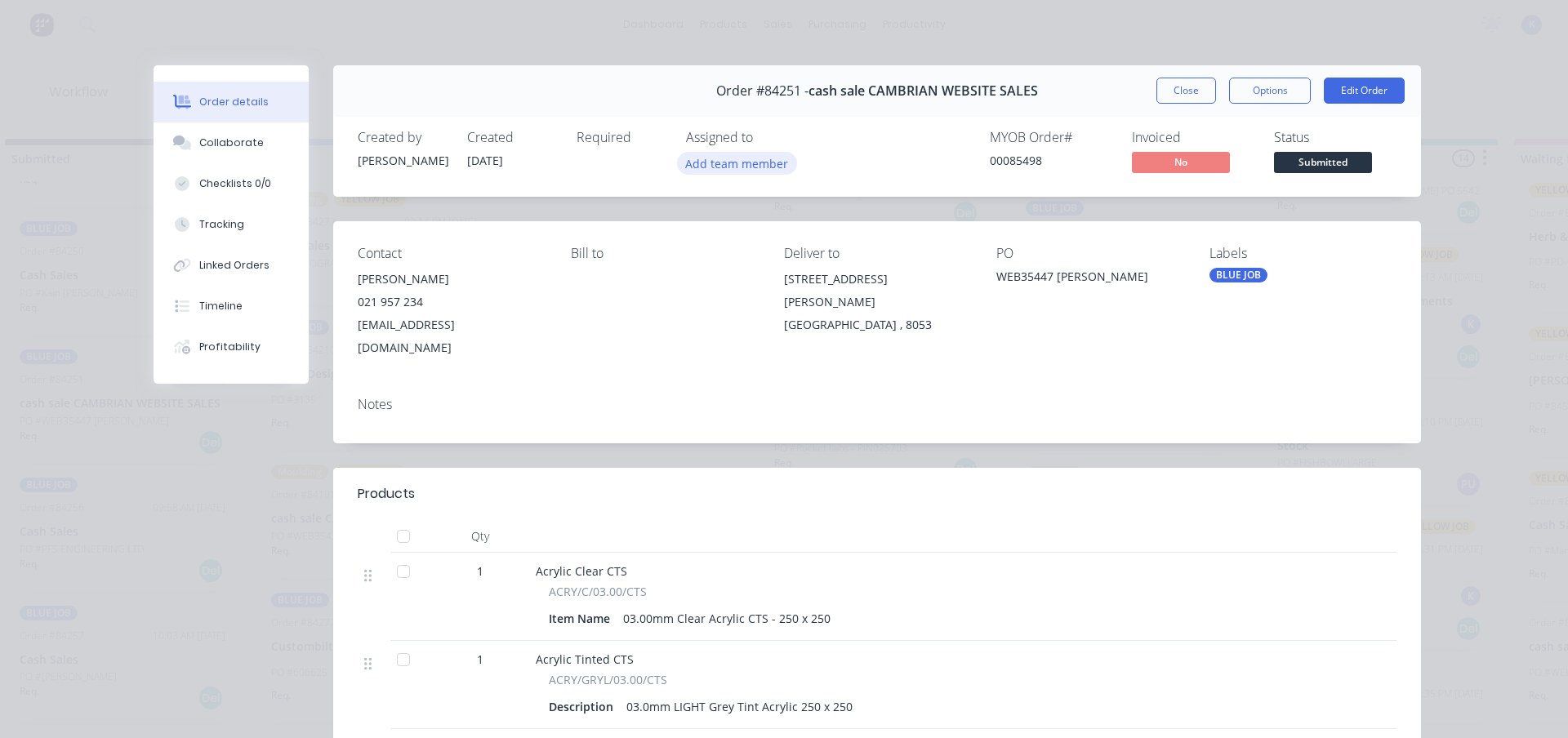
click at [707, 160] on button "Add team member" at bounding box center [737, 162] width 120 height 22
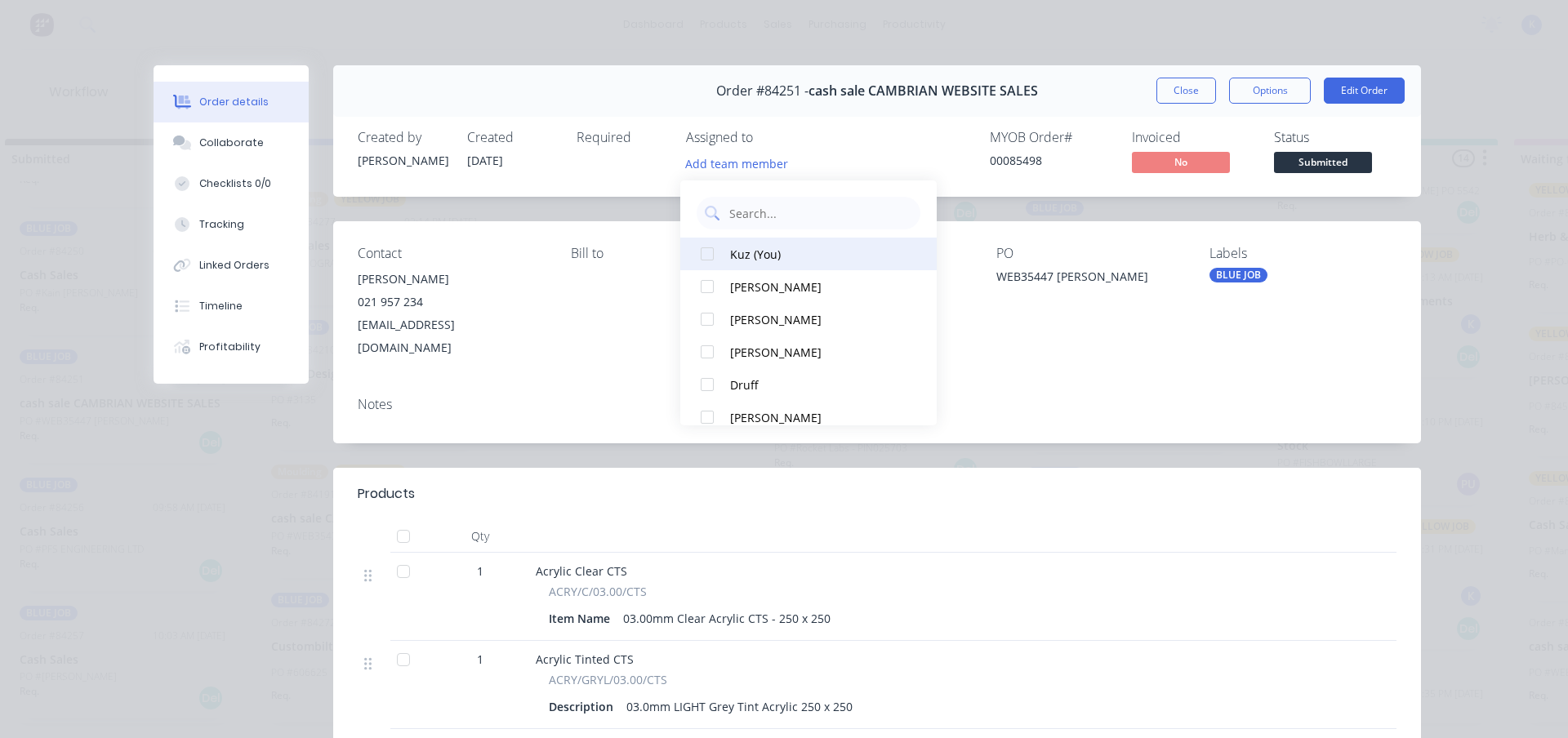
click at [698, 256] on div at bounding box center [707, 254] width 33 height 33
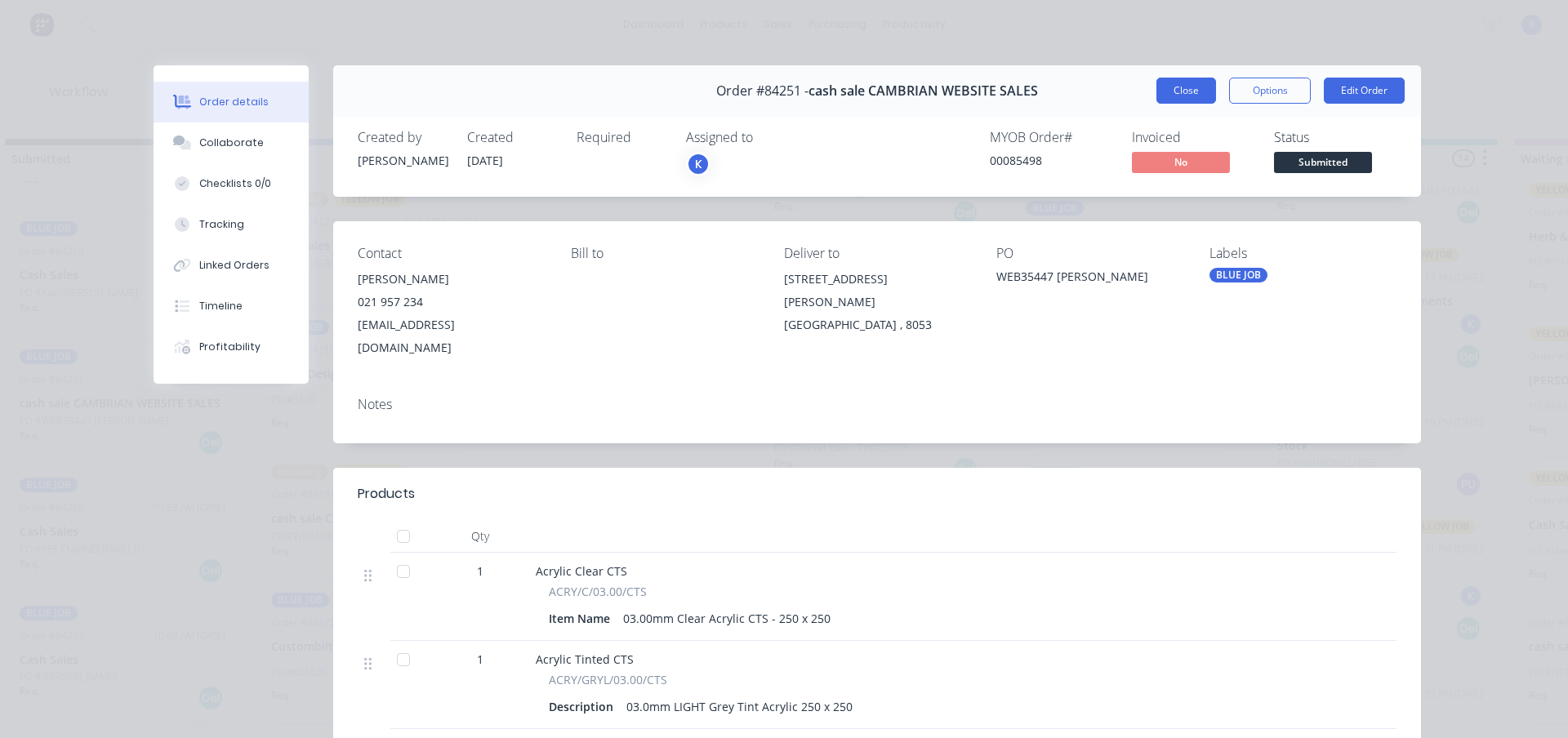
click at [1186, 94] on button "Close" at bounding box center [1186, 90] width 60 height 26
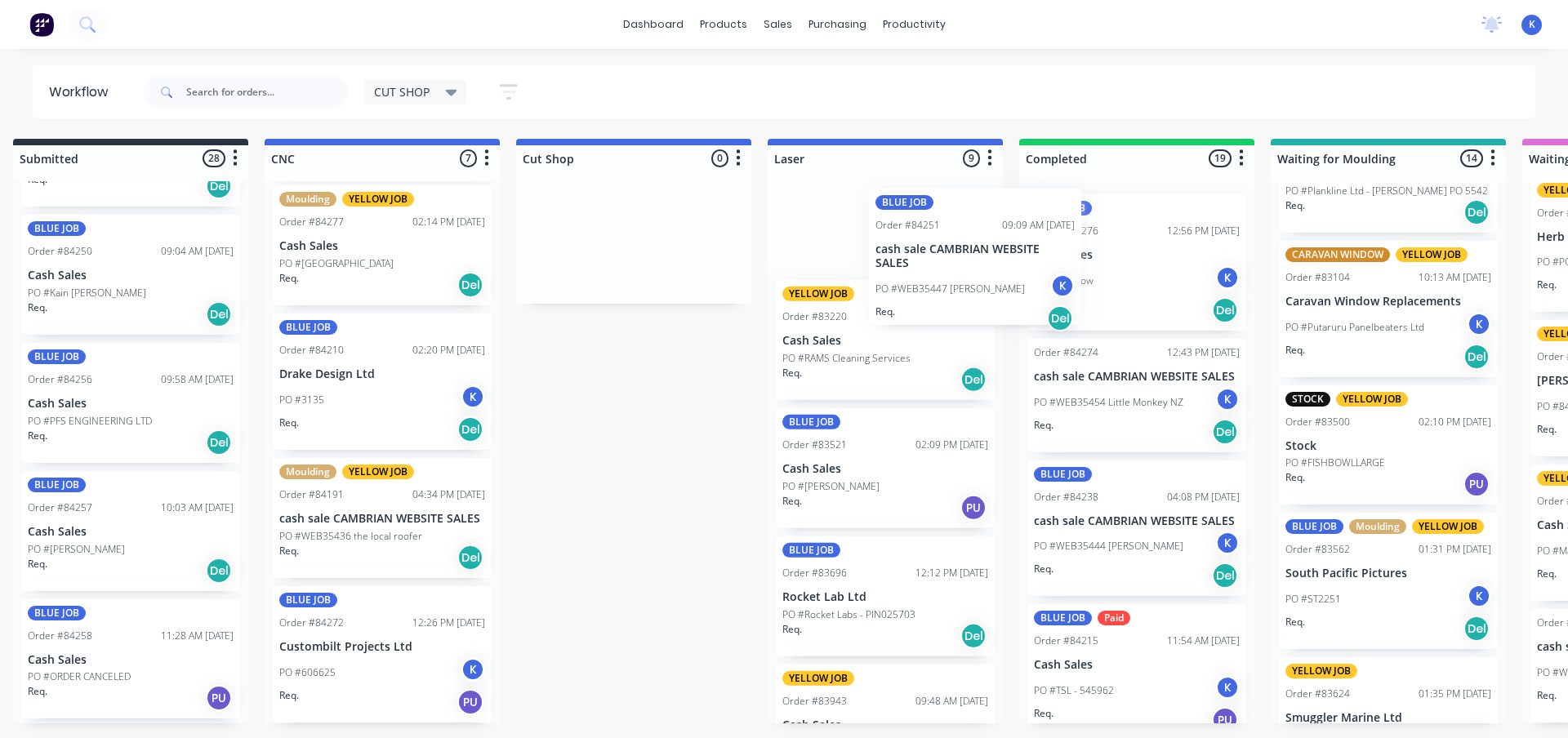
scroll to position [544, 0]
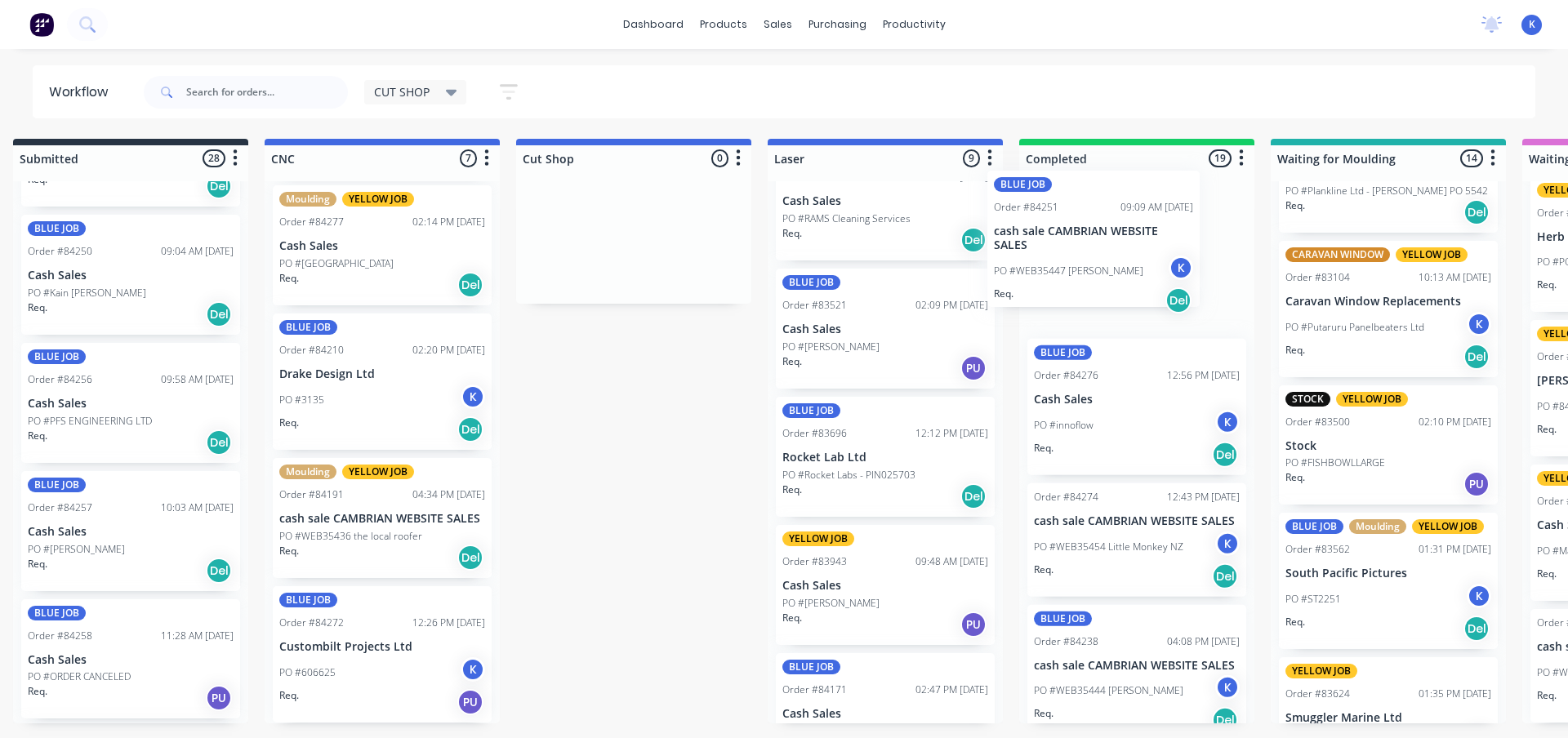
drag, startPoint x: 45, startPoint y: 415, endPoint x: 1028, endPoint y: 243, distance: 997.9
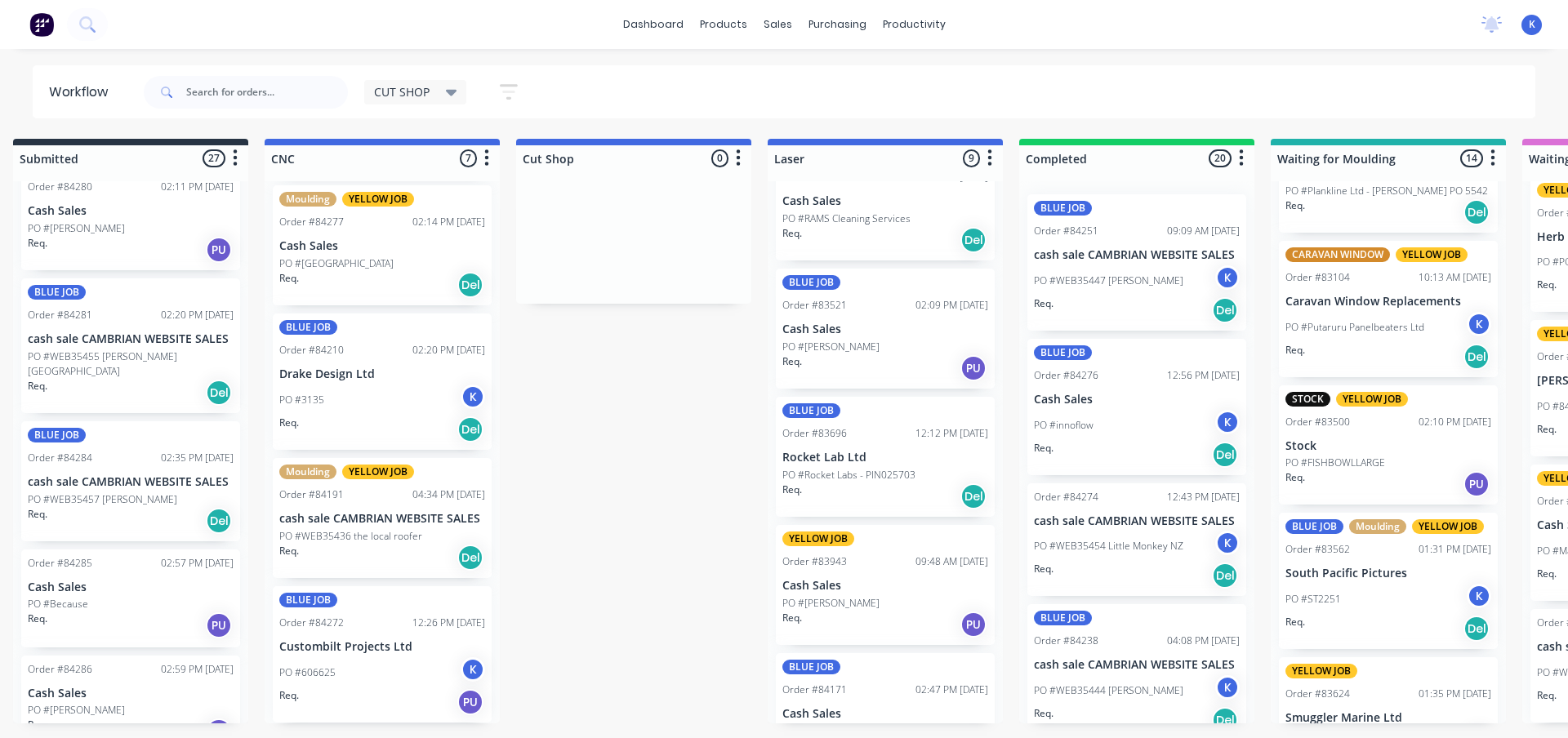
scroll to position [2844, 0]
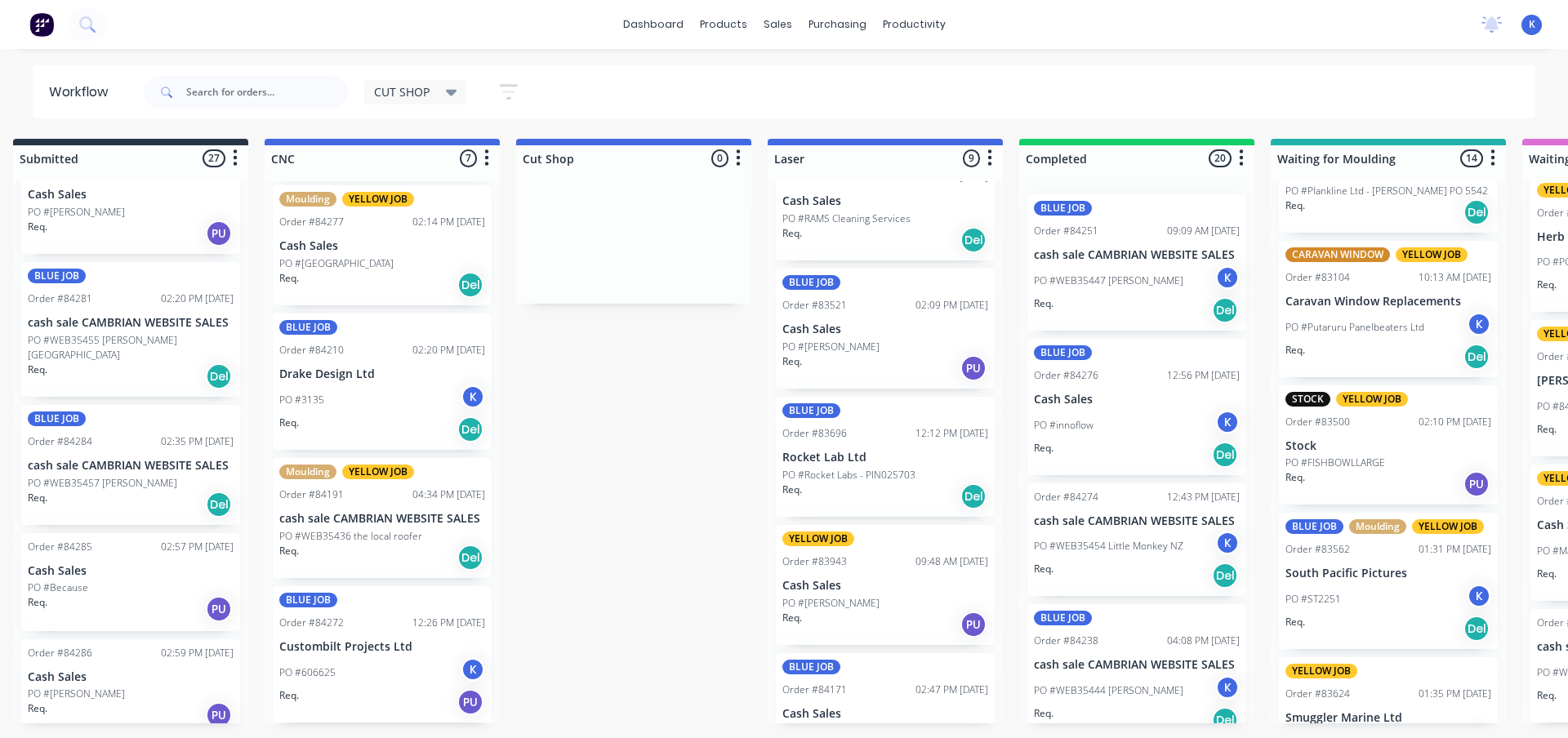
click at [90, 476] on p "PO #WEB35457 [PERSON_NAME]" at bounding box center [103, 483] width 150 height 14
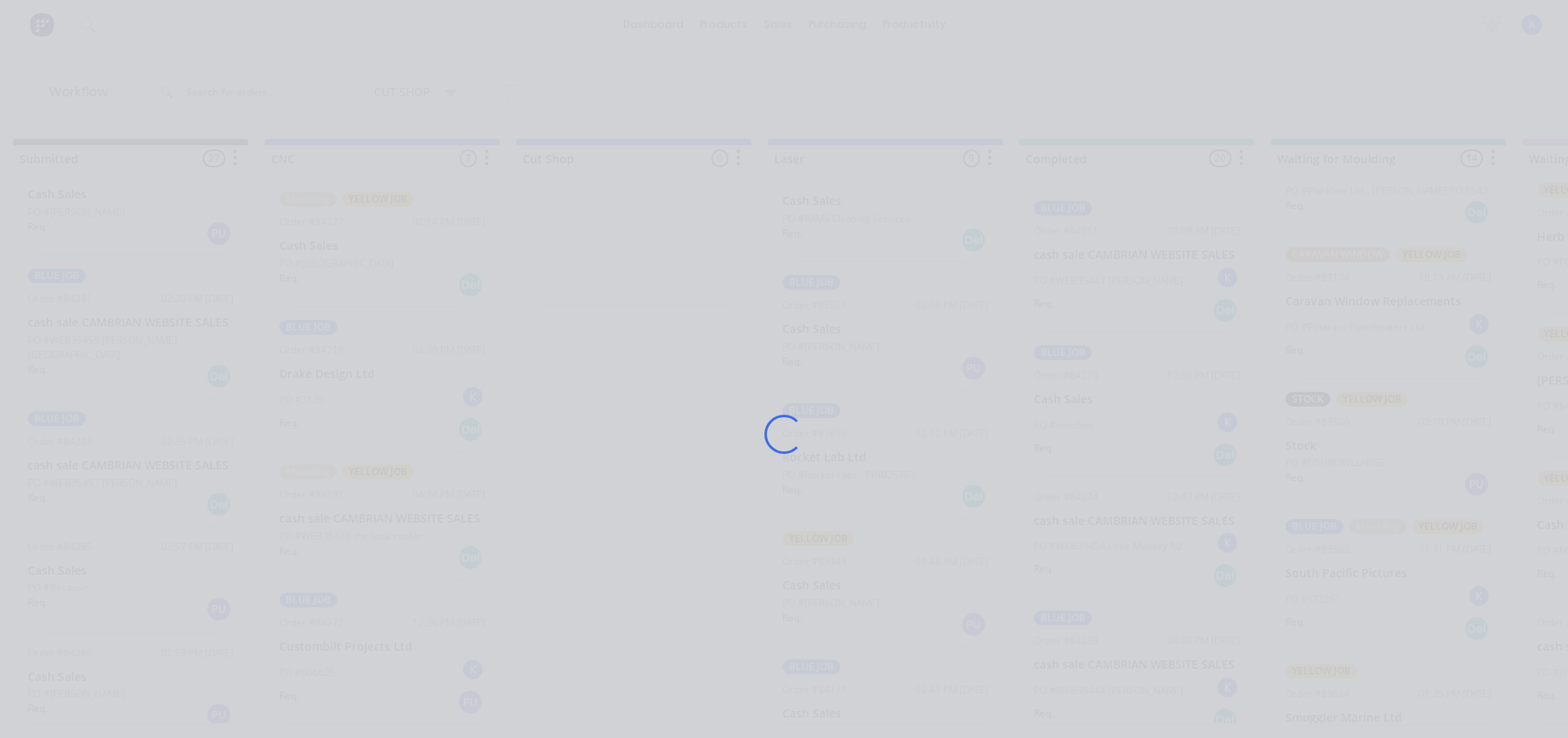
click at [90, 462] on div "Loading..." at bounding box center [784, 369] width 1568 height 738
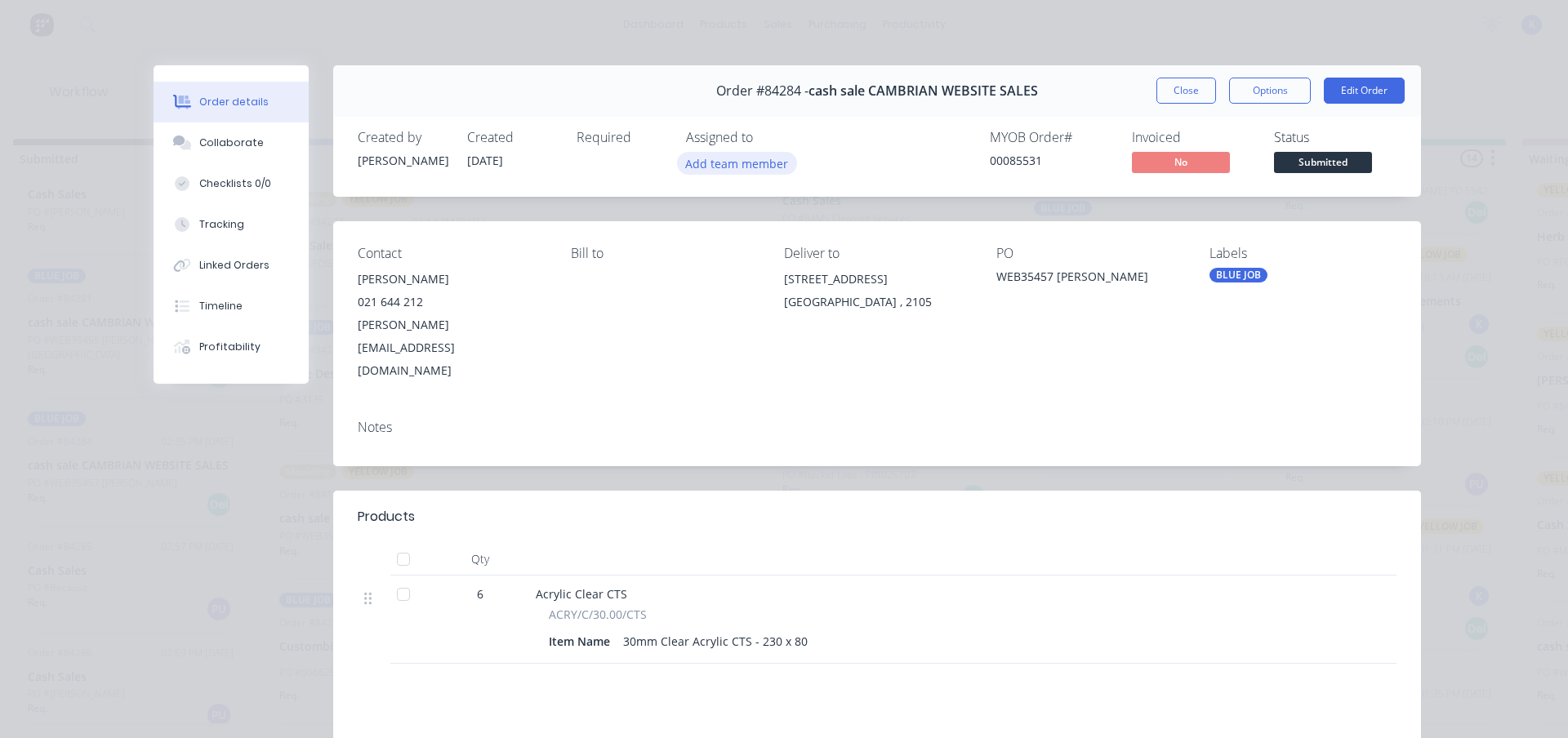
click at [731, 161] on button "Add team member" at bounding box center [737, 162] width 120 height 22
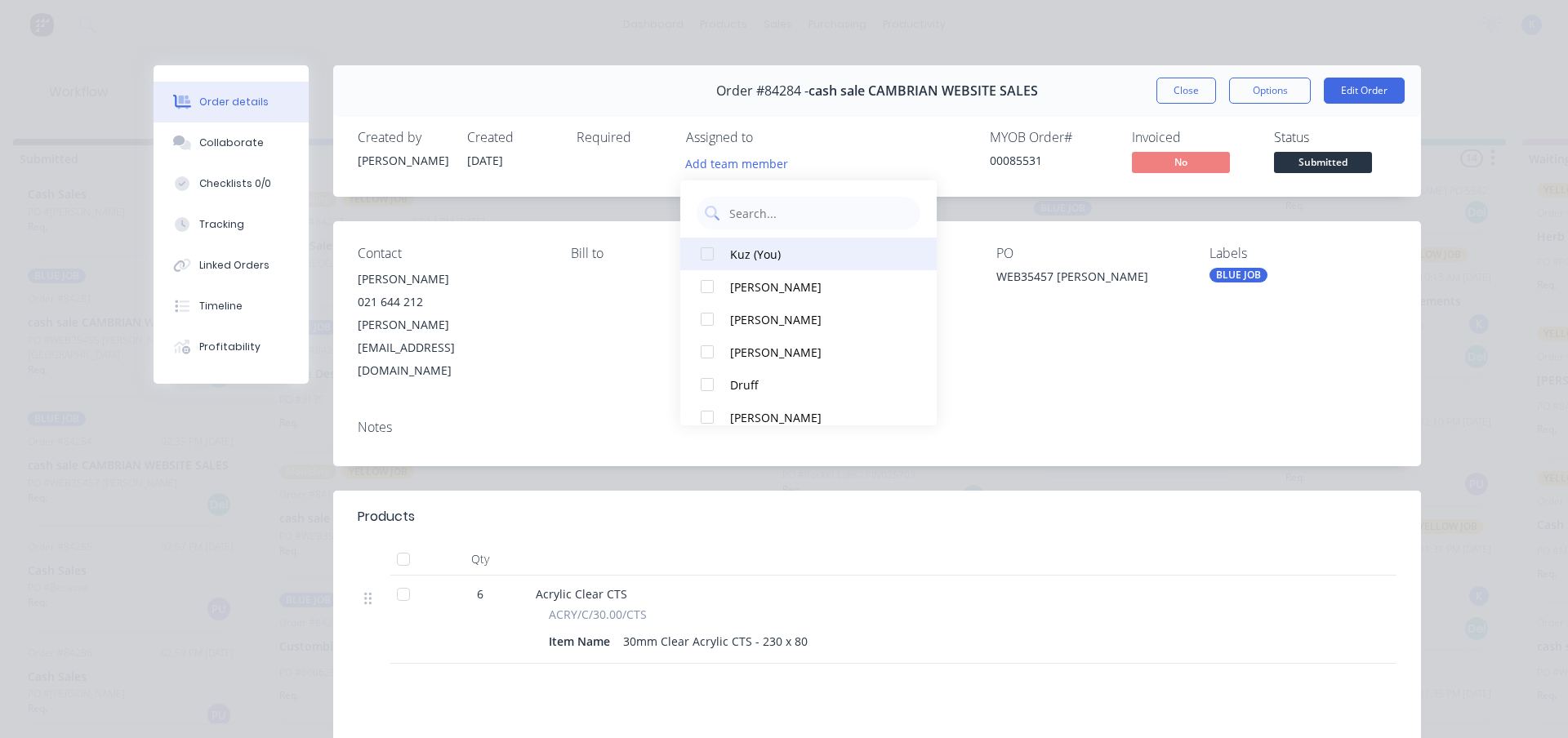
click at [705, 249] on div at bounding box center [707, 254] width 33 height 33
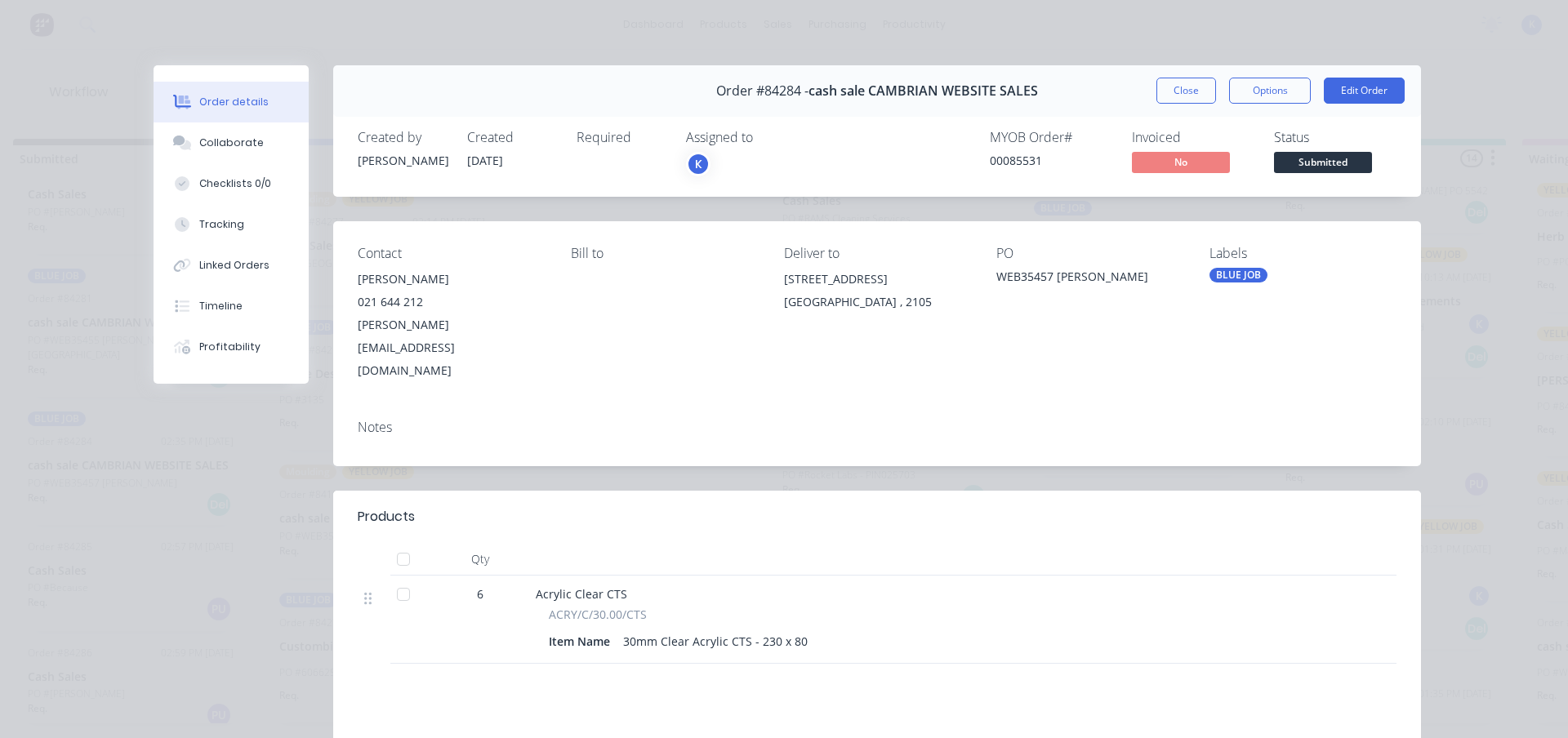
drag, startPoint x: 1182, startPoint y: 90, endPoint x: 1047, endPoint y: 123, distance: 139.0
click at [1181, 90] on button "Close" at bounding box center [1186, 90] width 60 height 26
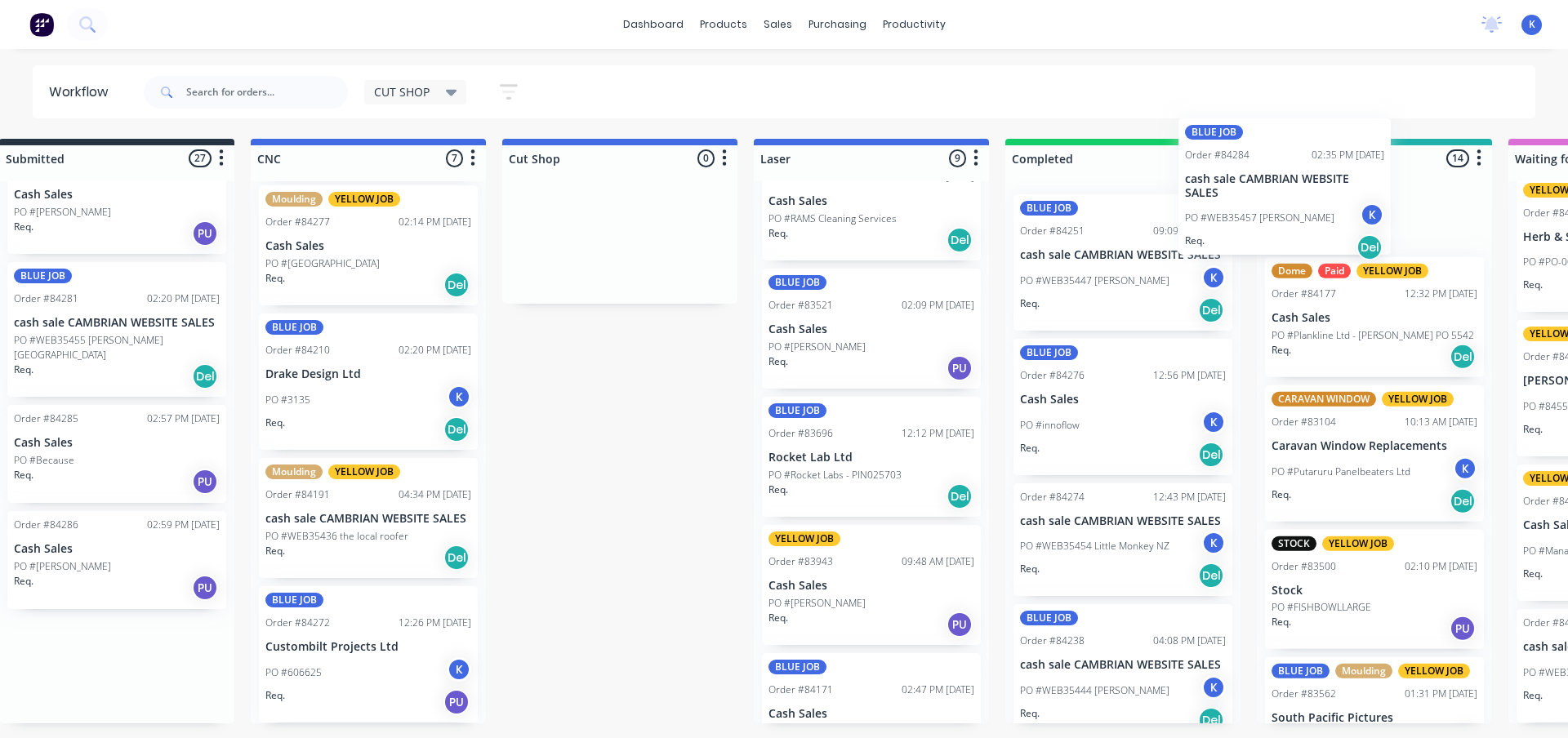
scroll to position [0, 41]
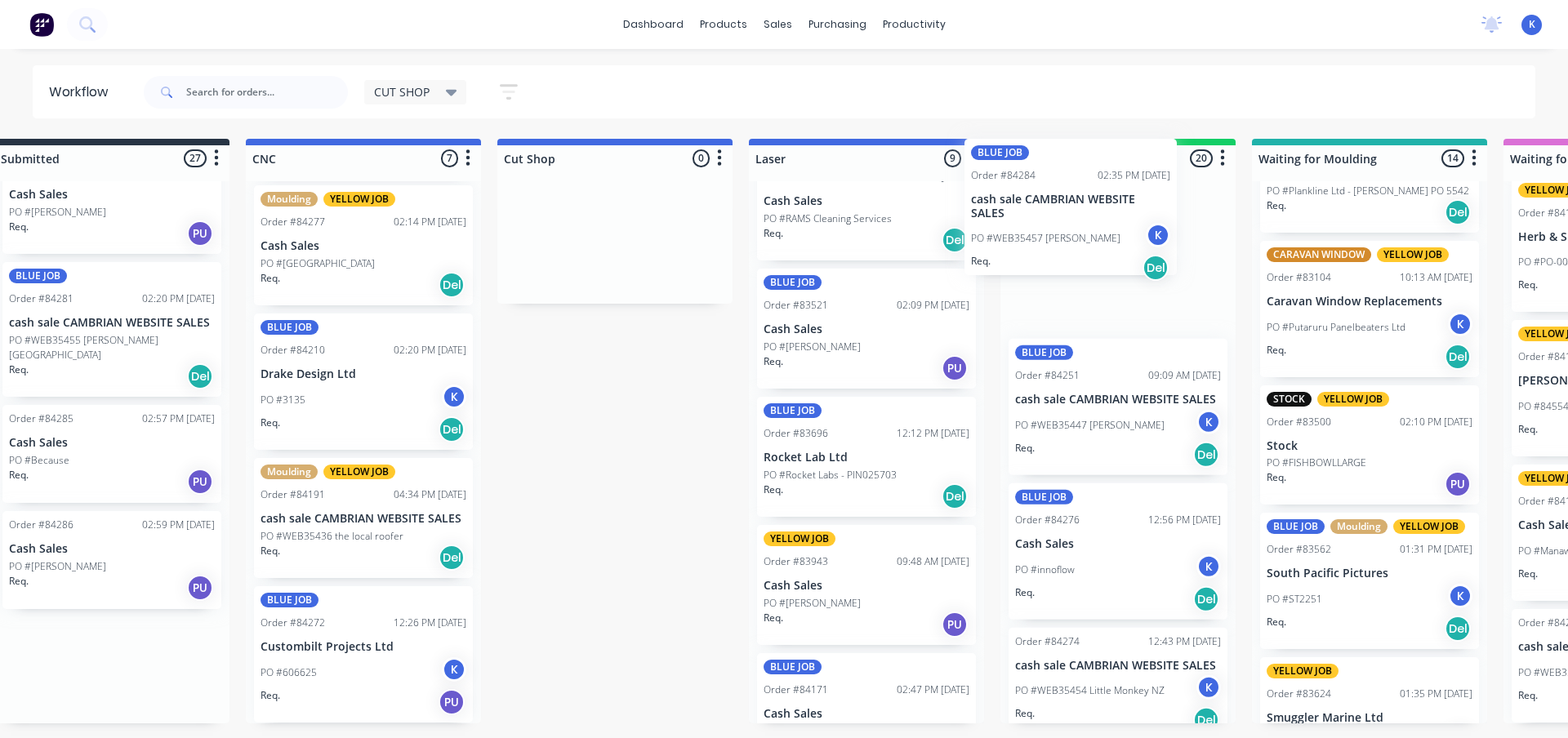
drag, startPoint x: 84, startPoint y: 463, endPoint x: 1037, endPoint y: 215, distance: 984.7
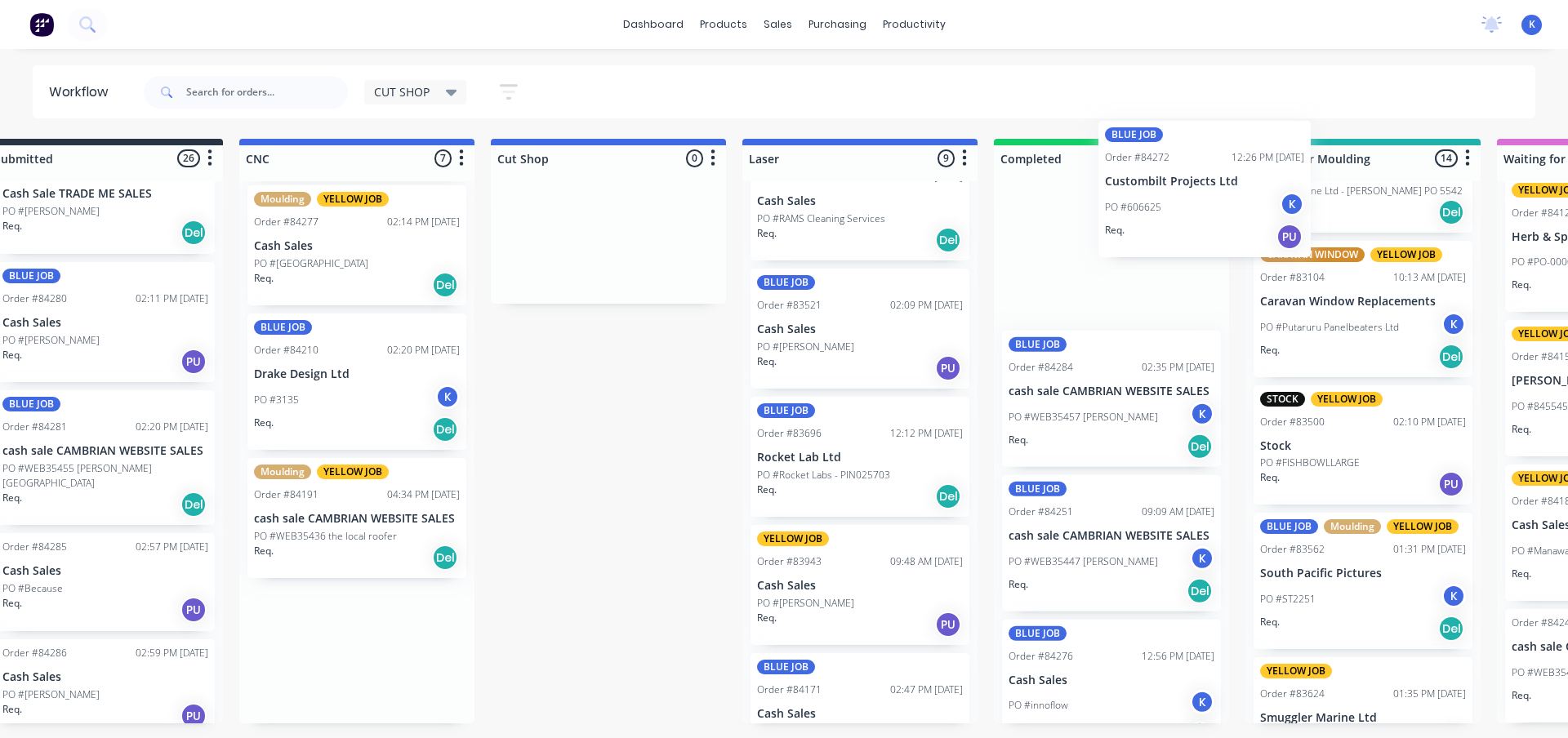
scroll to position [0, 51]
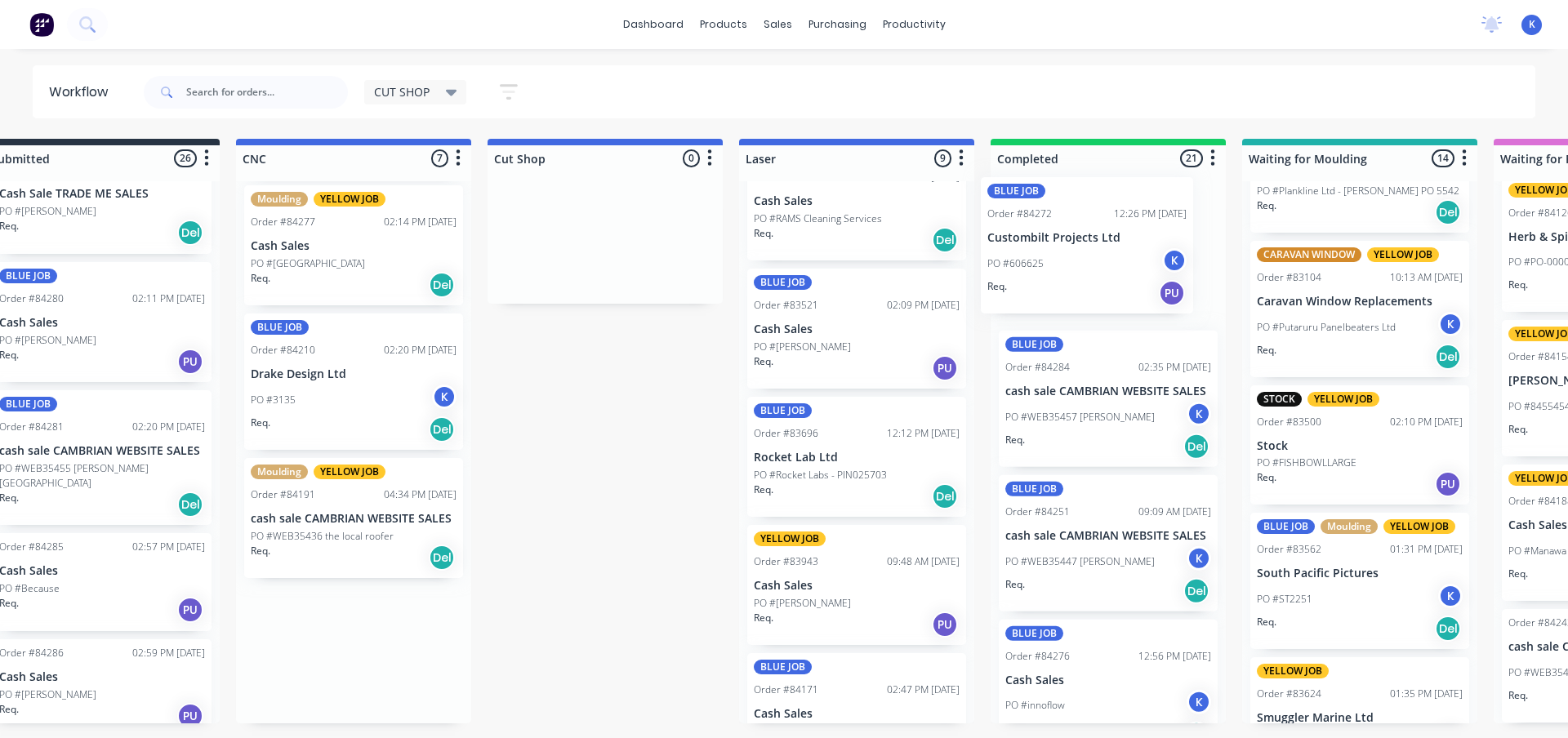
drag, startPoint x: 308, startPoint y: 652, endPoint x: 1039, endPoint y: 246, distance: 836.2
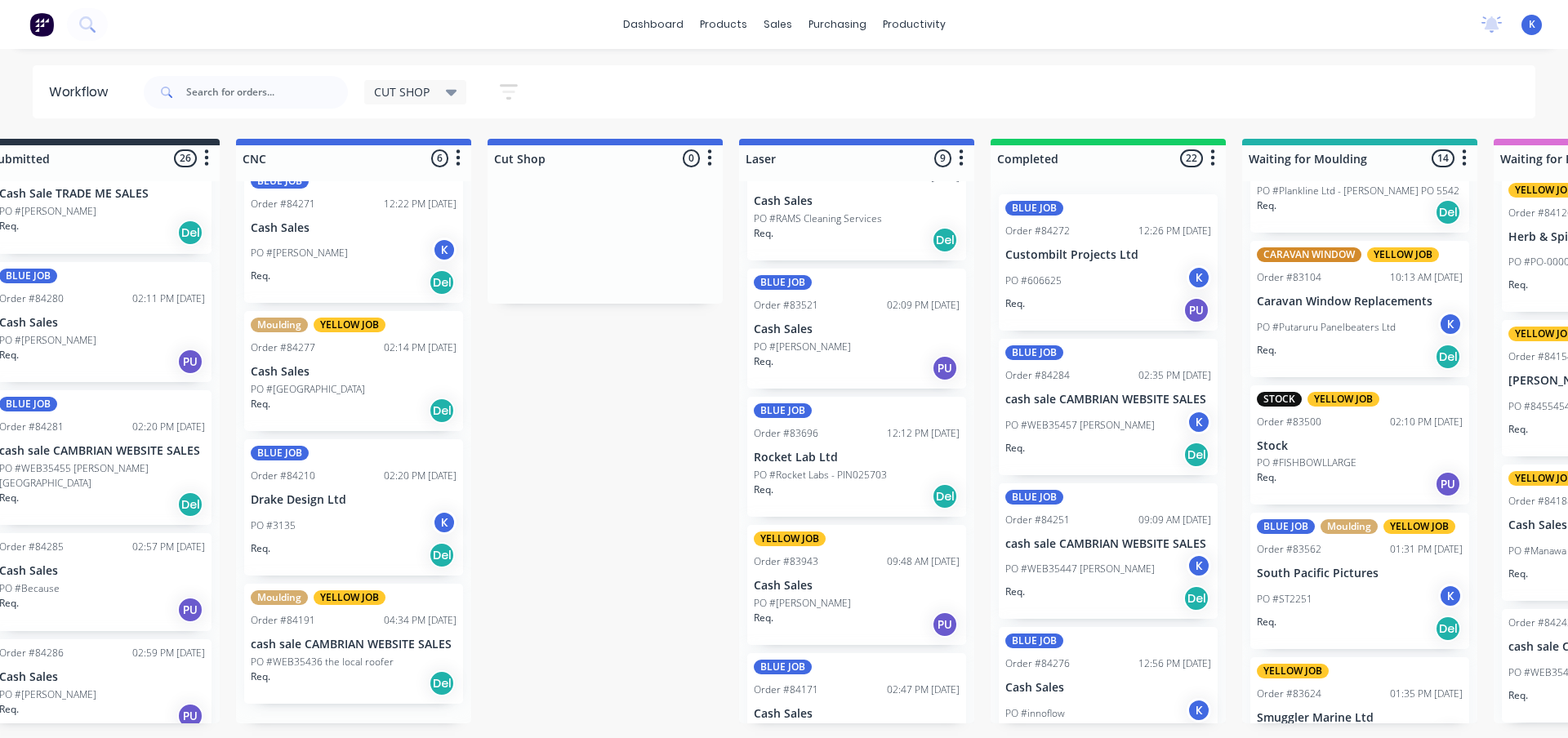
scroll to position [298, 0]
